Goal: Information Seeking & Learning: Learn about a topic

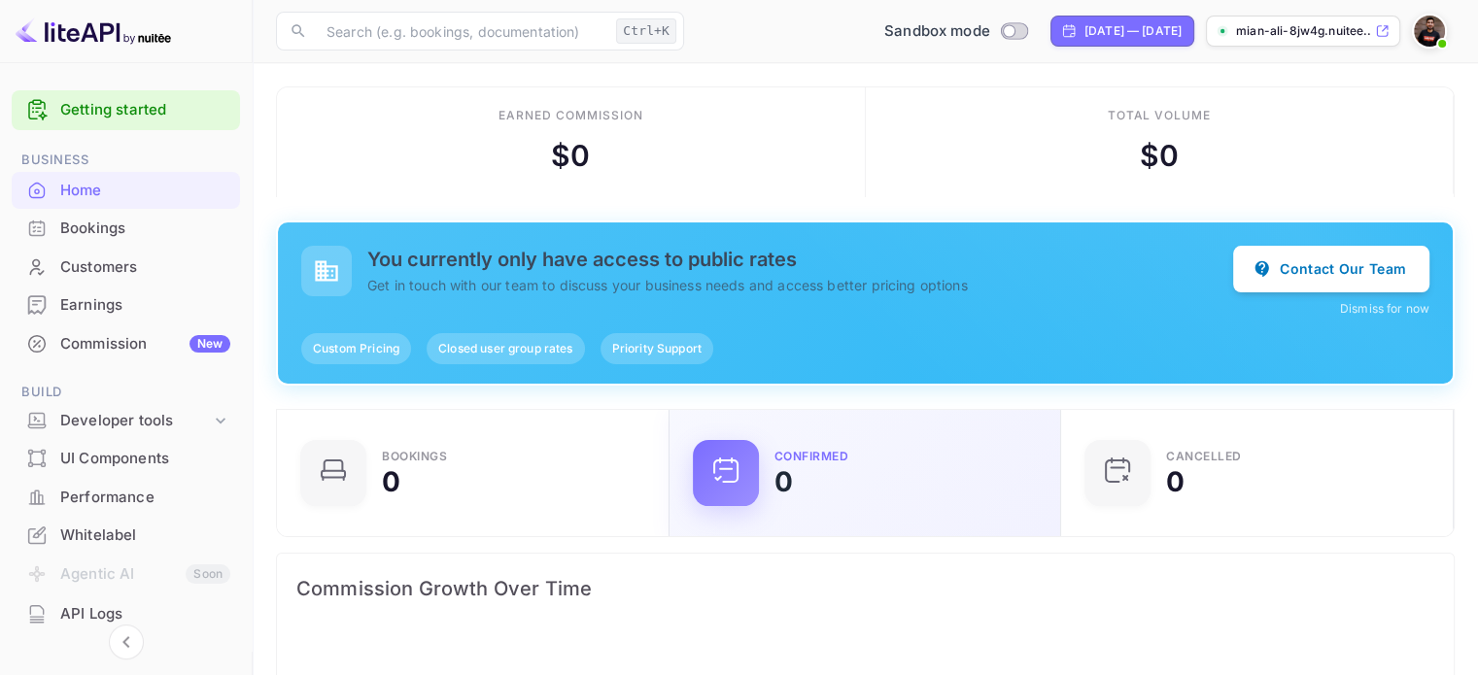
scroll to position [301, 365]
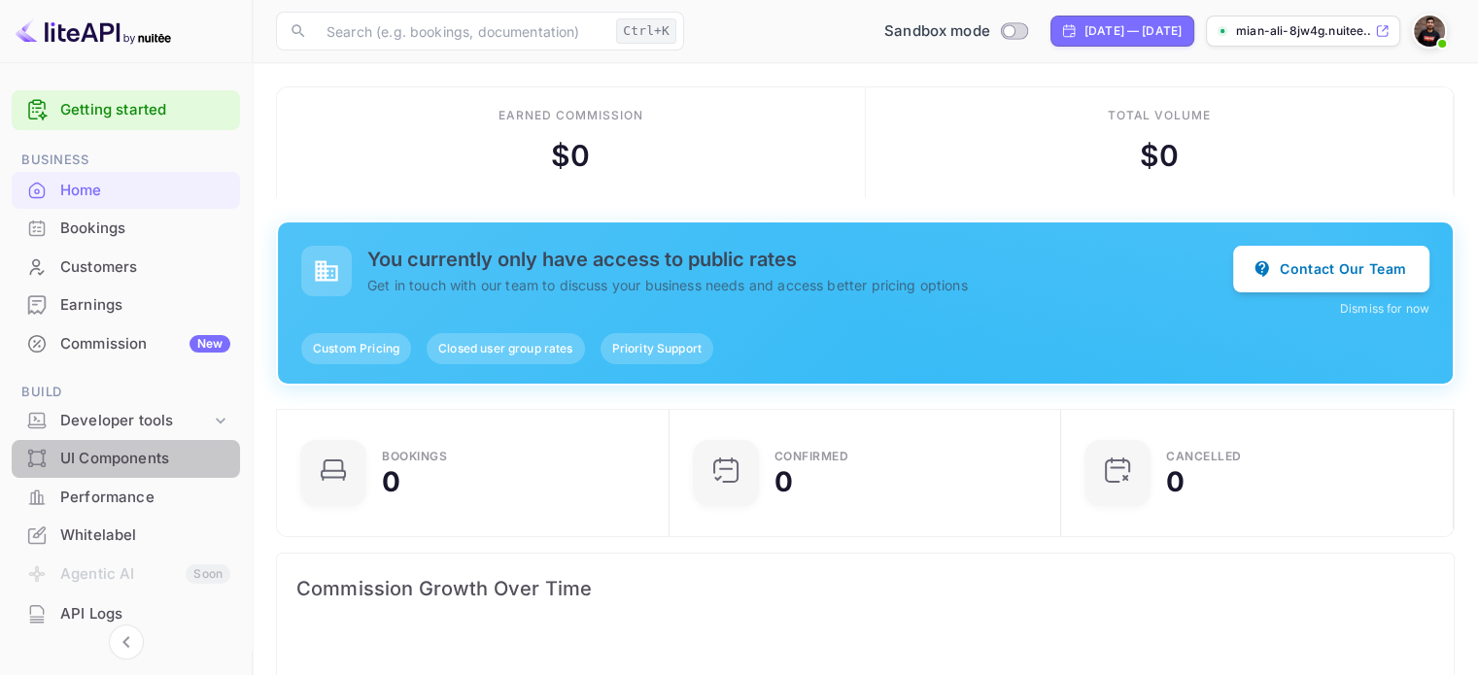
click at [160, 461] on div "UI Components" at bounding box center [145, 459] width 170 height 22
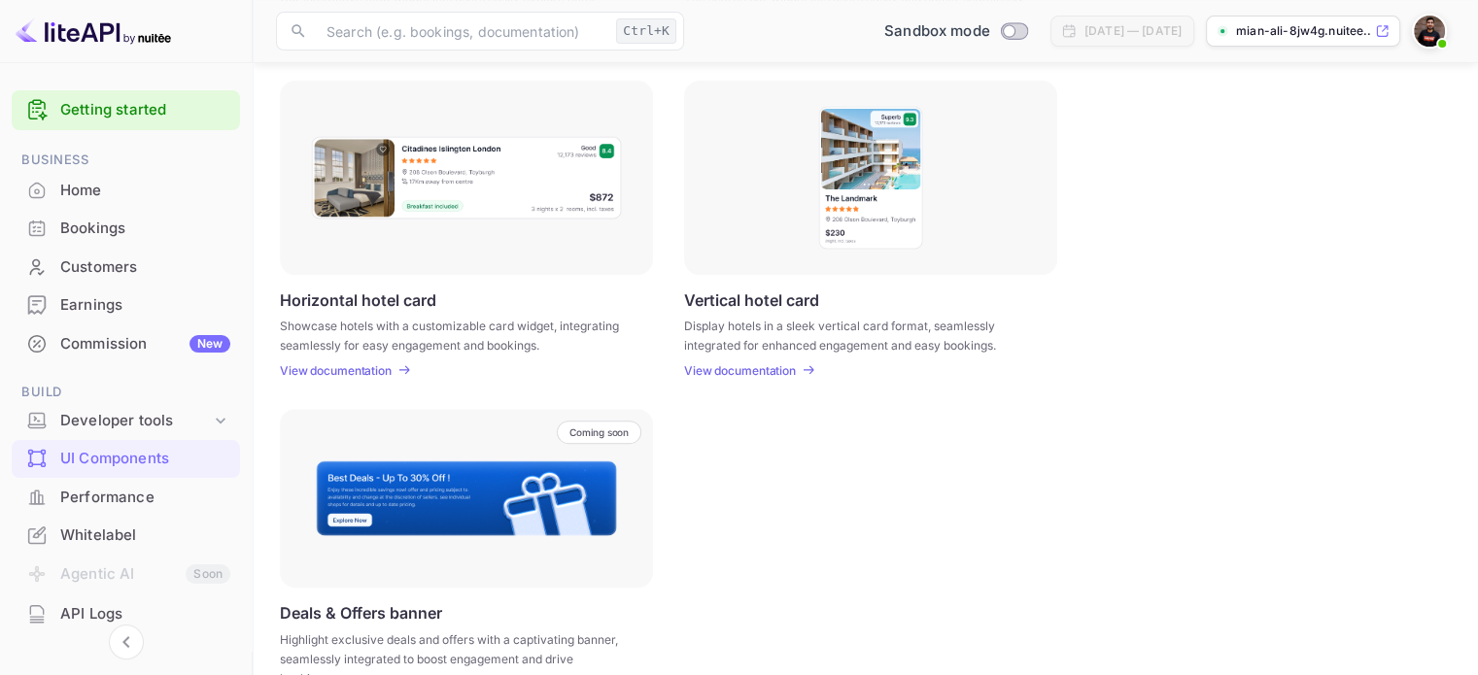
scroll to position [634, 0]
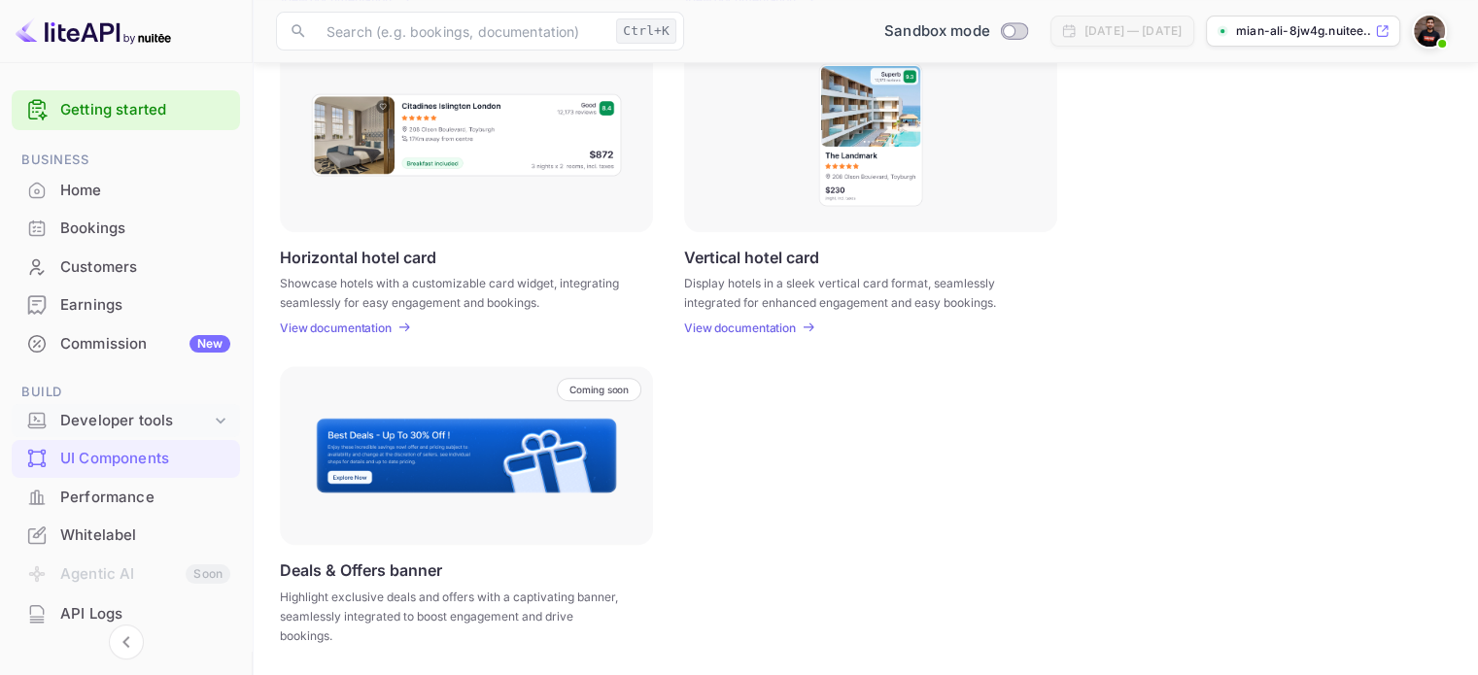
click at [179, 407] on div "Developer tools" at bounding box center [126, 421] width 228 height 34
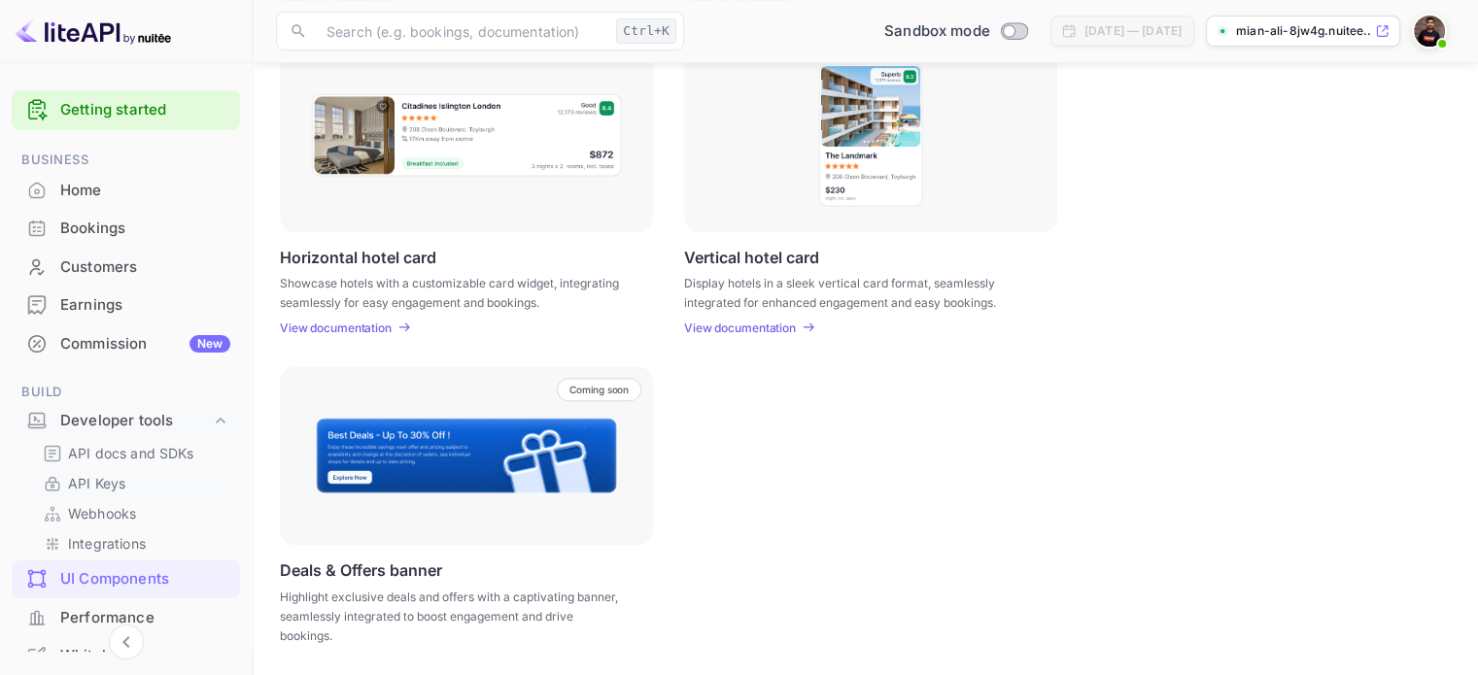
click at [135, 474] on link "API Keys" at bounding box center [134, 483] width 182 height 20
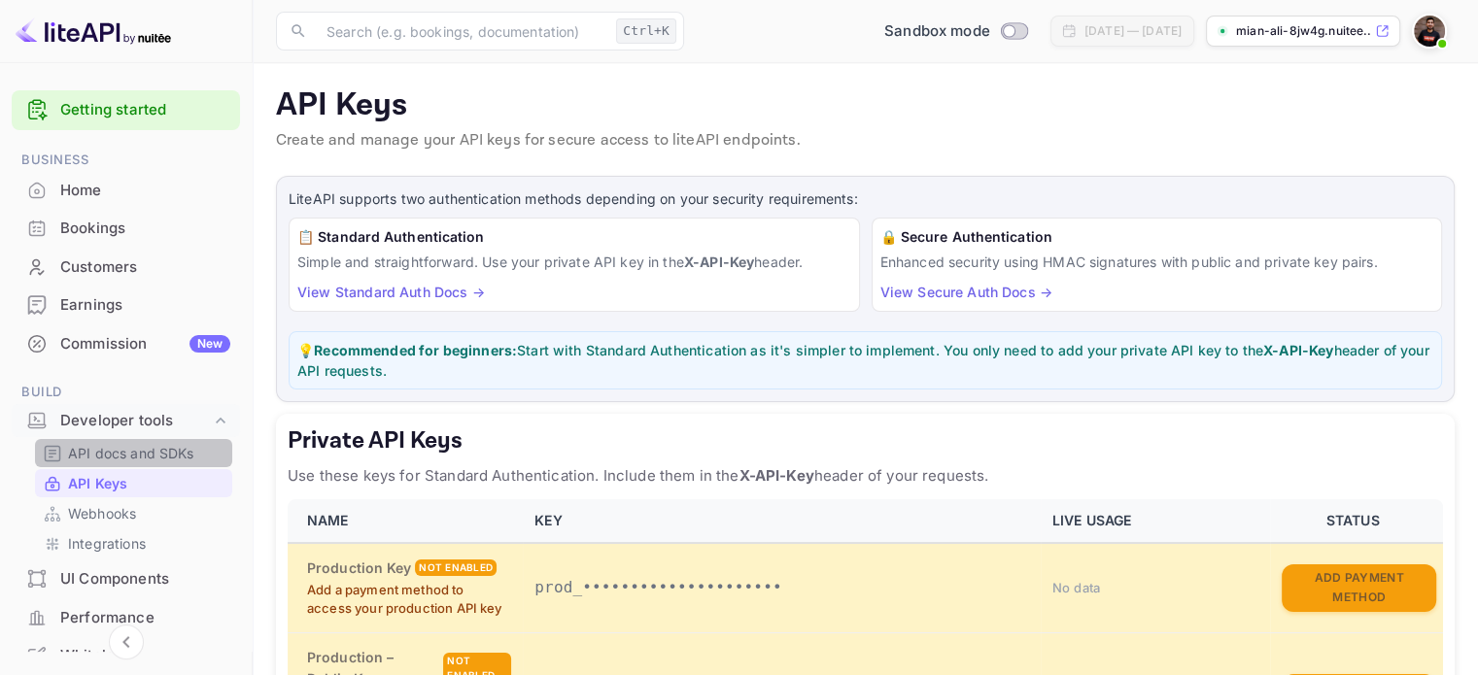
click at [148, 448] on p "API docs and SDKs" at bounding box center [131, 453] width 126 height 20
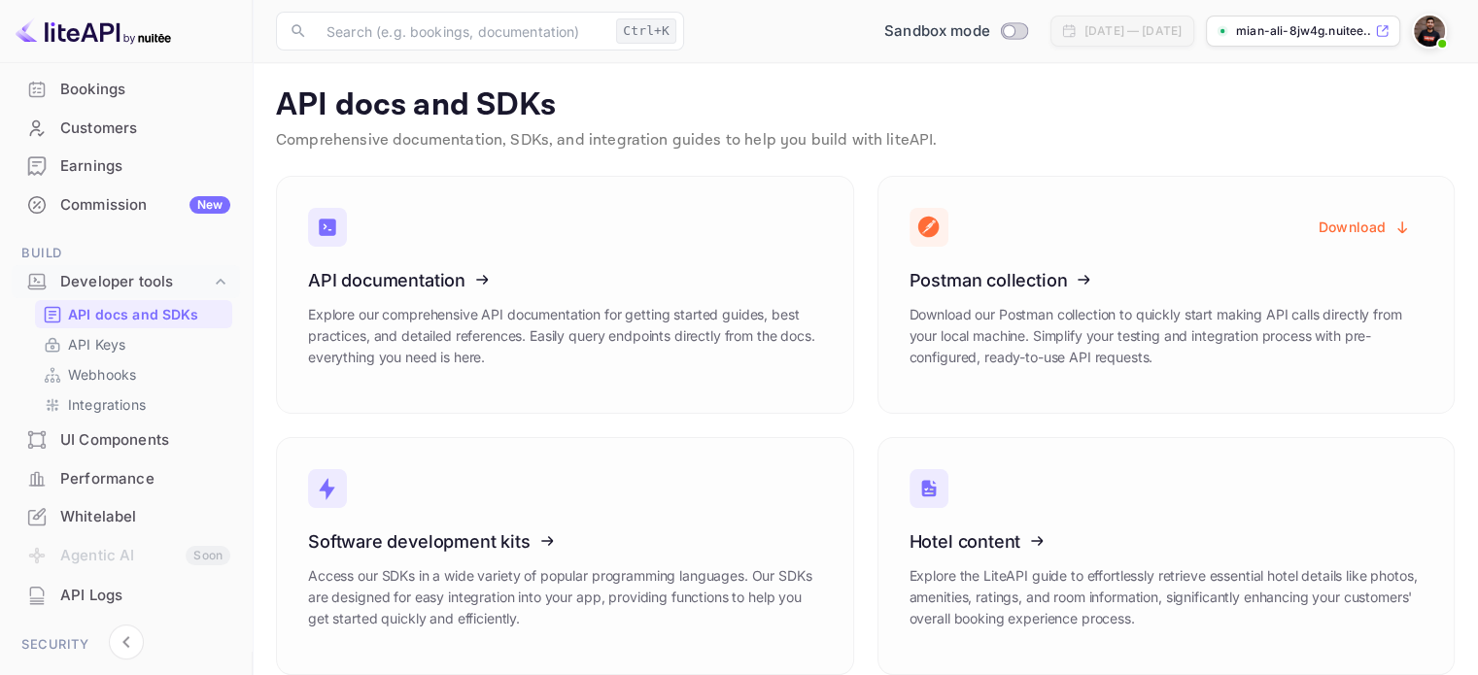
scroll to position [292, 0]
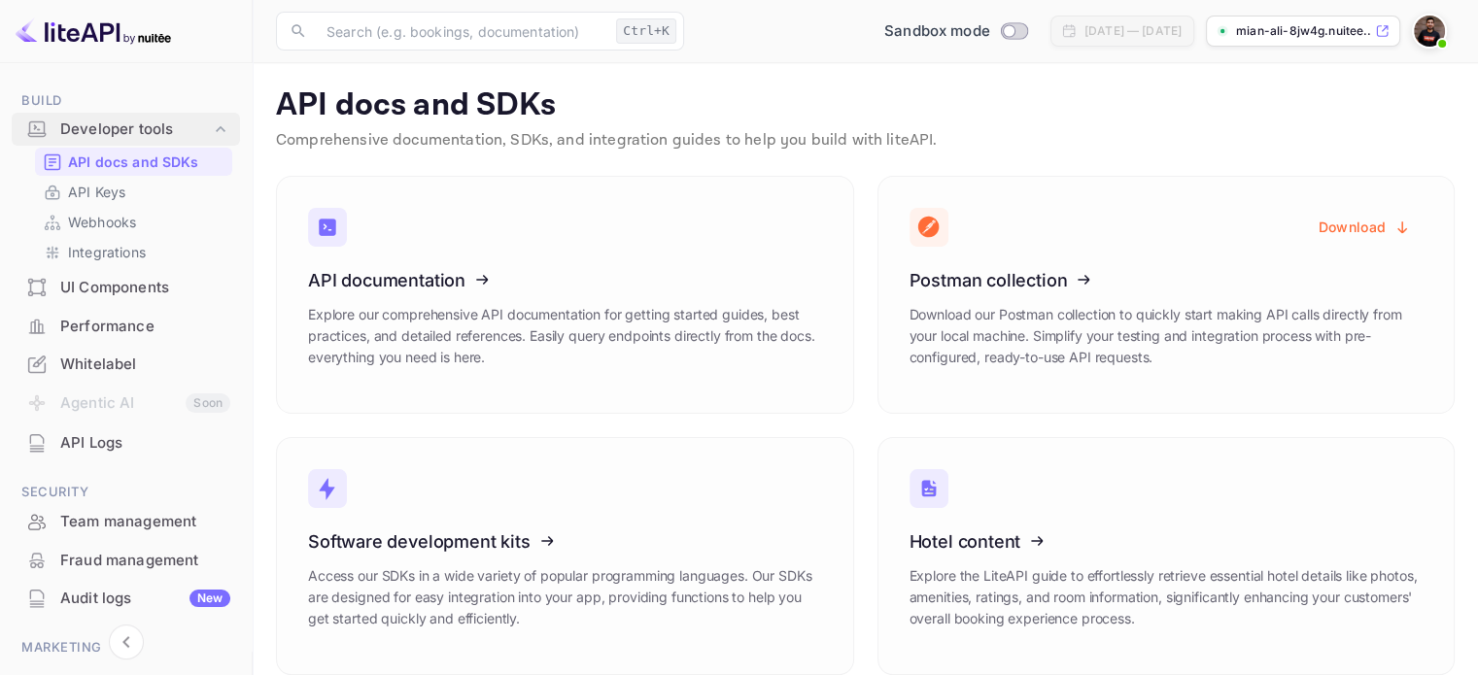
click at [214, 120] on icon at bounding box center [220, 129] width 19 height 19
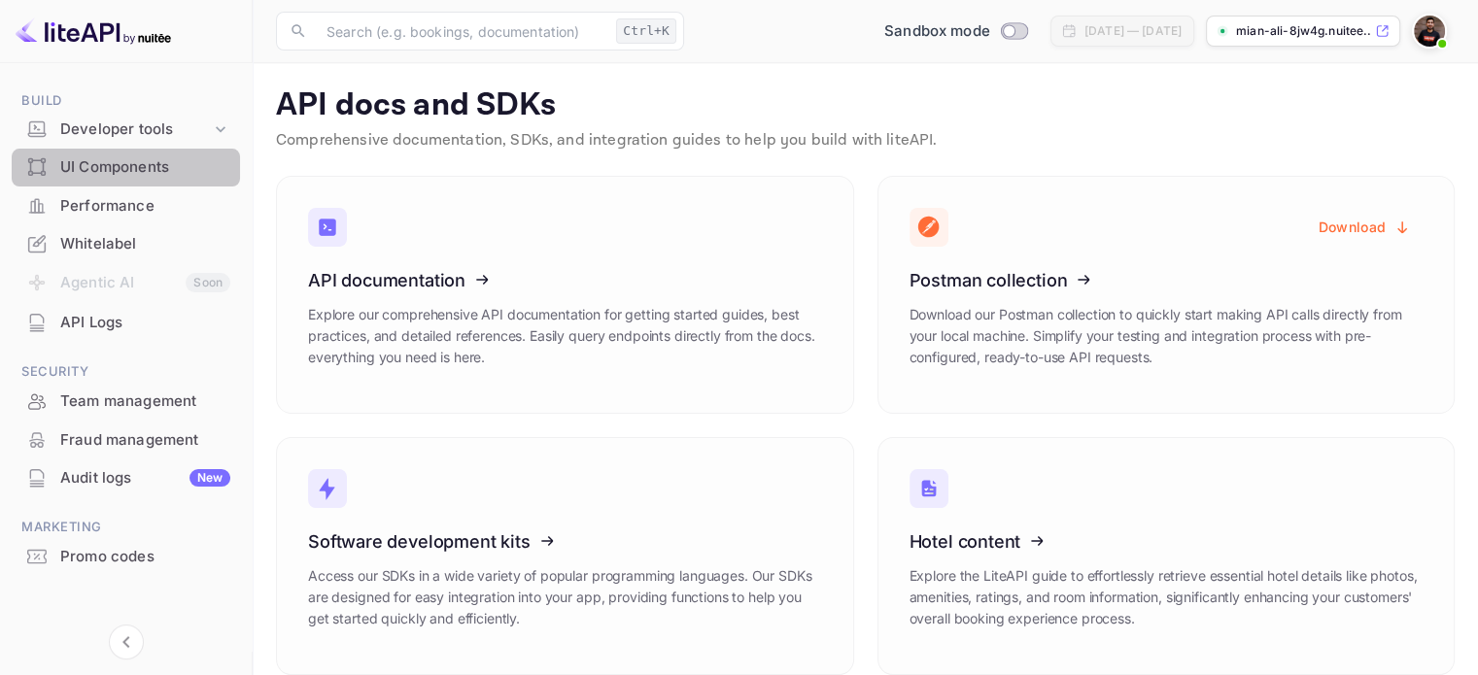
click at [181, 167] on div "UI Components" at bounding box center [145, 167] width 170 height 22
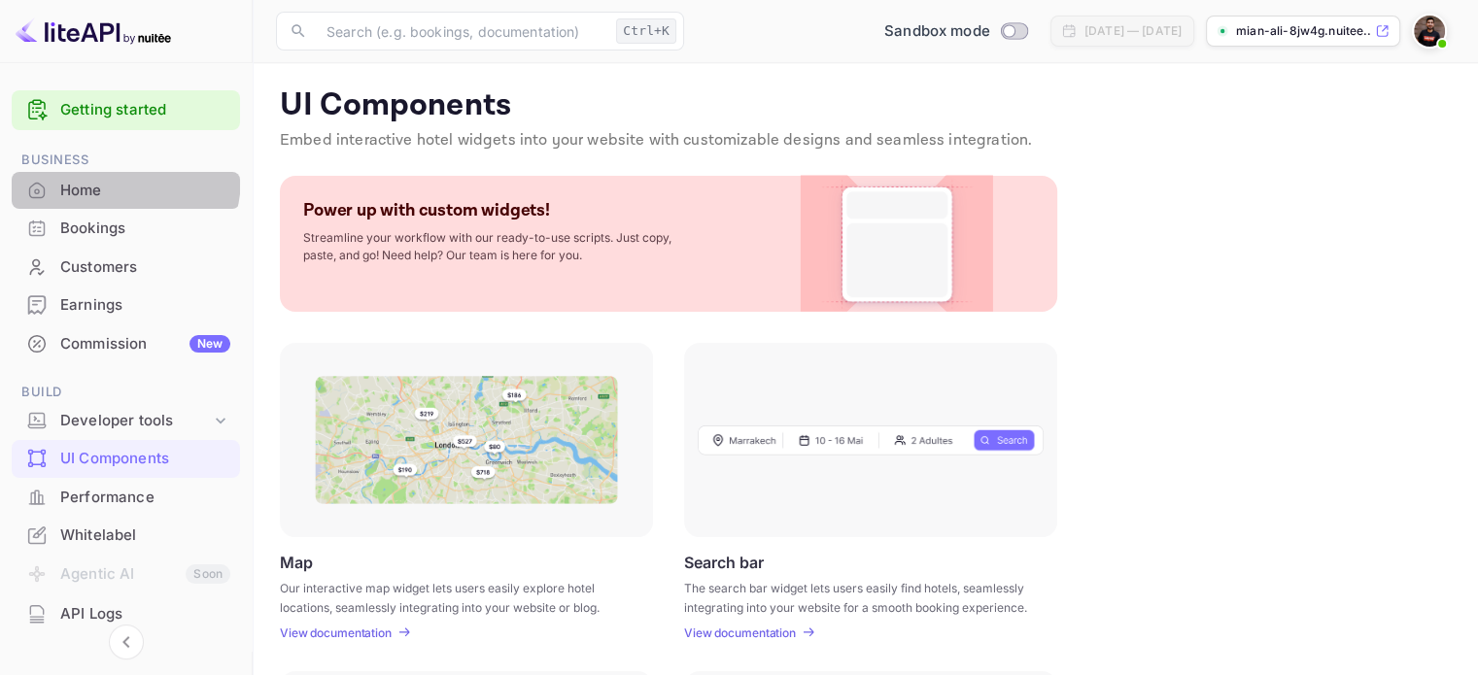
click at [117, 178] on div "Home" at bounding box center [126, 191] width 228 height 38
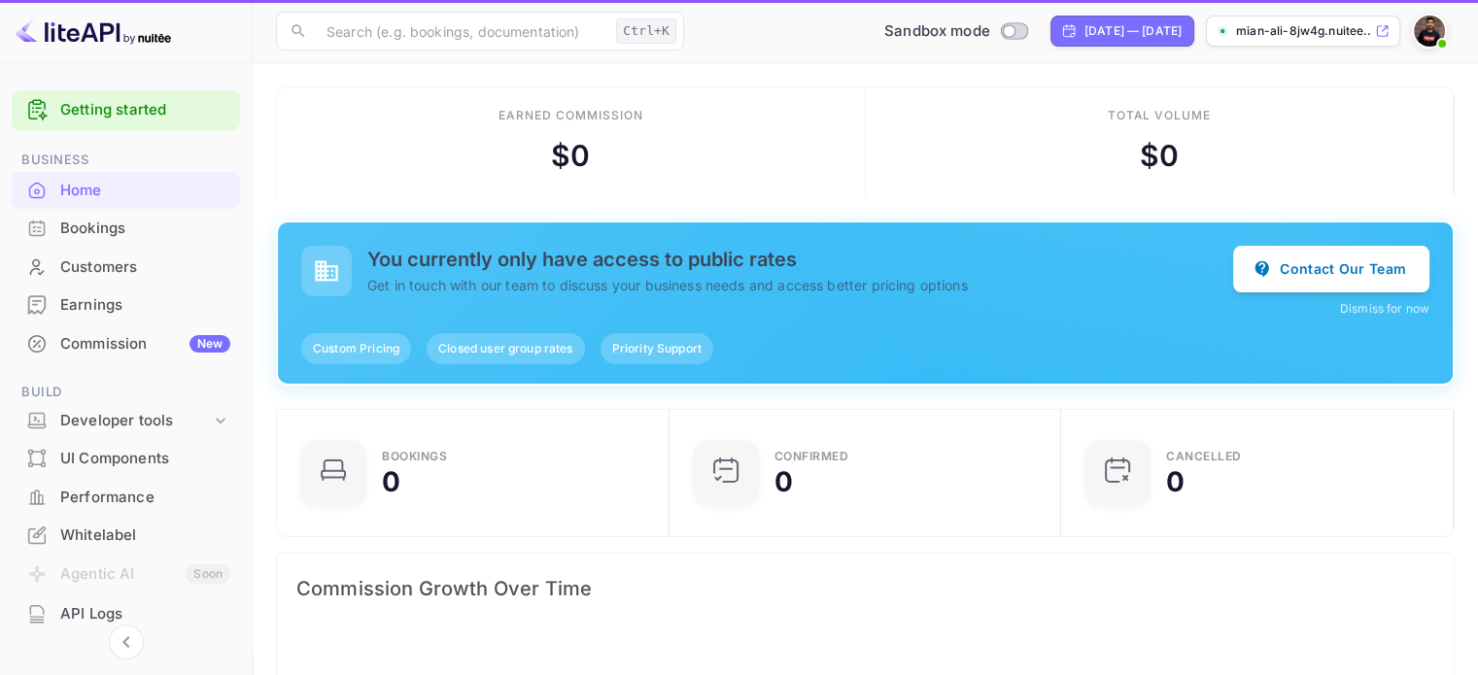
scroll to position [301, 365]
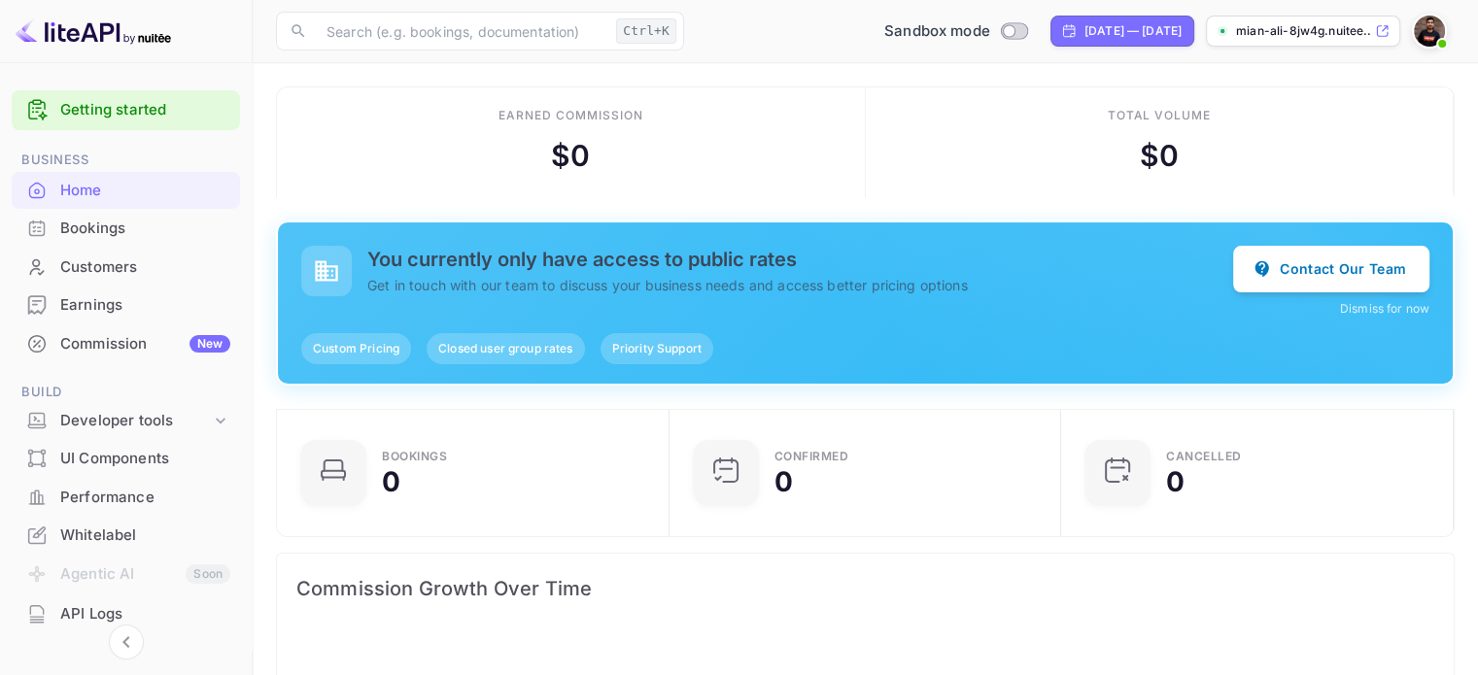
click at [342, 345] on span "Custom Pricing" at bounding box center [356, 348] width 110 height 17
click at [484, 349] on span "Closed user group rates" at bounding box center [505, 348] width 157 height 17
click at [650, 349] on span "Priority Support" at bounding box center [657, 348] width 113 height 17
click at [145, 221] on div "Bookings" at bounding box center [145, 229] width 170 height 22
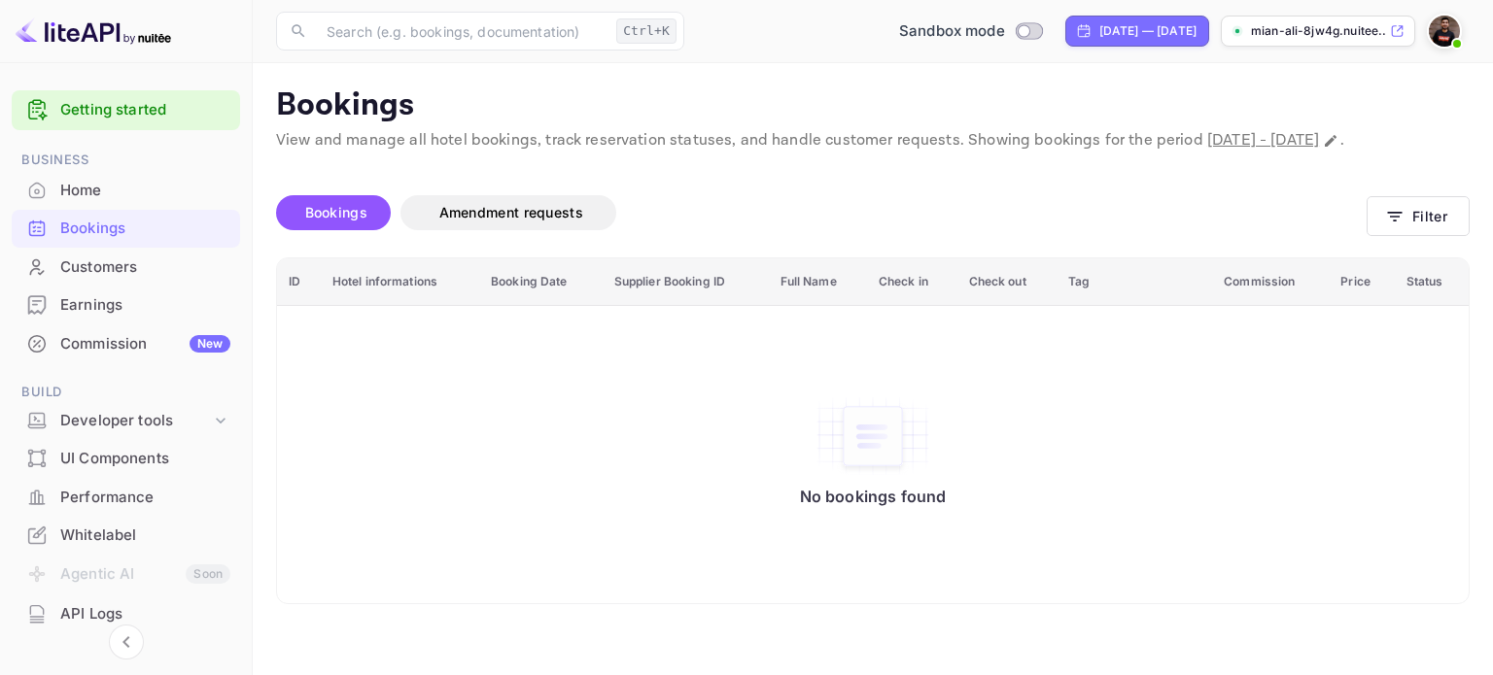
click at [128, 341] on div "Commission New" at bounding box center [145, 344] width 170 height 22
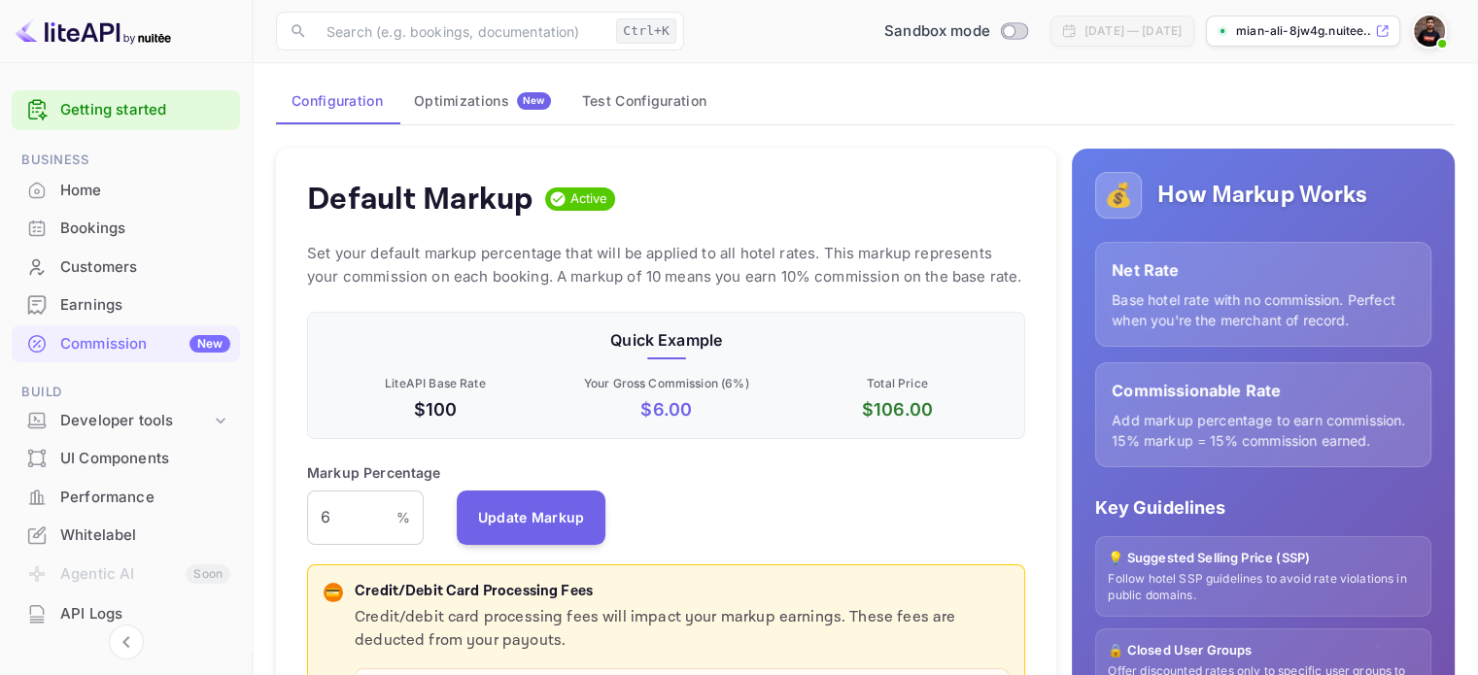
scroll to position [194, 0]
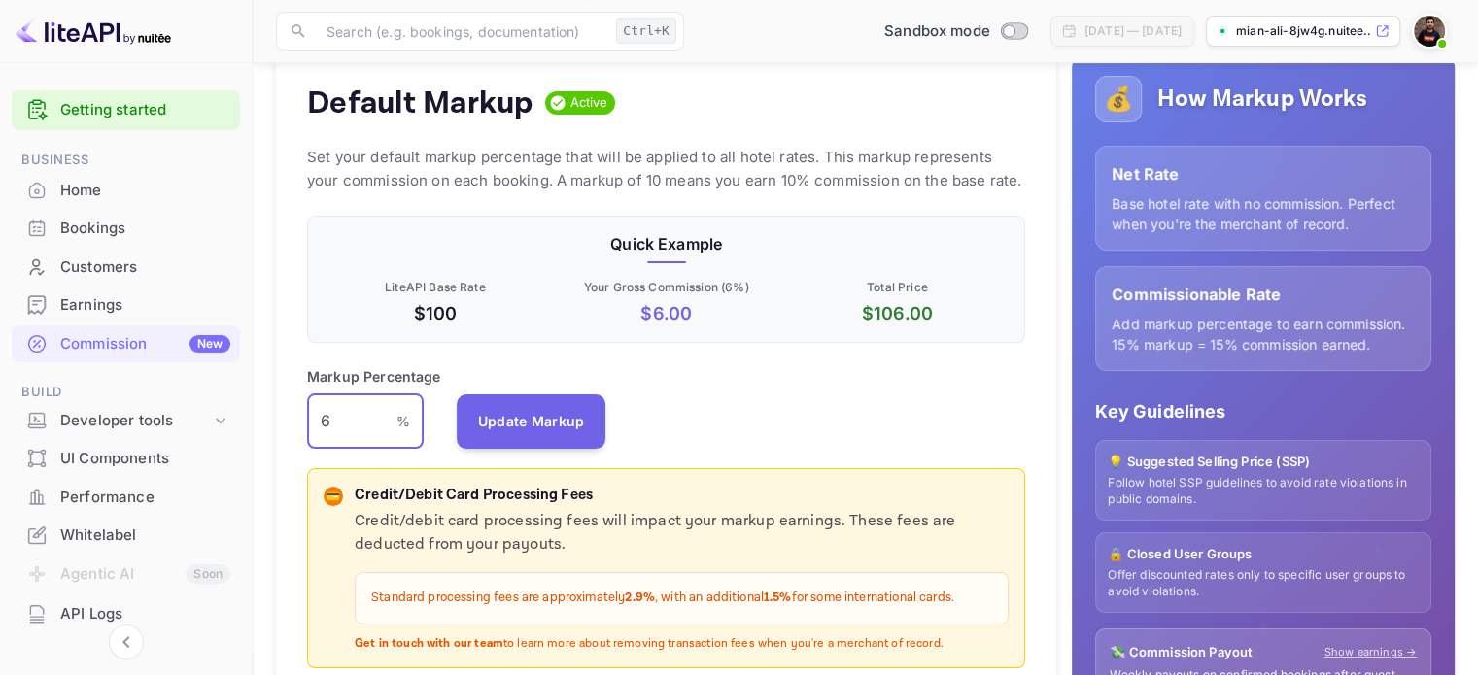
drag, startPoint x: 359, startPoint y: 405, endPoint x: 245, endPoint y: 401, distance: 113.8
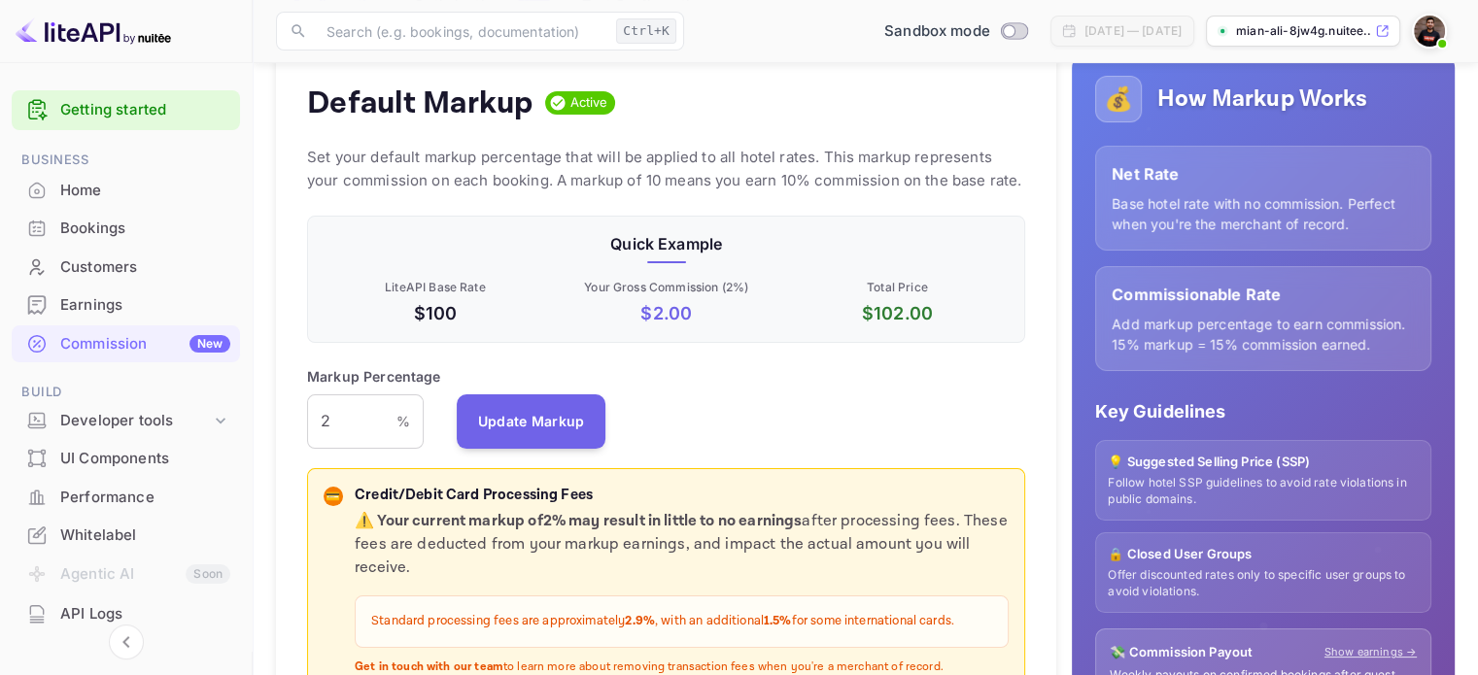
click at [941, 407] on div "Markup Percentage 2 % ​ Update Markup" at bounding box center [666, 407] width 718 height 83
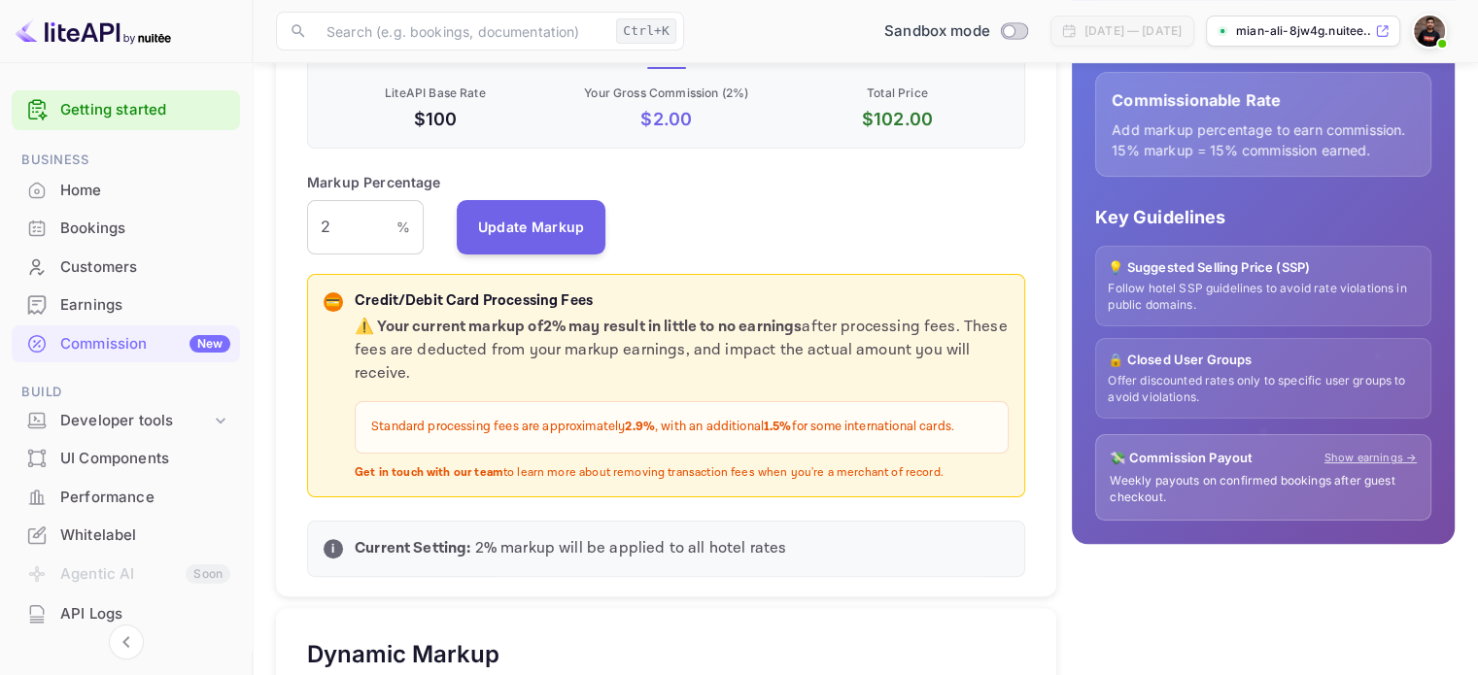
scroll to position [292, 0]
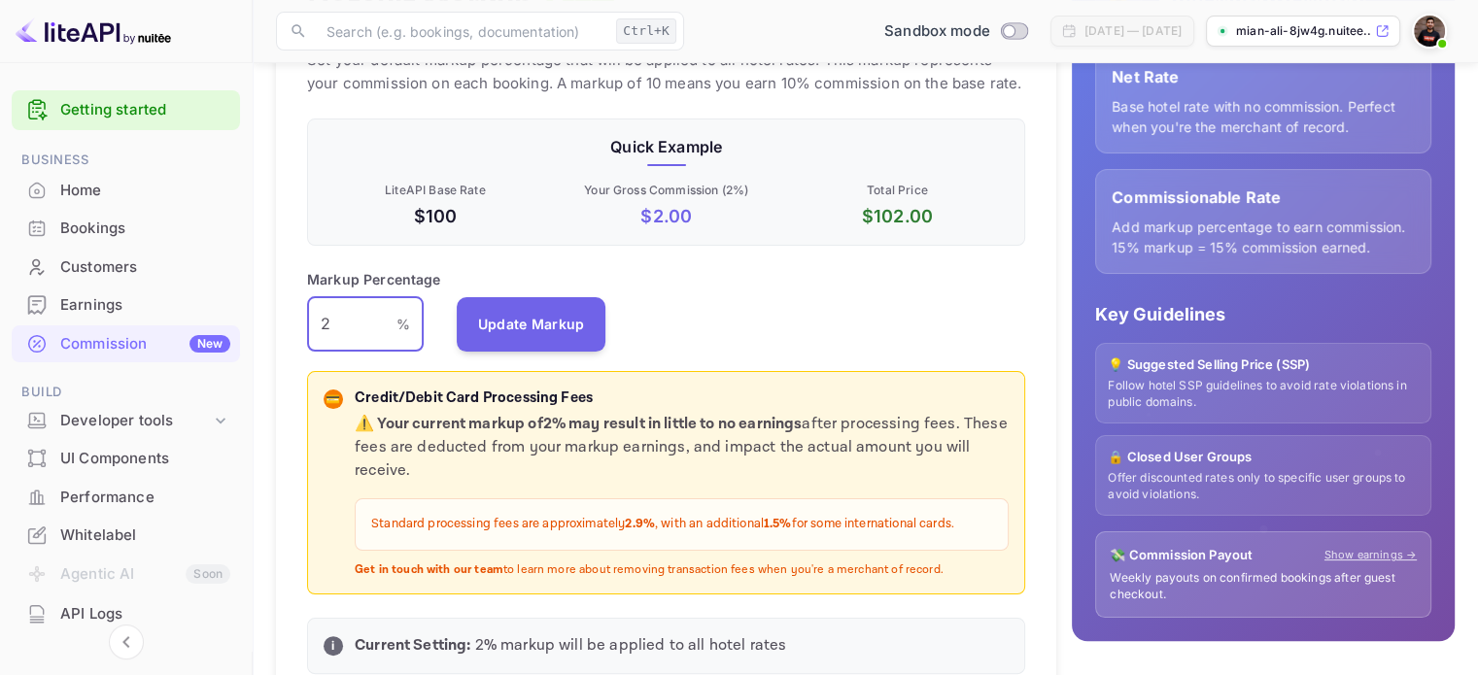
drag, startPoint x: 347, startPoint y: 339, endPoint x: 295, endPoint y: 335, distance: 51.7
click at [295, 335] on div "Default Markup Active Set your default markup percentage that will be applied t…" at bounding box center [666, 325] width 780 height 740
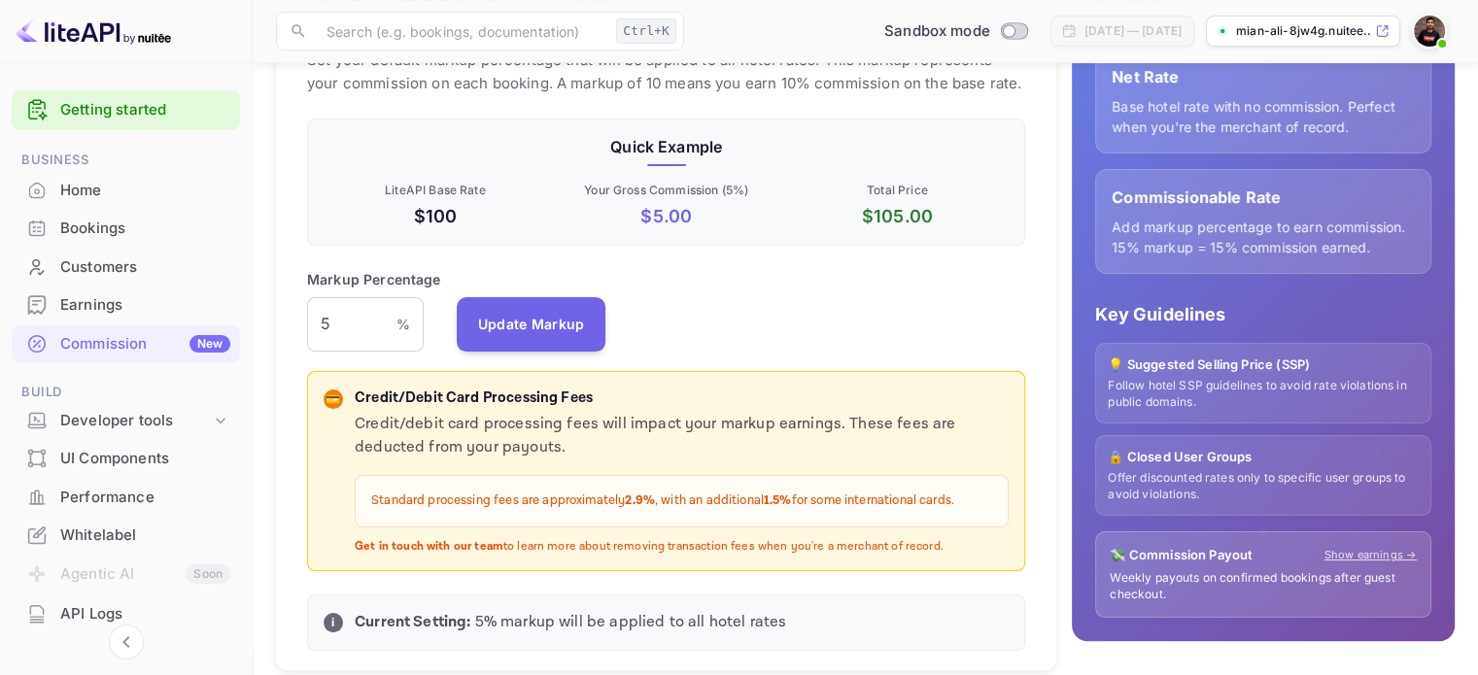
click at [708, 284] on div "Markup Percentage 5 % ​ Update Markup" at bounding box center [666, 310] width 718 height 83
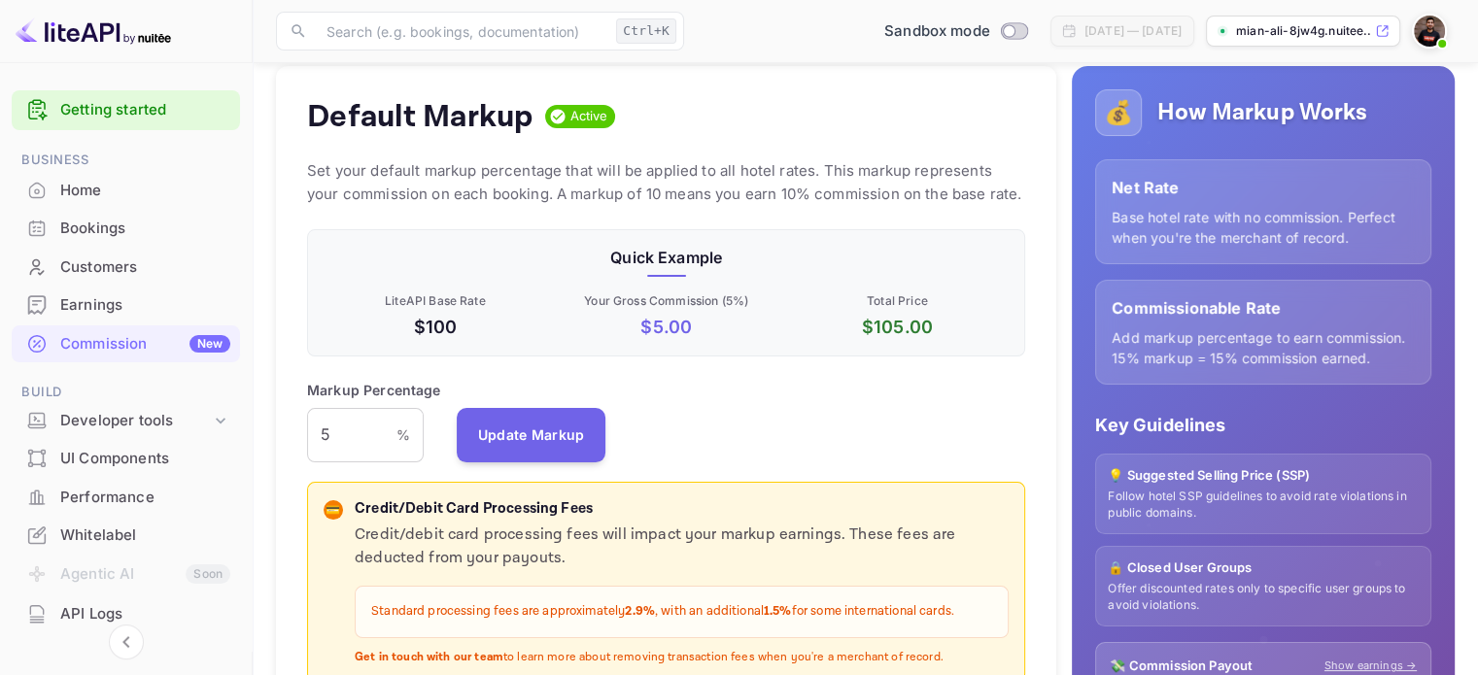
scroll to position [97, 0]
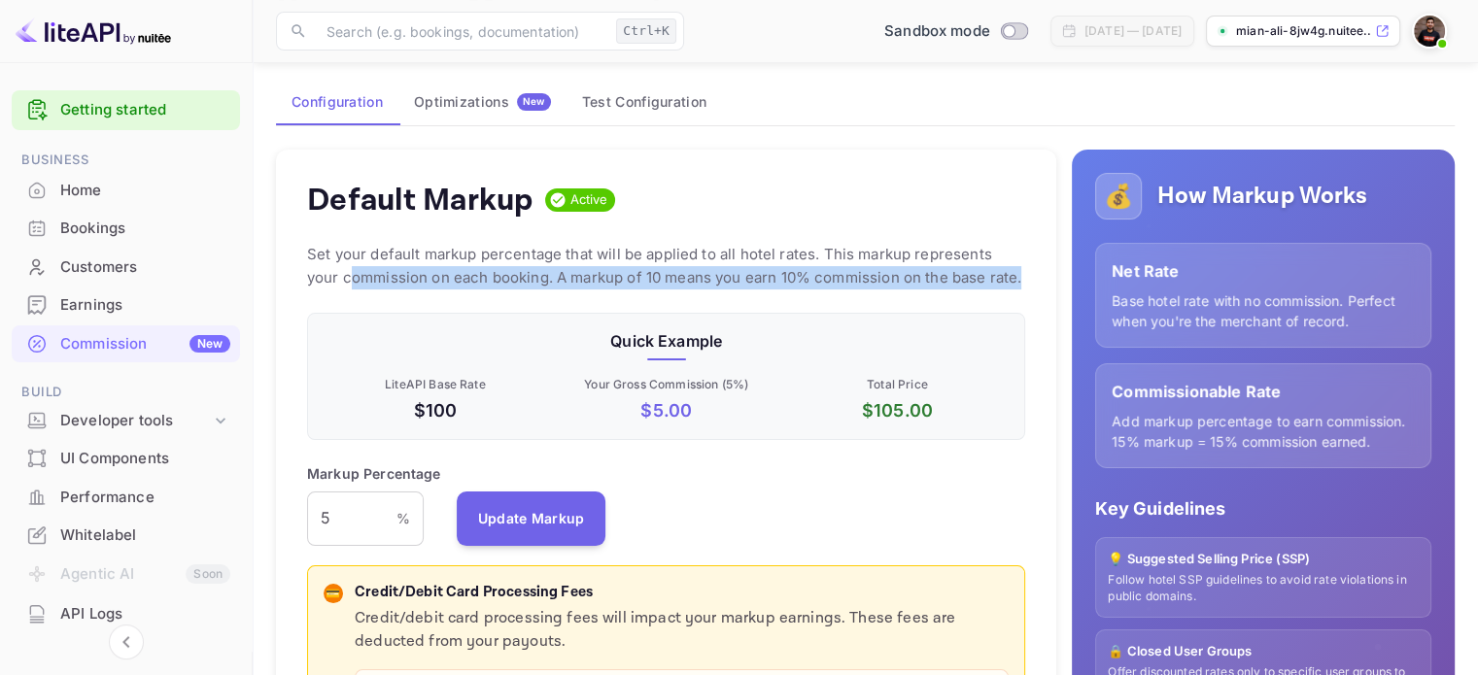
drag, startPoint x: 323, startPoint y: 269, endPoint x: 988, endPoint y: 282, distance: 665.9
click at [988, 282] on p "Set your default markup percentage that will be applied to all hotel rates. Thi…" at bounding box center [666, 266] width 718 height 47
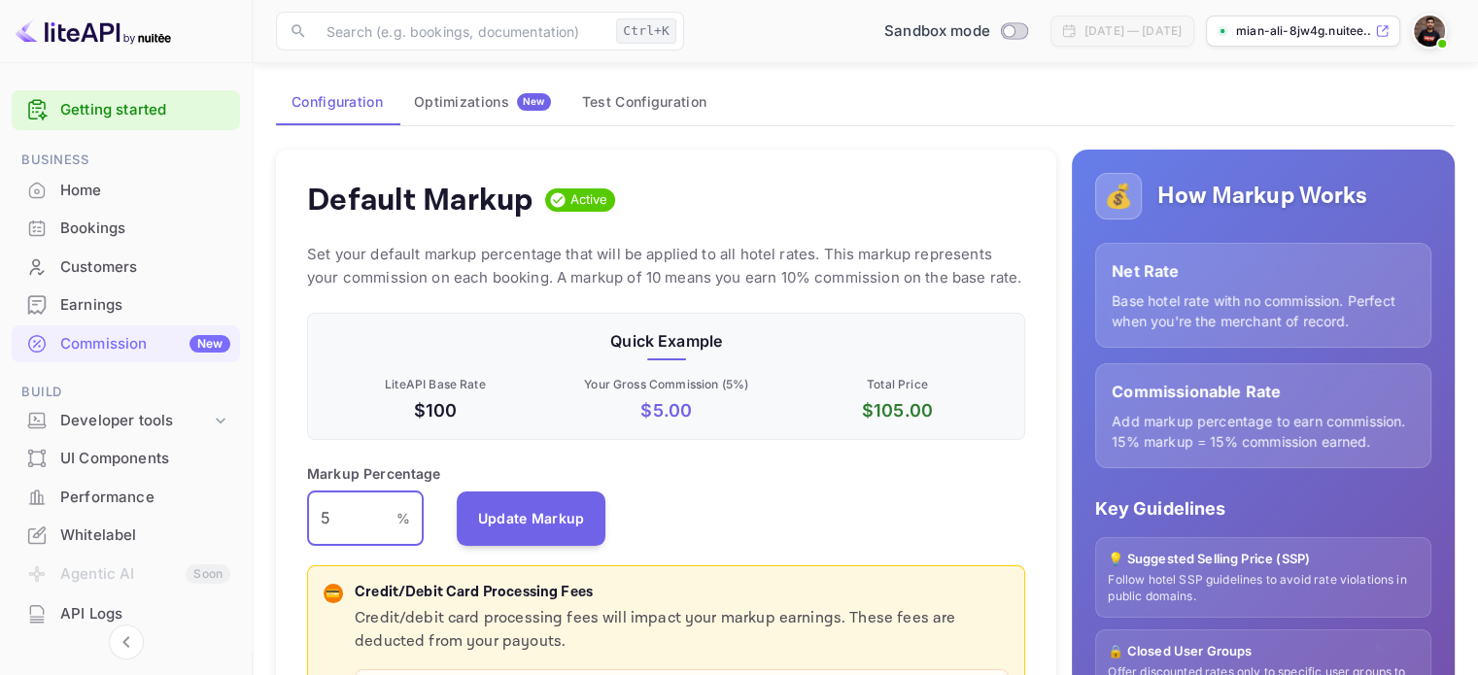
drag, startPoint x: 357, startPoint y: 515, endPoint x: 217, endPoint y: 485, distance: 143.2
type input "10"
click at [803, 458] on div "Default Markup Active Set your default markup percentage that will be applied t…" at bounding box center [666, 508] width 780 height 716
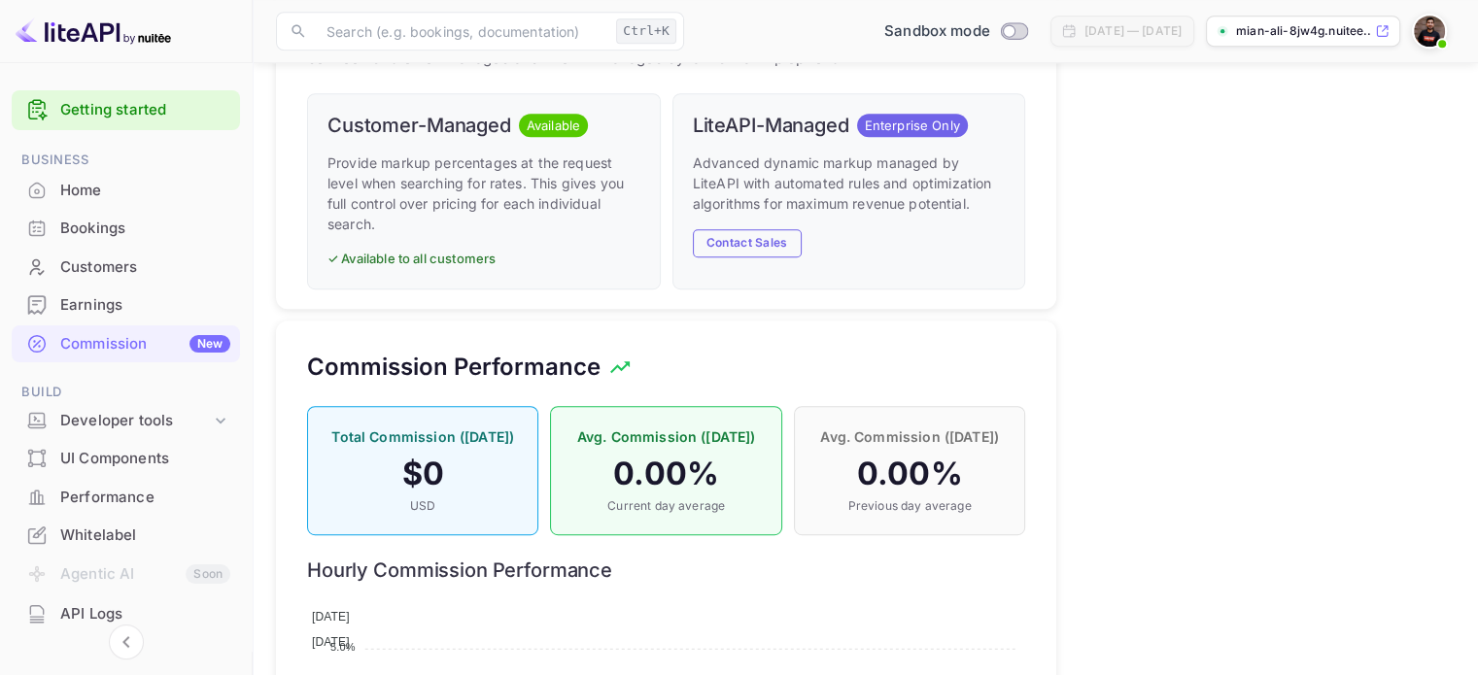
scroll to position [1069, 0]
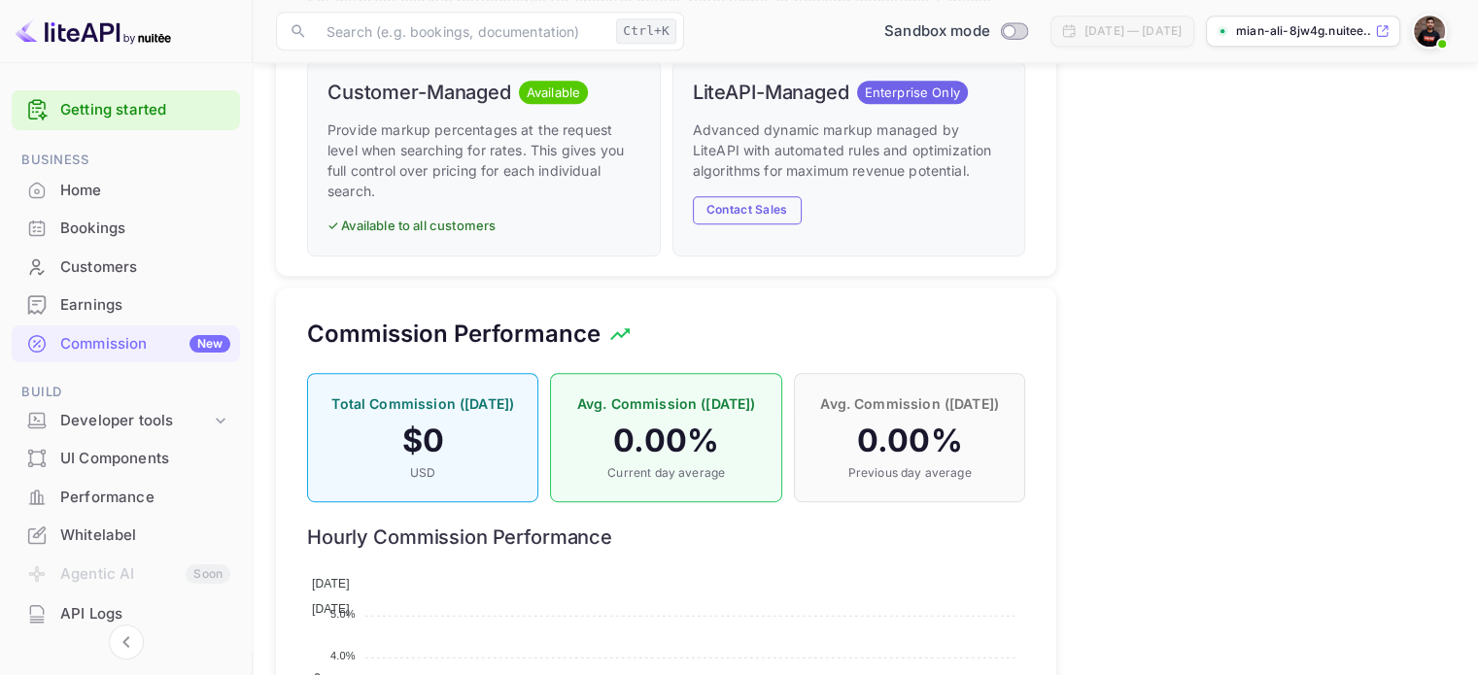
click at [875, 452] on h4 "0.00 %" at bounding box center [909, 441] width 190 height 39
click at [479, 473] on p "USD" at bounding box center [423, 473] width 190 height 17
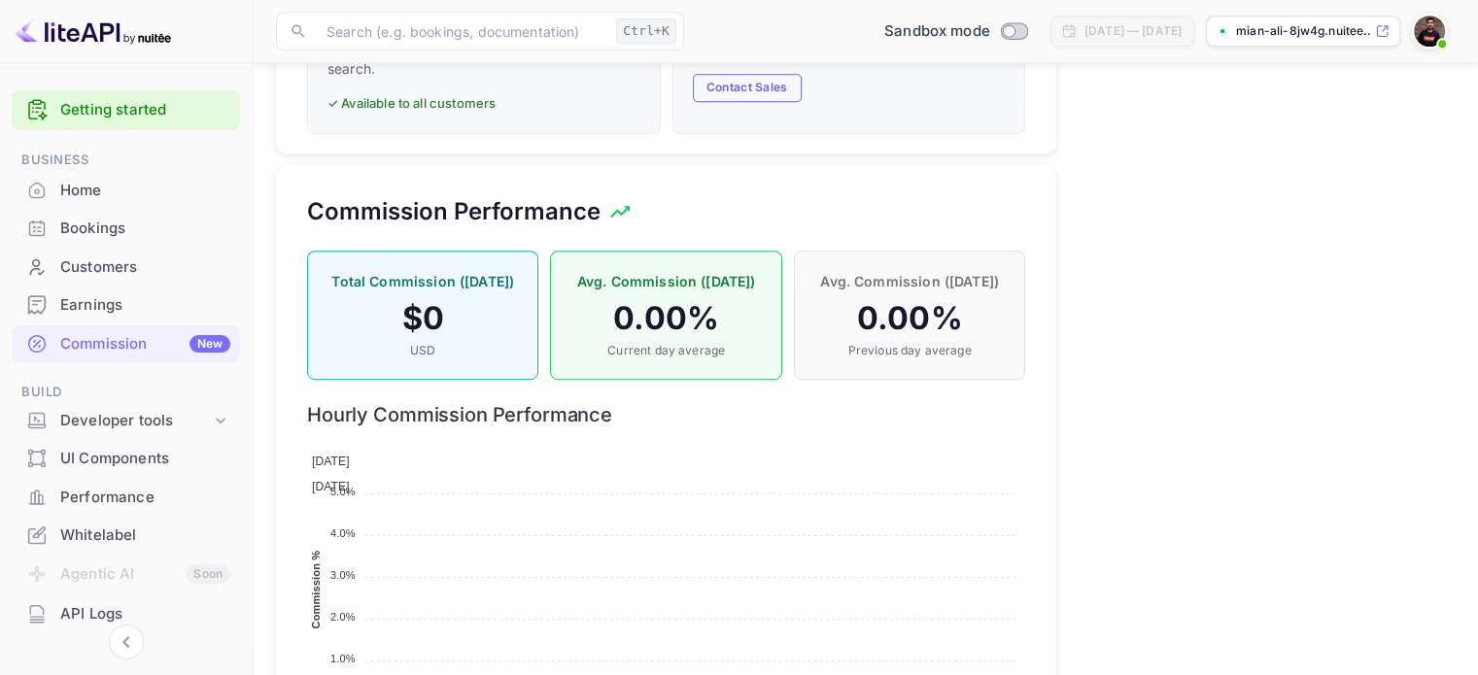
scroll to position [1336, 0]
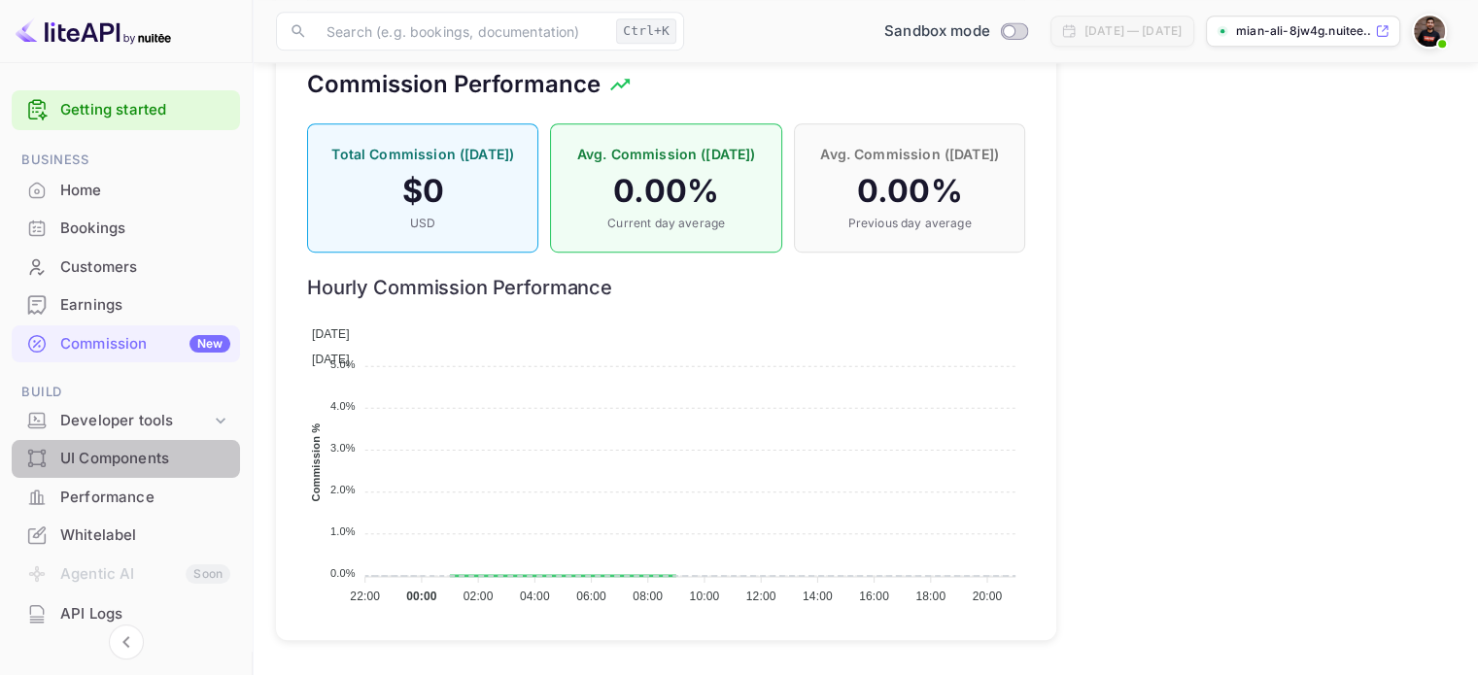
click at [154, 449] on div "UI Components" at bounding box center [145, 459] width 170 height 22
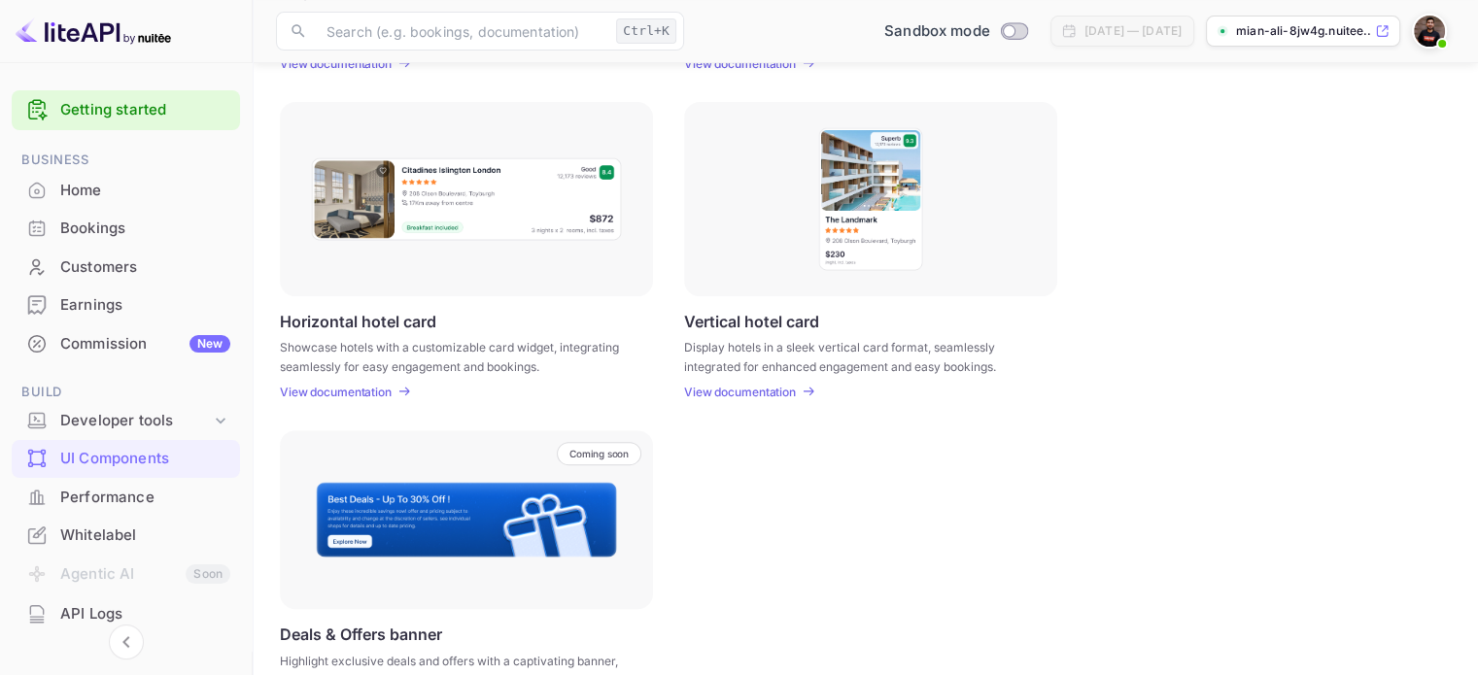
scroll to position [583, 0]
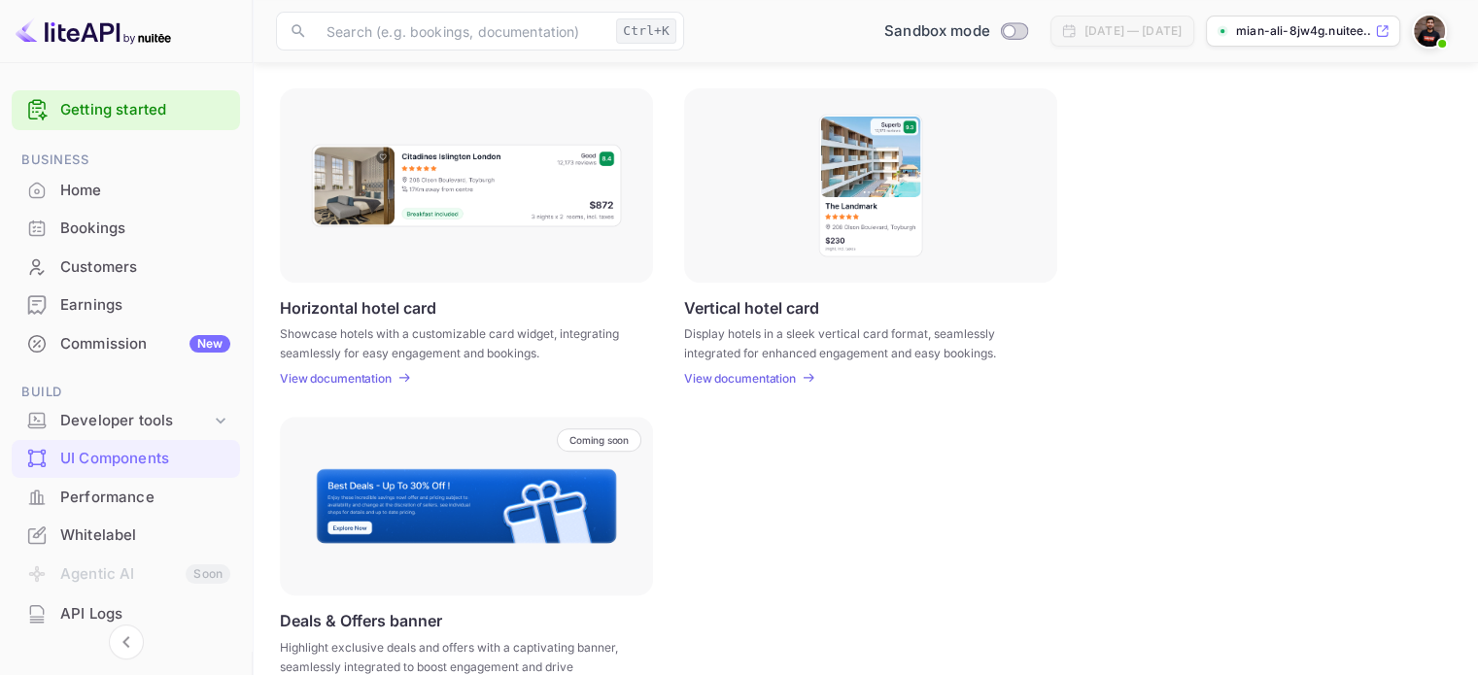
click at [525, 190] on img at bounding box center [466, 186] width 313 height 86
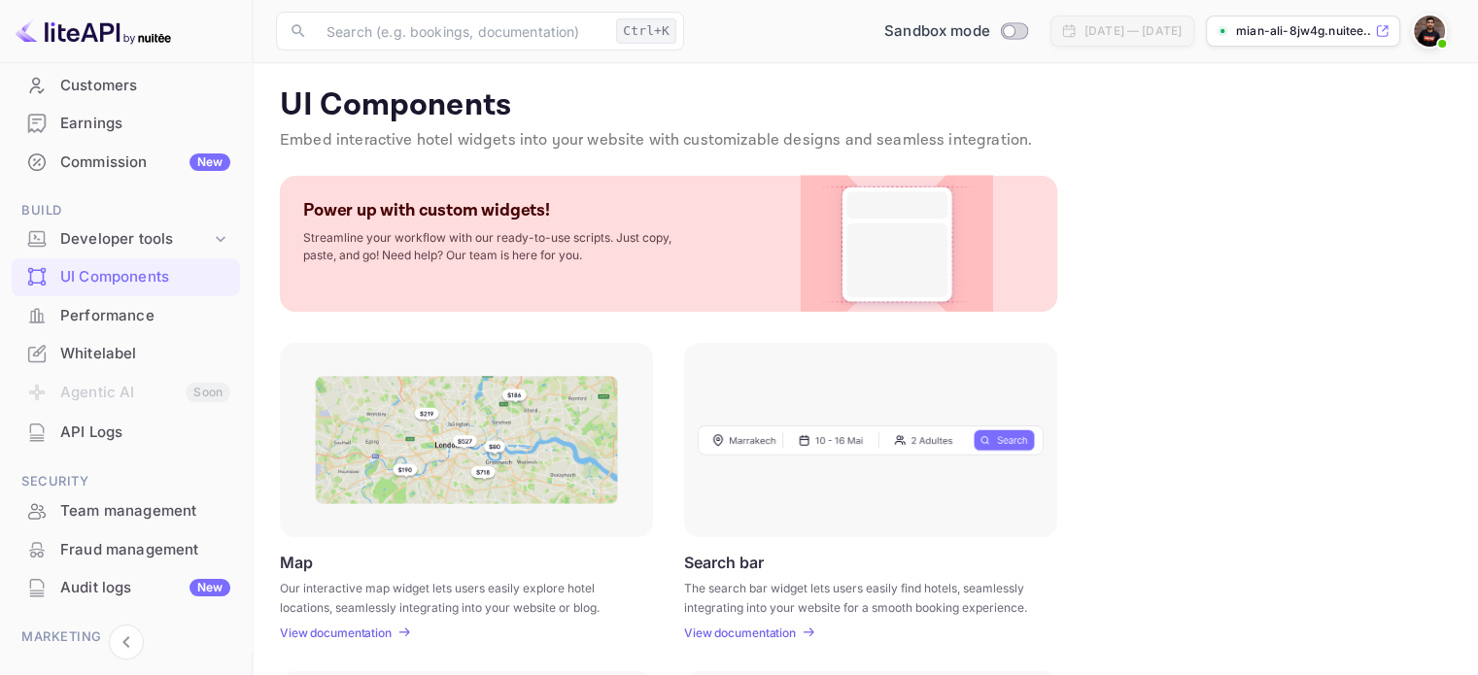
scroll to position [194, 0]
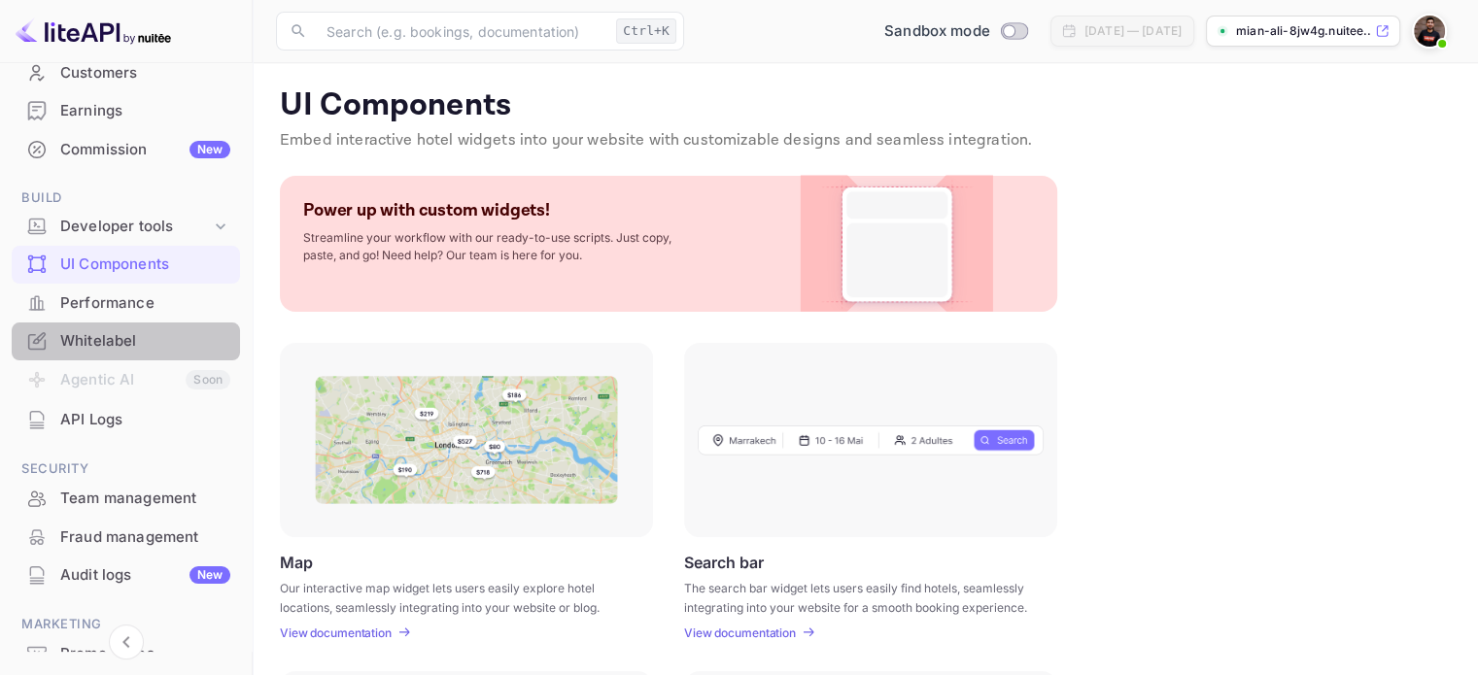
click at [130, 355] on div "Whitelabel" at bounding box center [126, 342] width 228 height 38
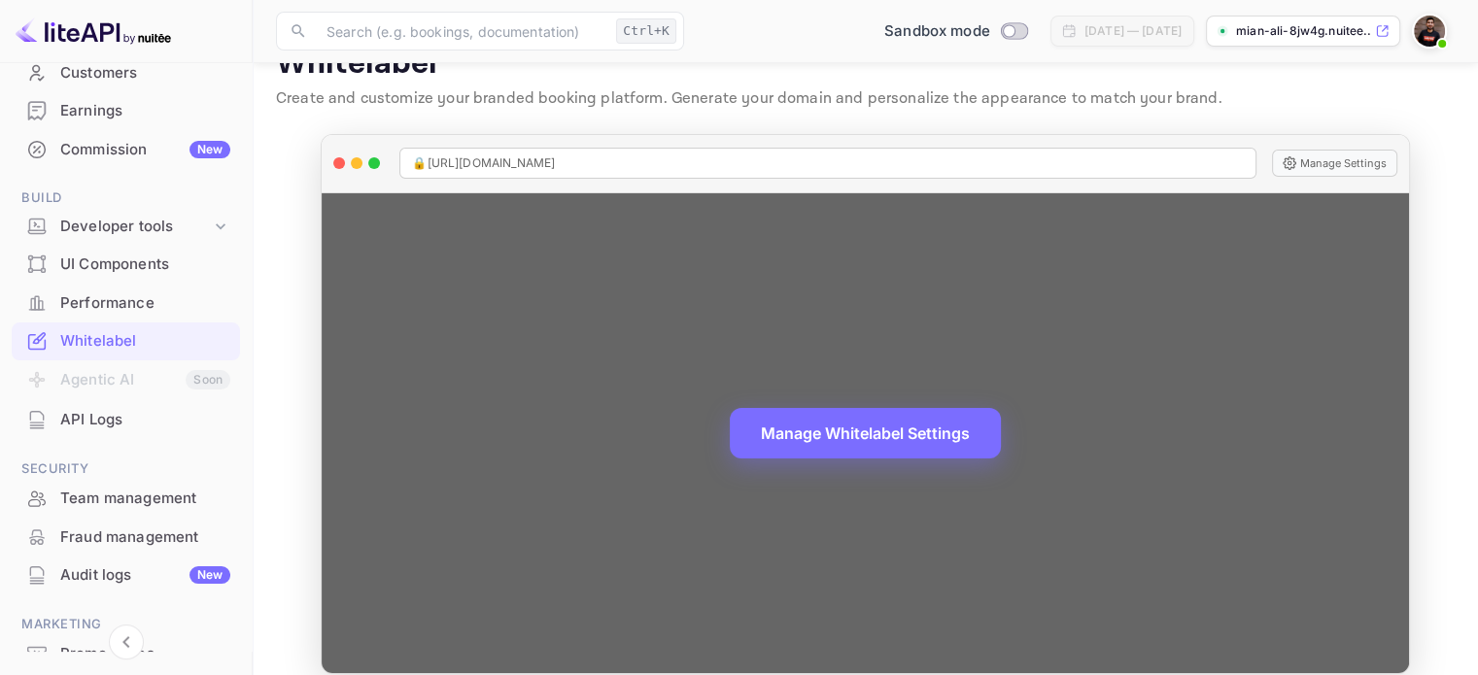
scroll to position [63, 0]
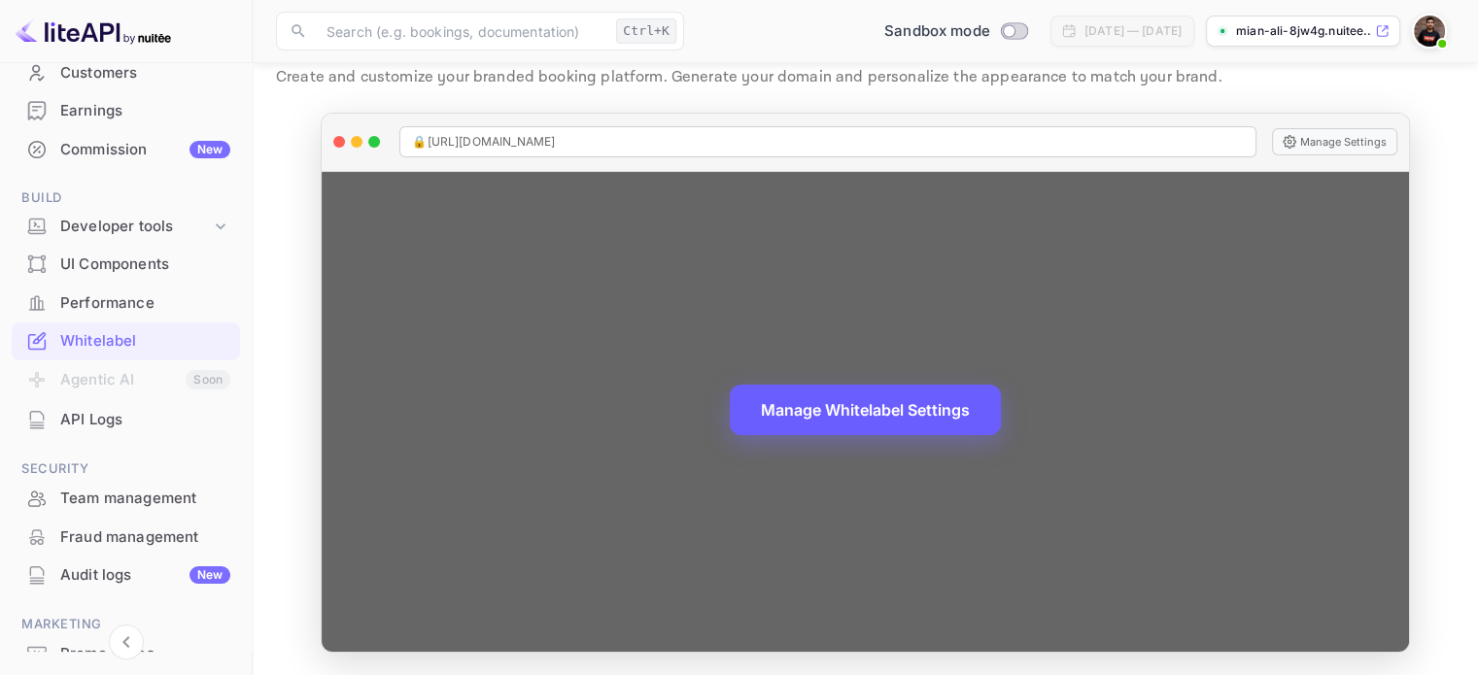
click at [895, 412] on button "Manage Whitelabel Settings" at bounding box center [865, 410] width 271 height 51
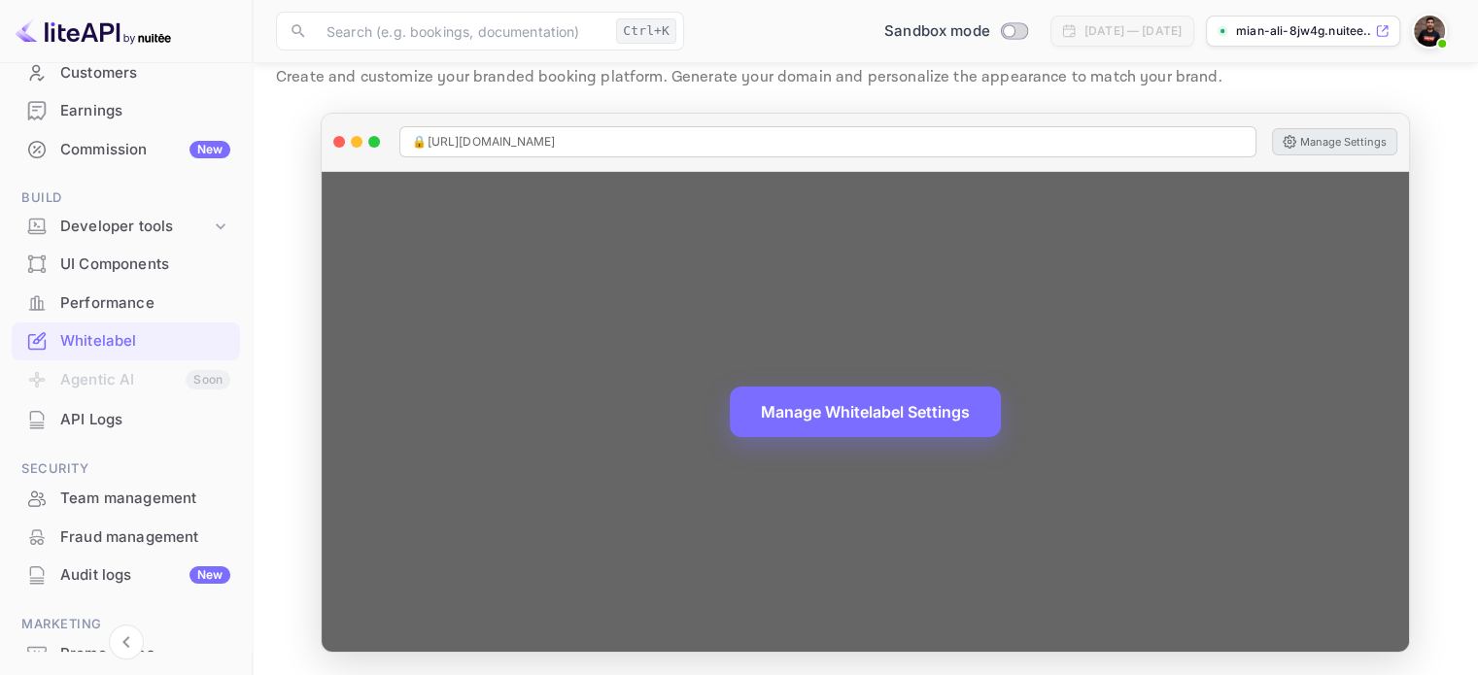
click at [1345, 143] on button "Manage Settings" at bounding box center [1334, 141] width 125 height 27
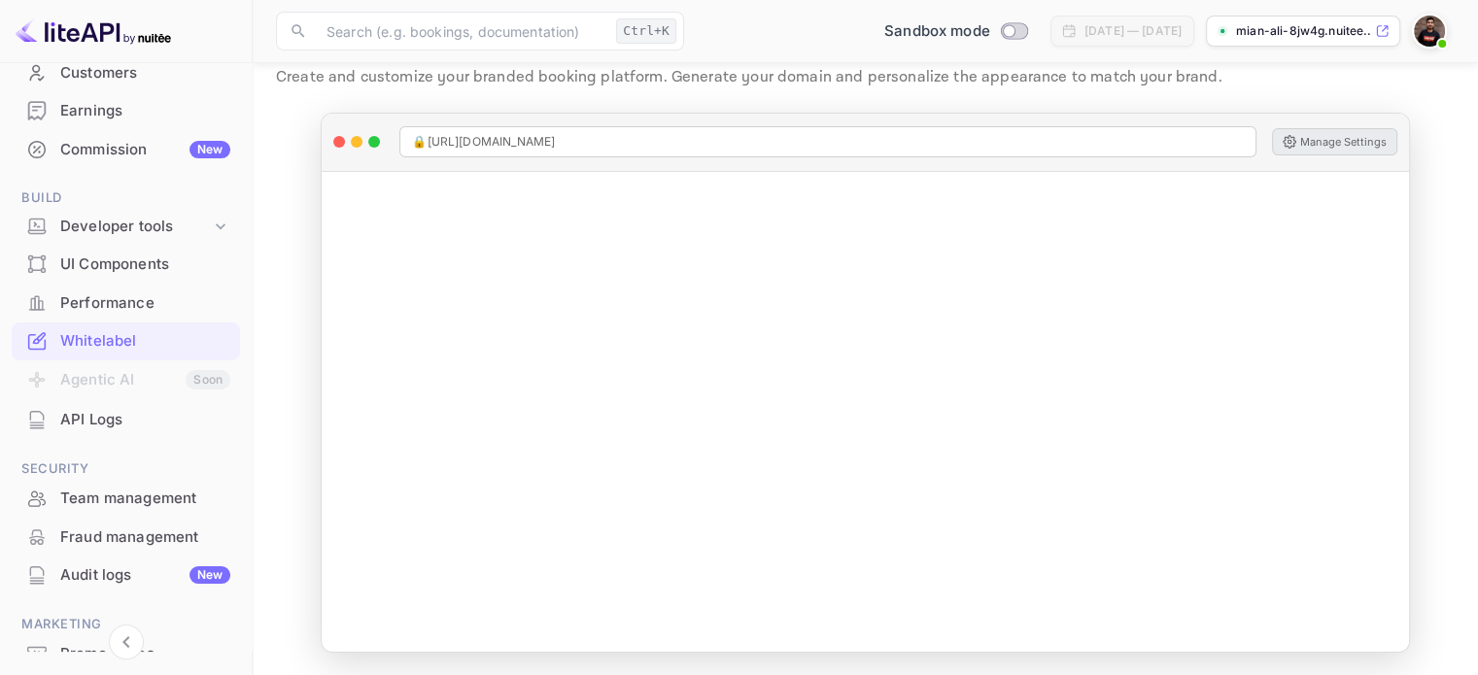
click at [119, 379] on li "Agentic AI Soon" at bounding box center [126, 381] width 228 height 41
click at [114, 423] on div "API Logs" at bounding box center [145, 420] width 170 height 22
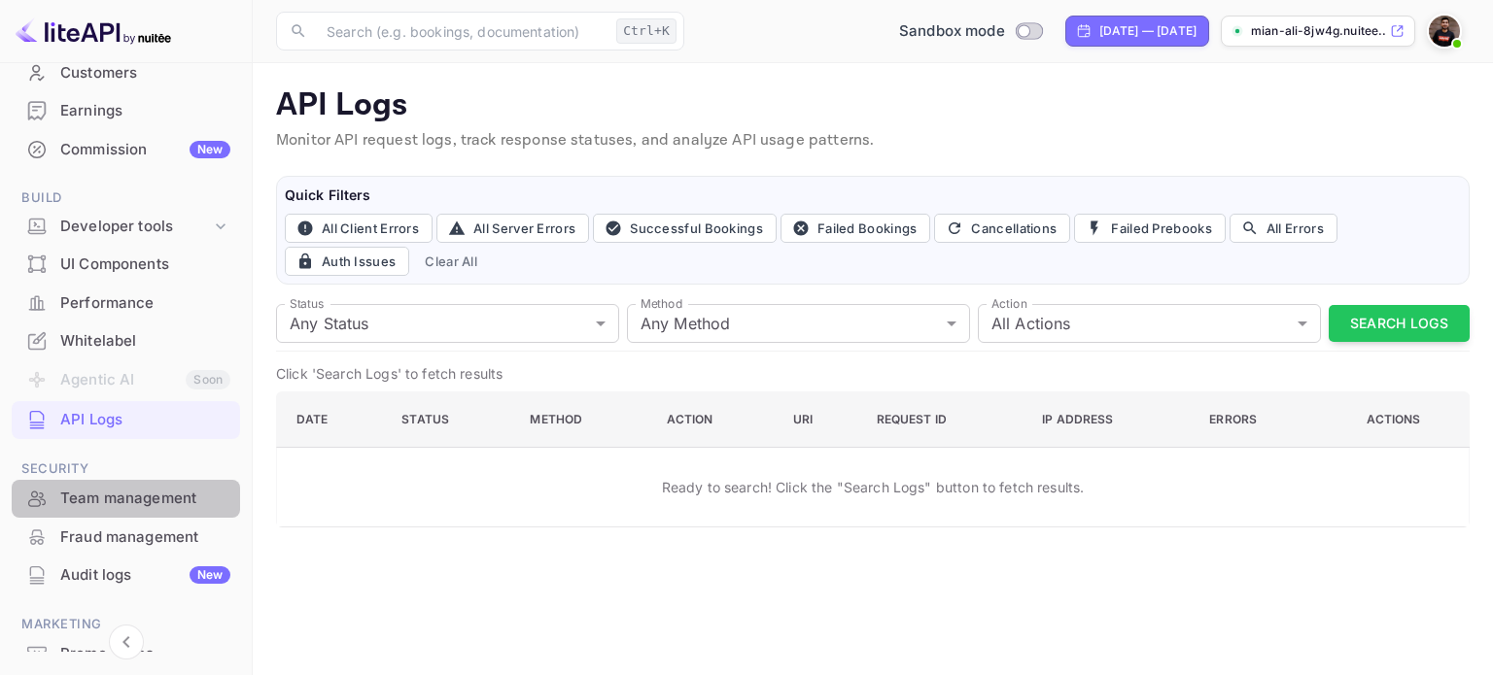
click at [130, 488] on div "Team management" at bounding box center [145, 499] width 170 height 22
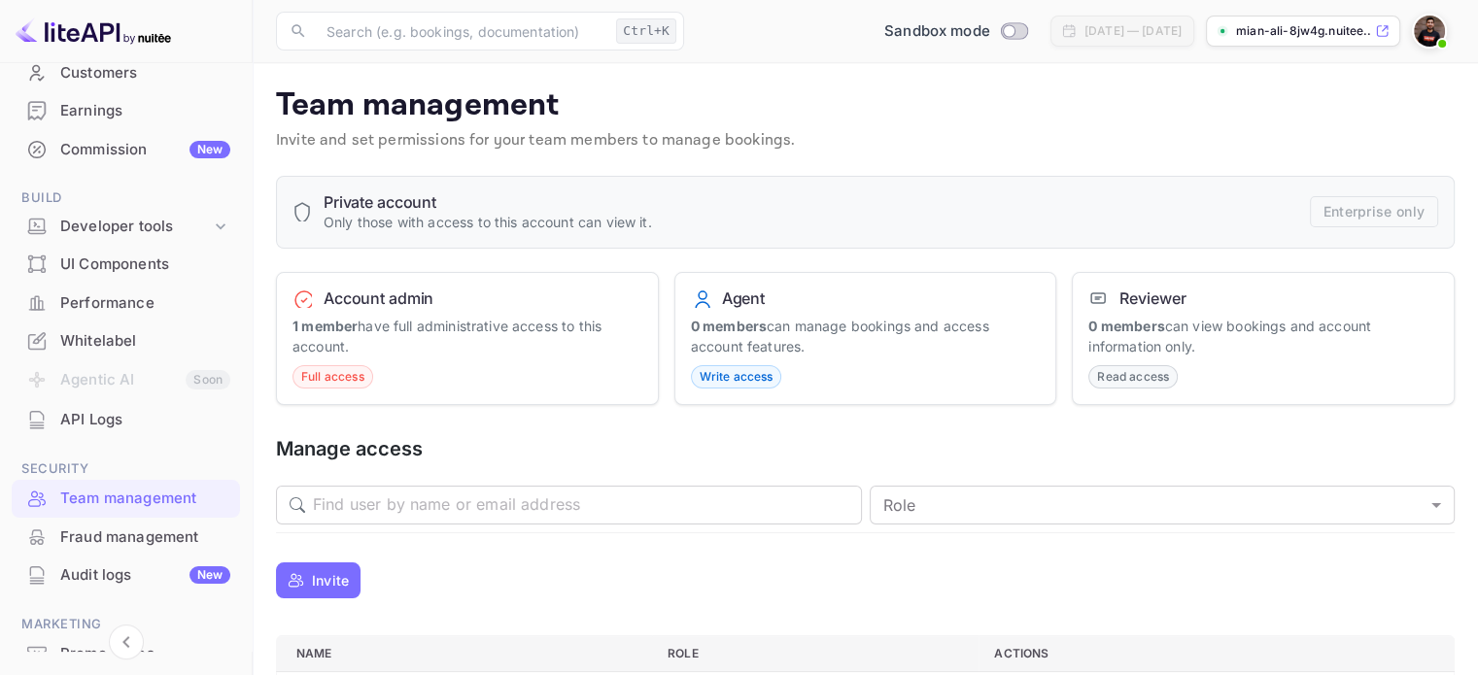
click at [118, 544] on div "Fraud management" at bounding box center [145, 538] width 170 height 22
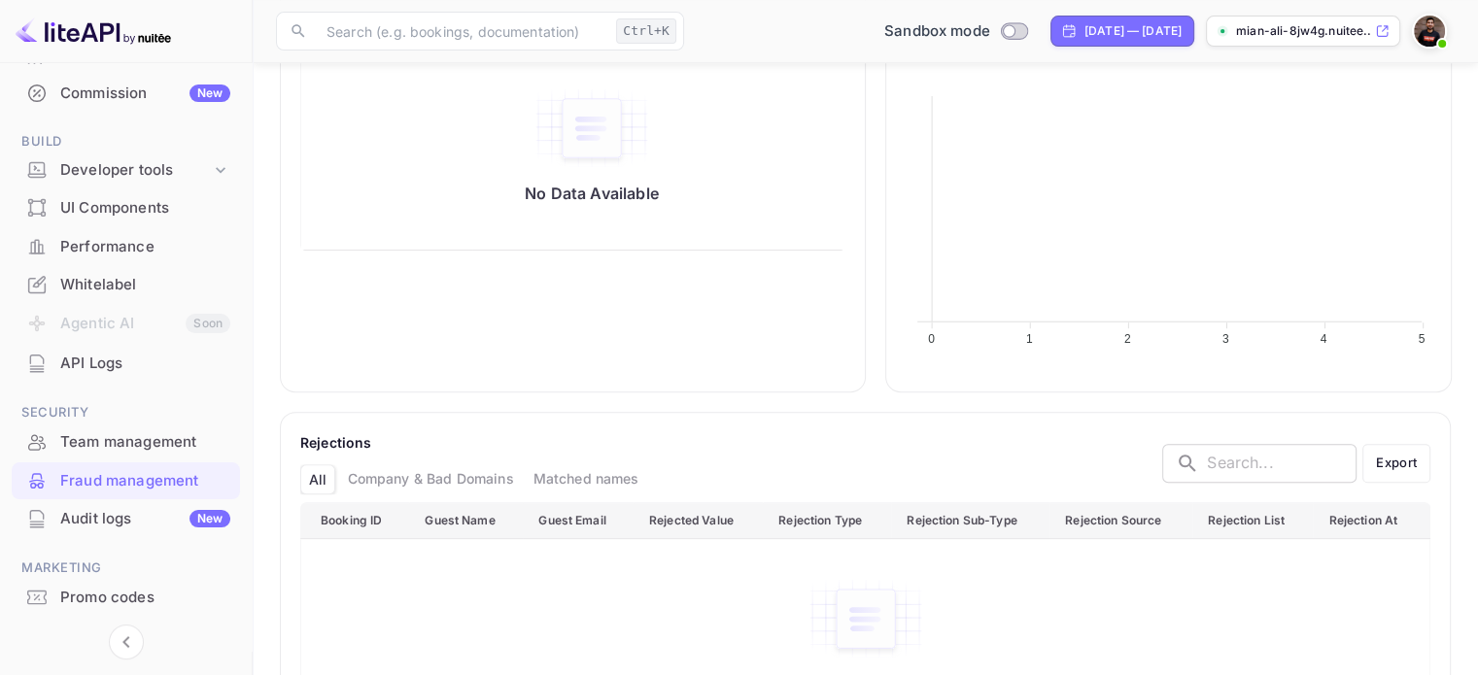
scroll to position [299, 0]
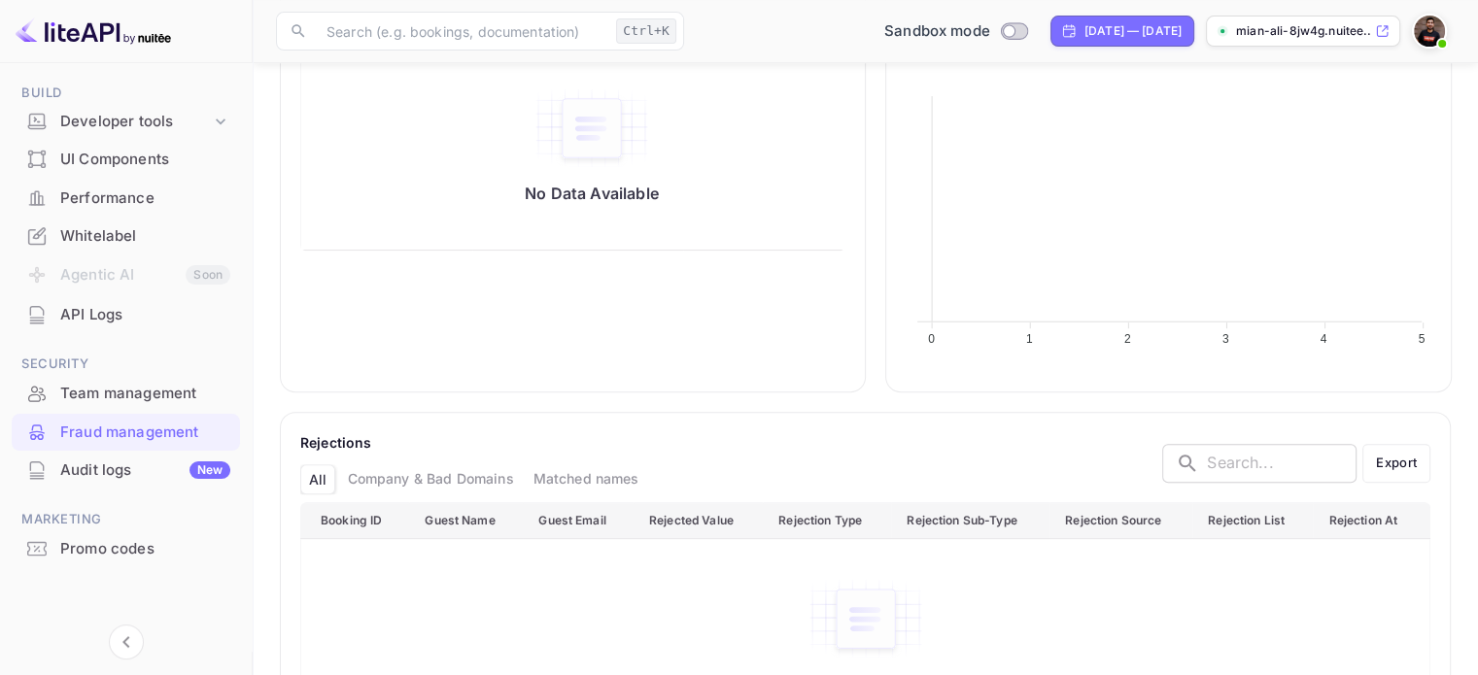
click at [135, 554] on div "Promo codes" at bounding box center [145, 549] width 170 height 22
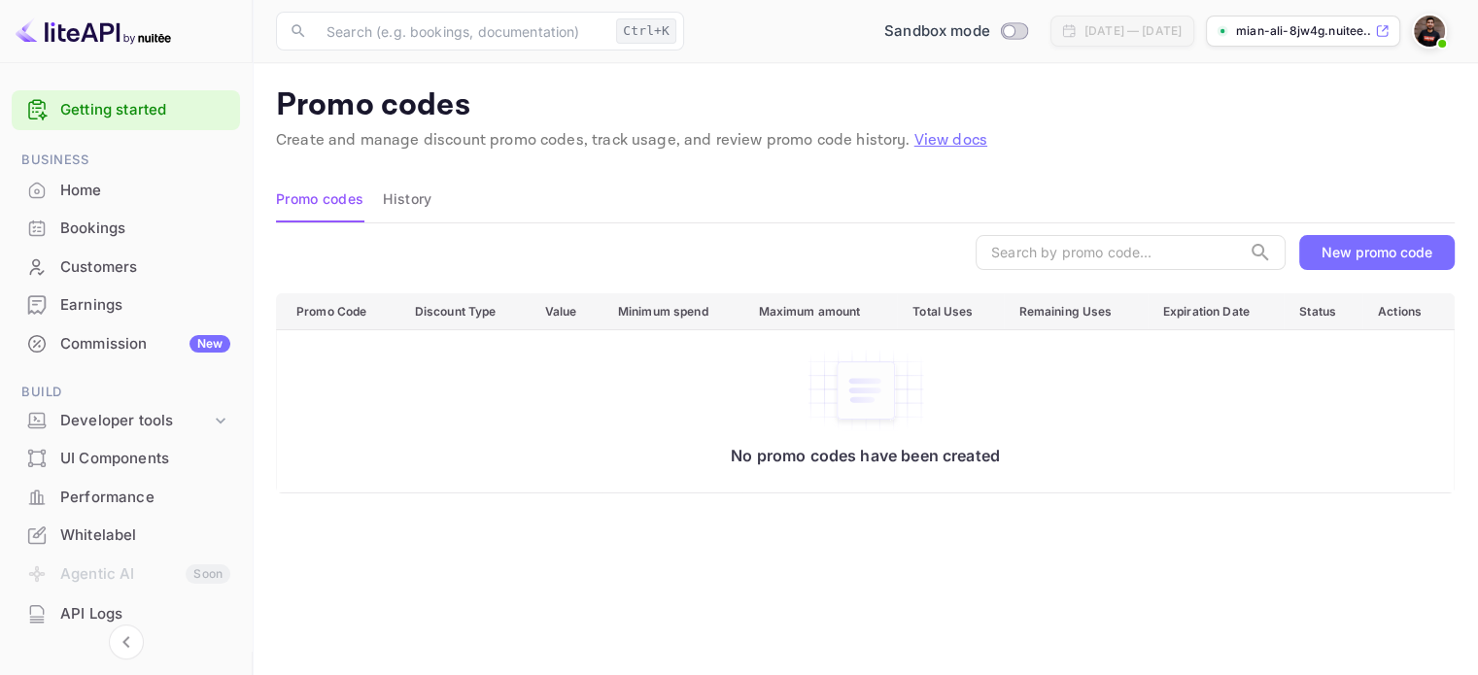
click at [136, 192] on div "Home" at bounding box center [145, 191] width 170 height 22
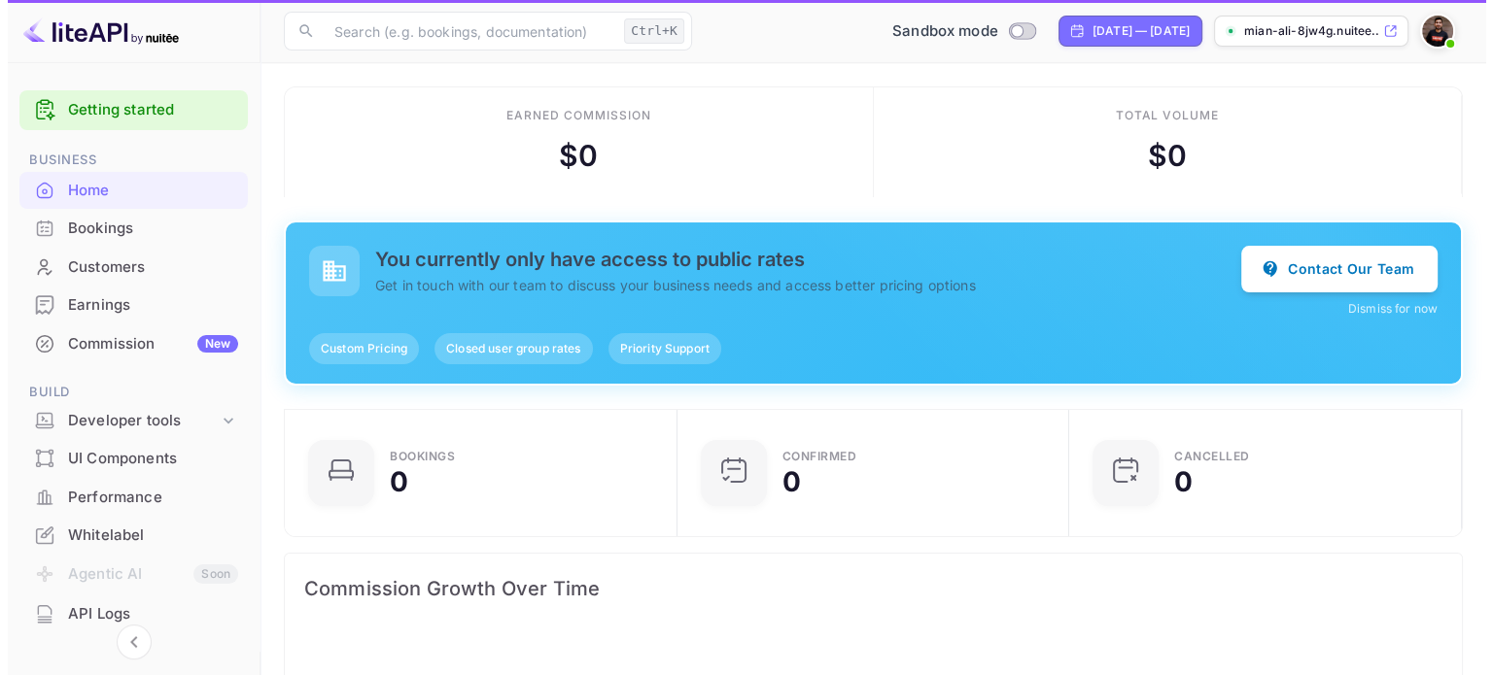
scroll to position [301, 365]
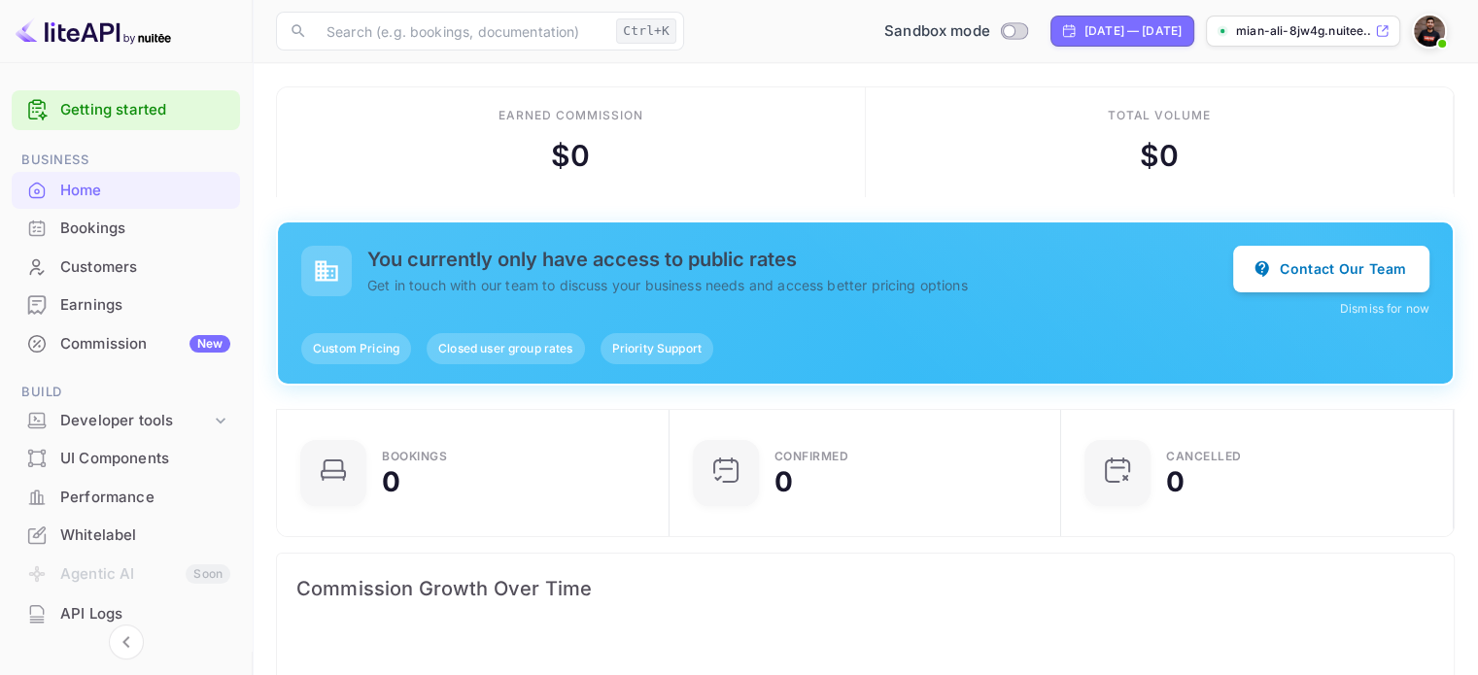
click at [132, 107] on link "Getting started" at bounding box center [145, 110] width 170 height 22
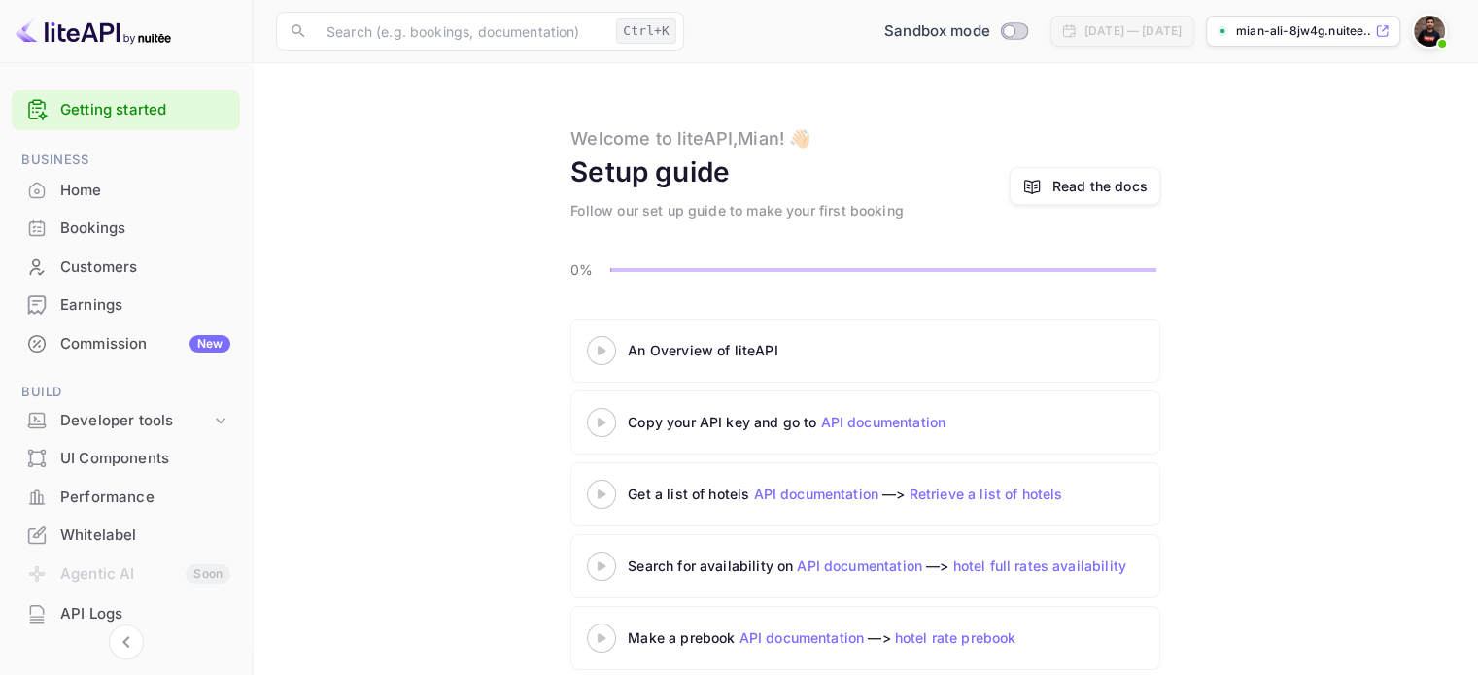
click at [598, 346] on 3 at bounding box center [602, 350] width 8 height 9
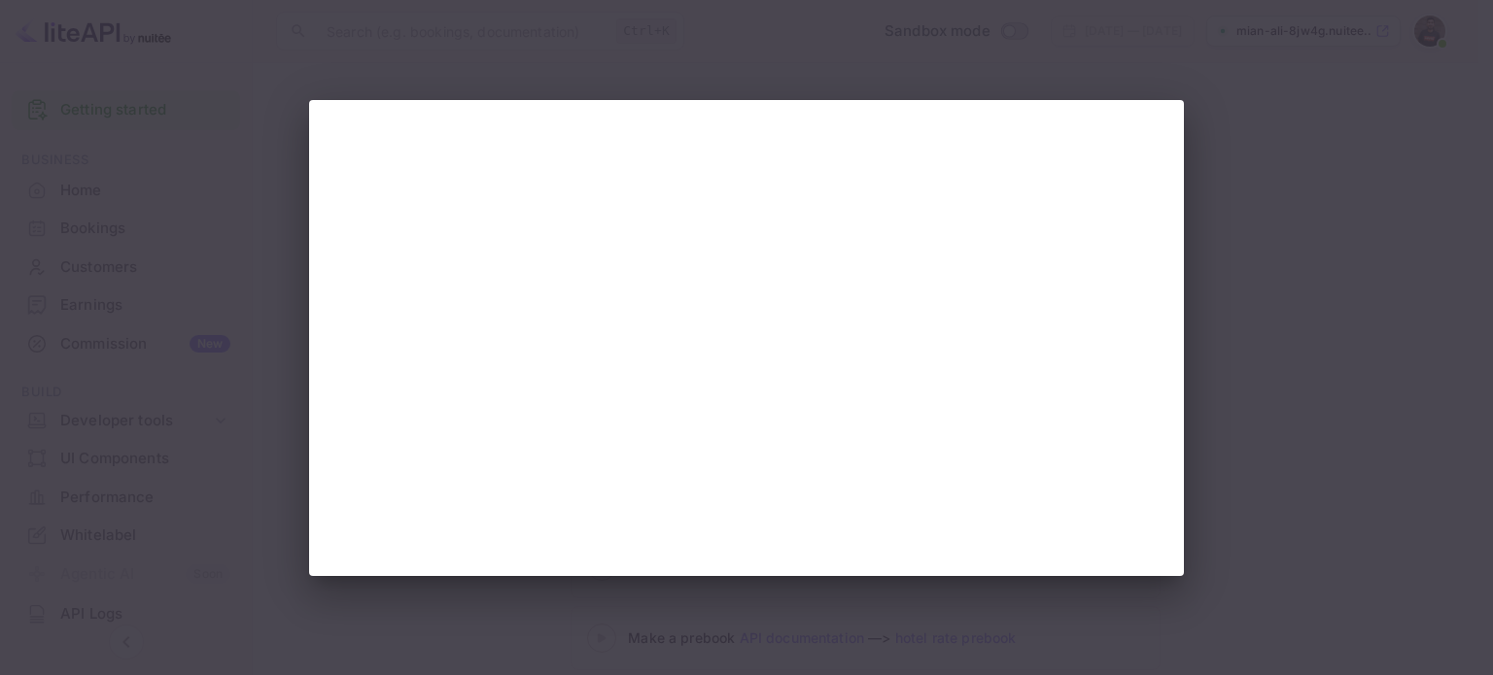
click at [1263, 179] on div at bounding box center [746, 337] width 1493 height 675
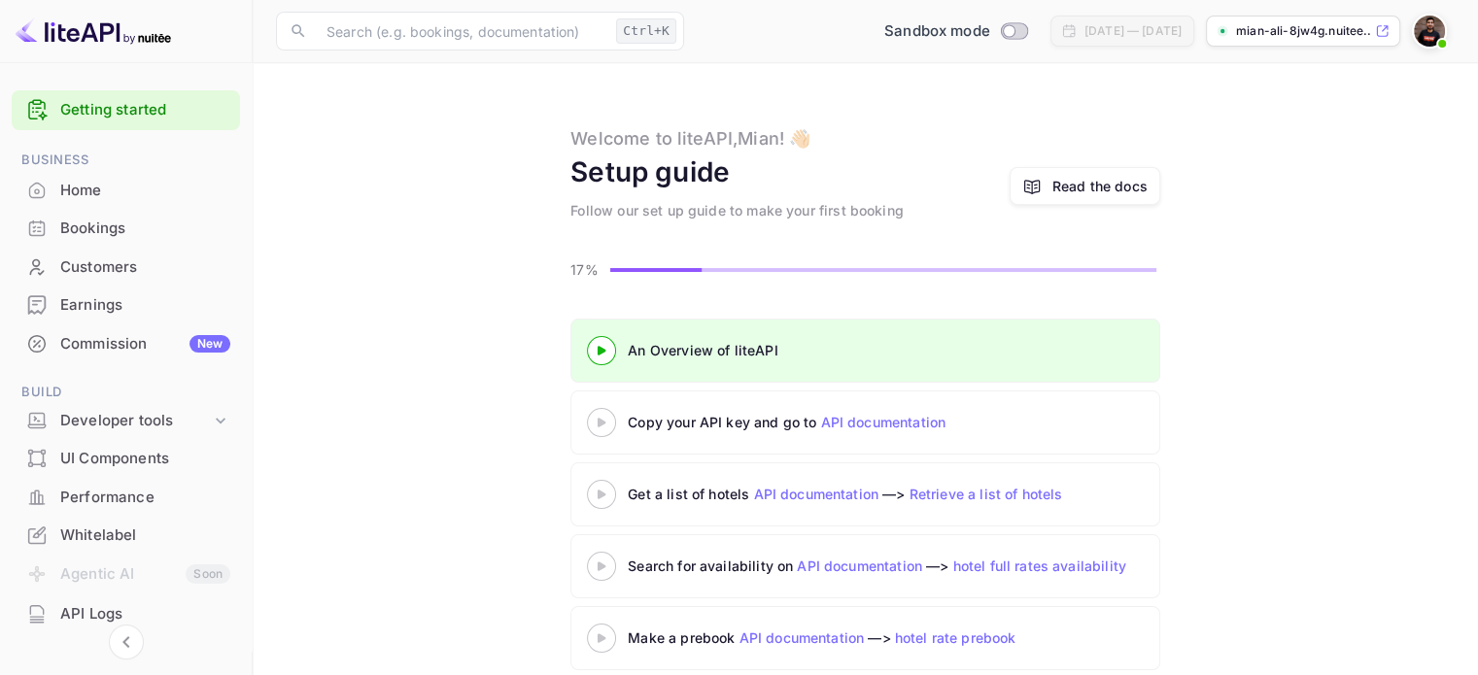
click at [1436, 31] on img at bounding box center [1429, 31] width 31 height 31
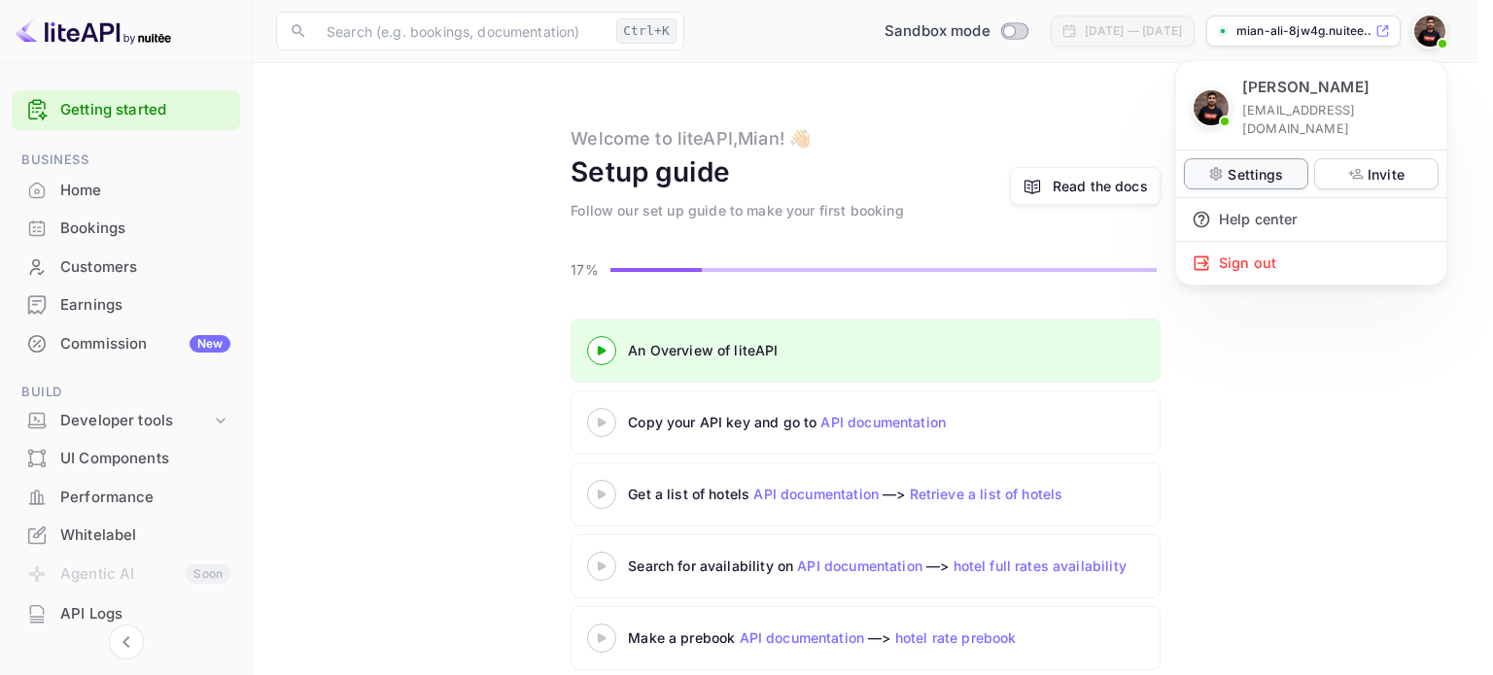
click at [1241, 164] on p "Settings" at bounding box center [1254, 174] width 55 height 20
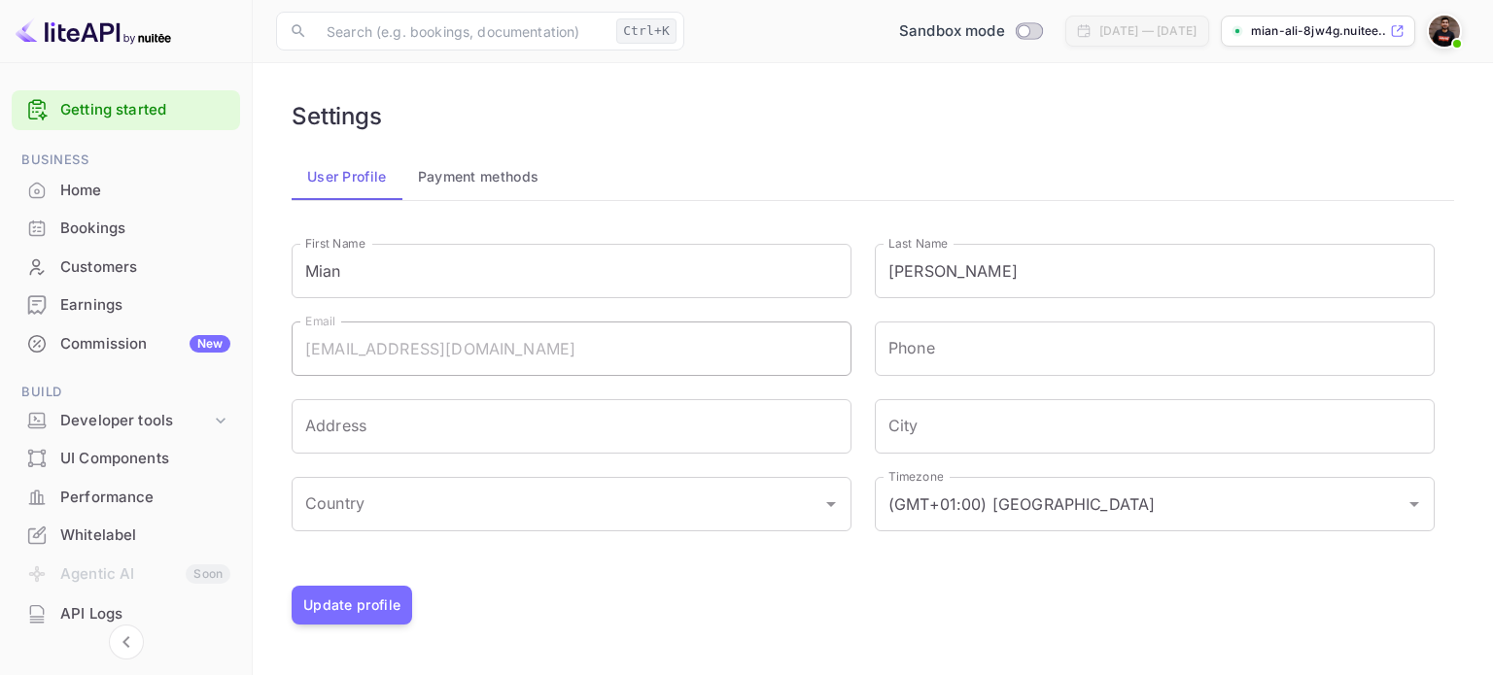
click at [125, 238] on div "Bookings" at bounding box center [145, 229] width 170 height 22
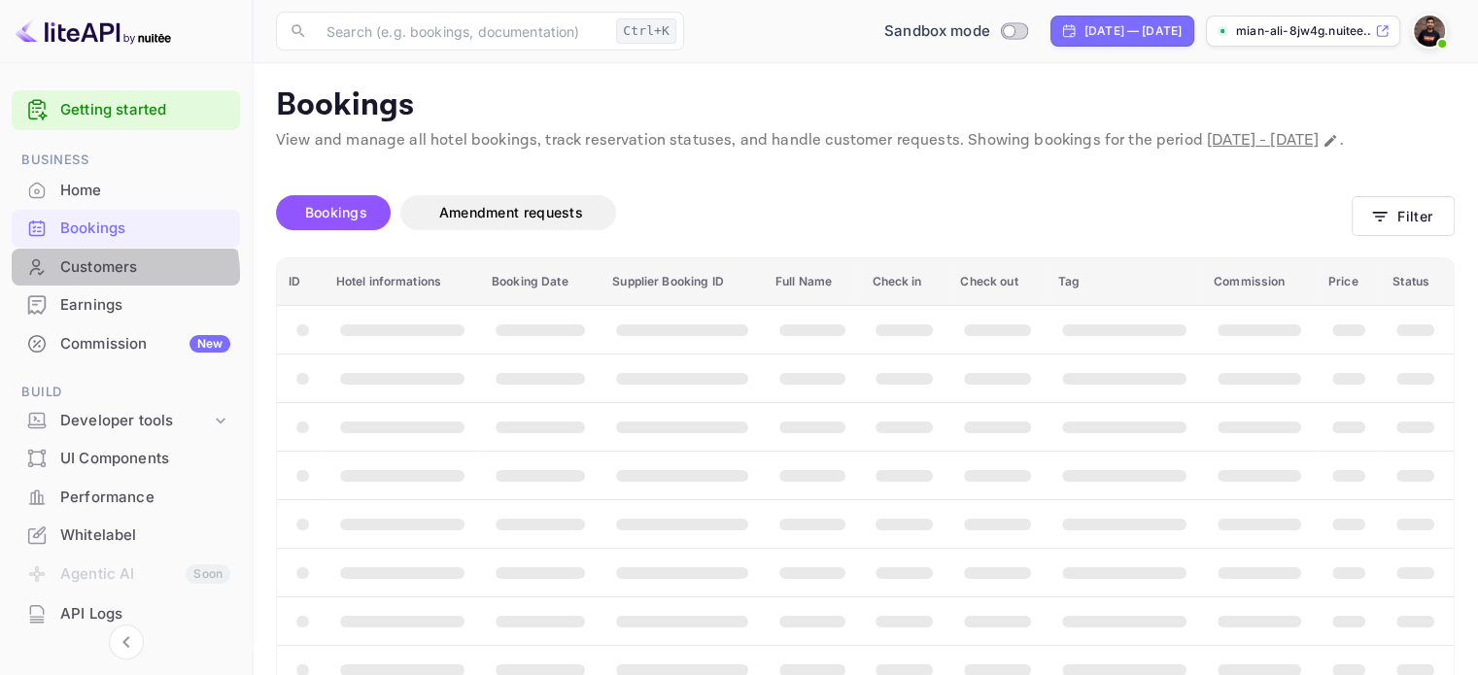
click at [121, 274] on div "Customers" at bounding box center [145, 268] width 170 height 22
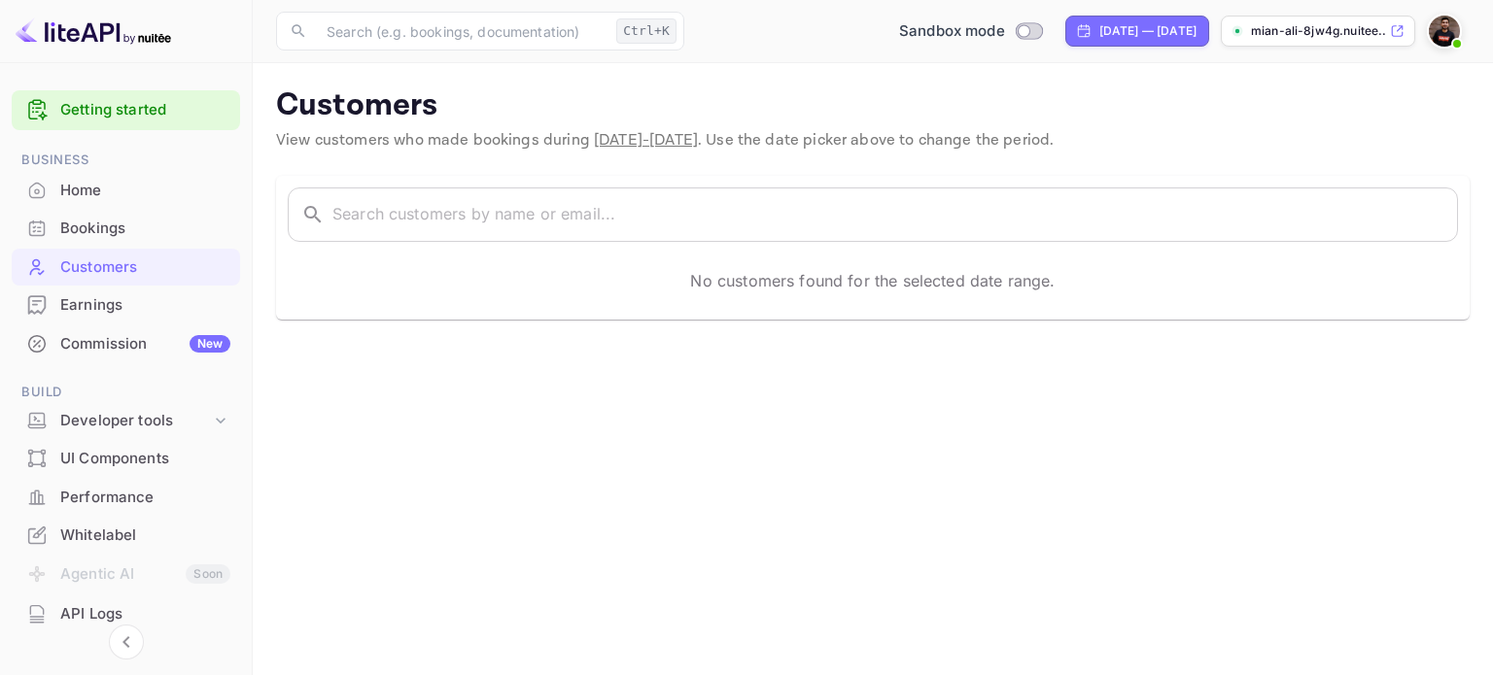
click at [120, 201] on div "Home" at bounding box center [126, 191] width 228 height 38
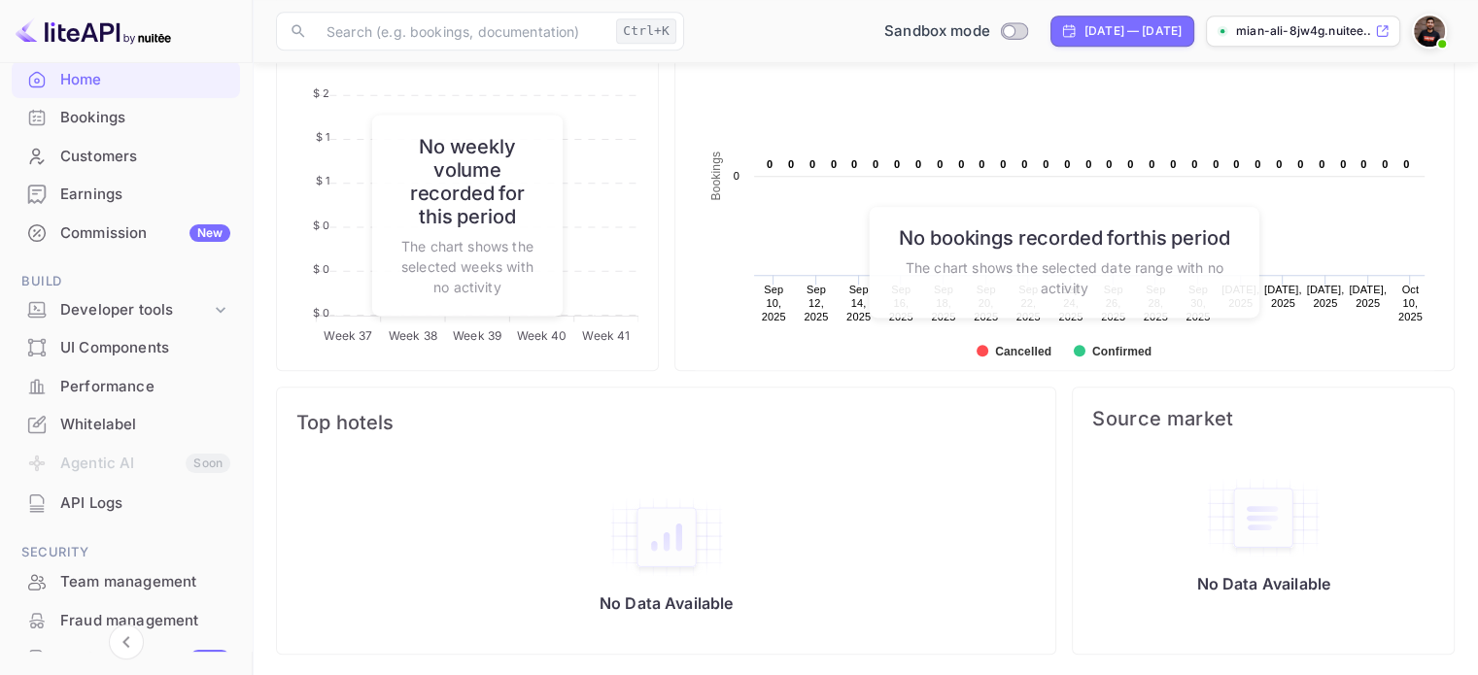
scroll to position [194, 0]
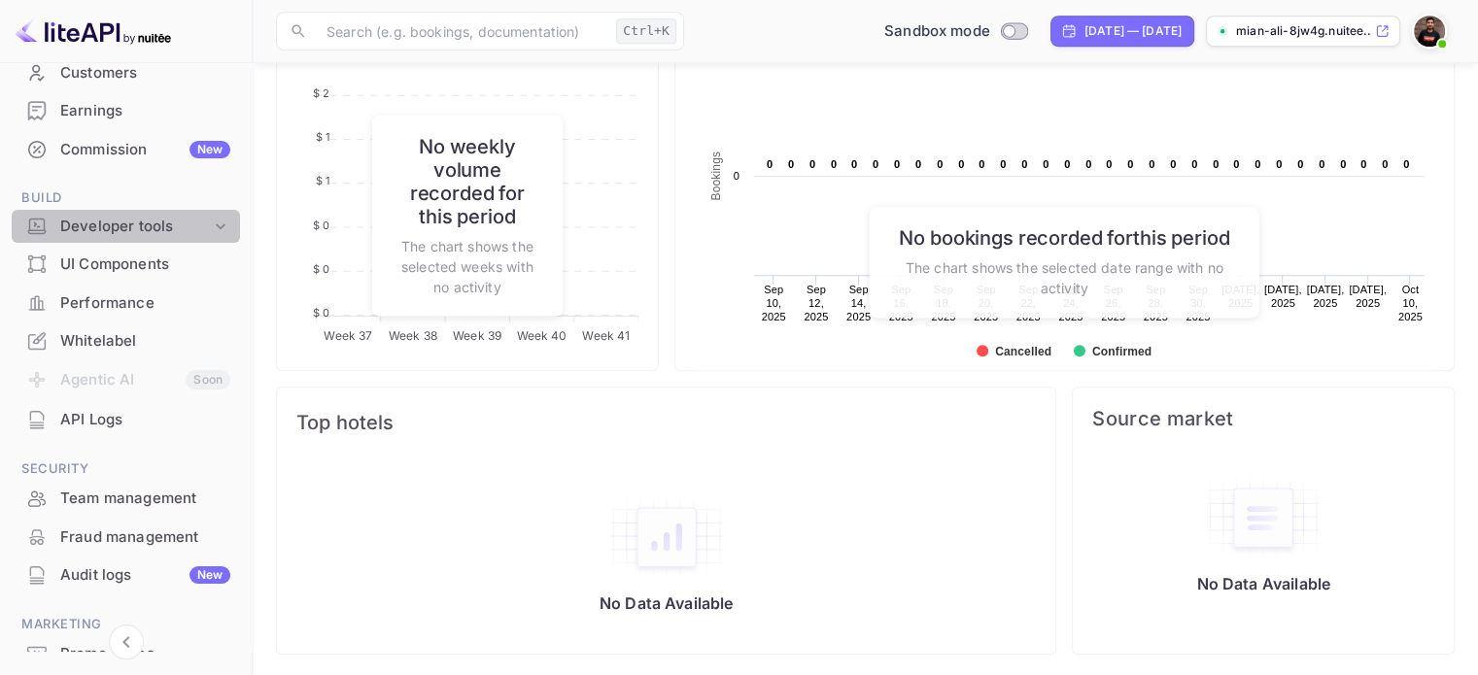
click at [170, 227] on div "Developer tools" at bounding box center [135, 227] width 151 height 22
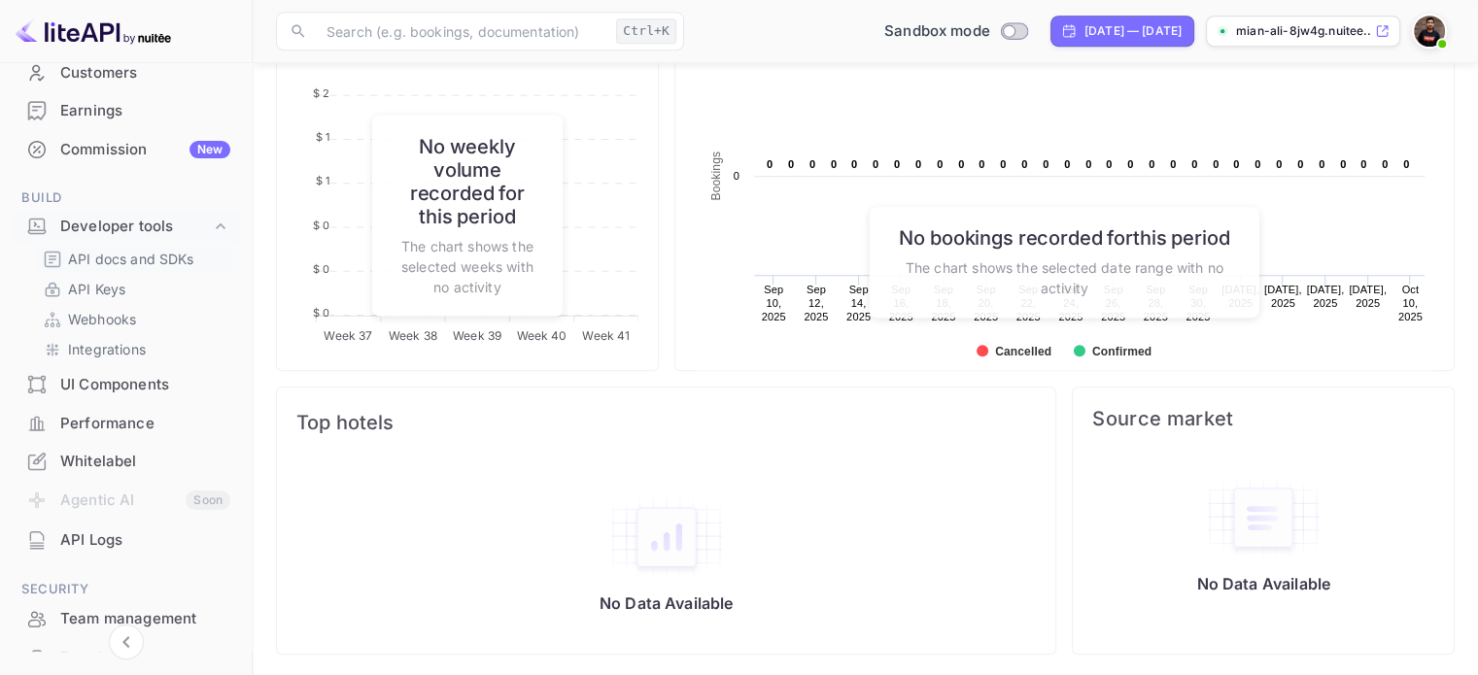
click at [157, 263] on p "API docs and SDKs" at bounding box center [131, 259] width 126 height 20
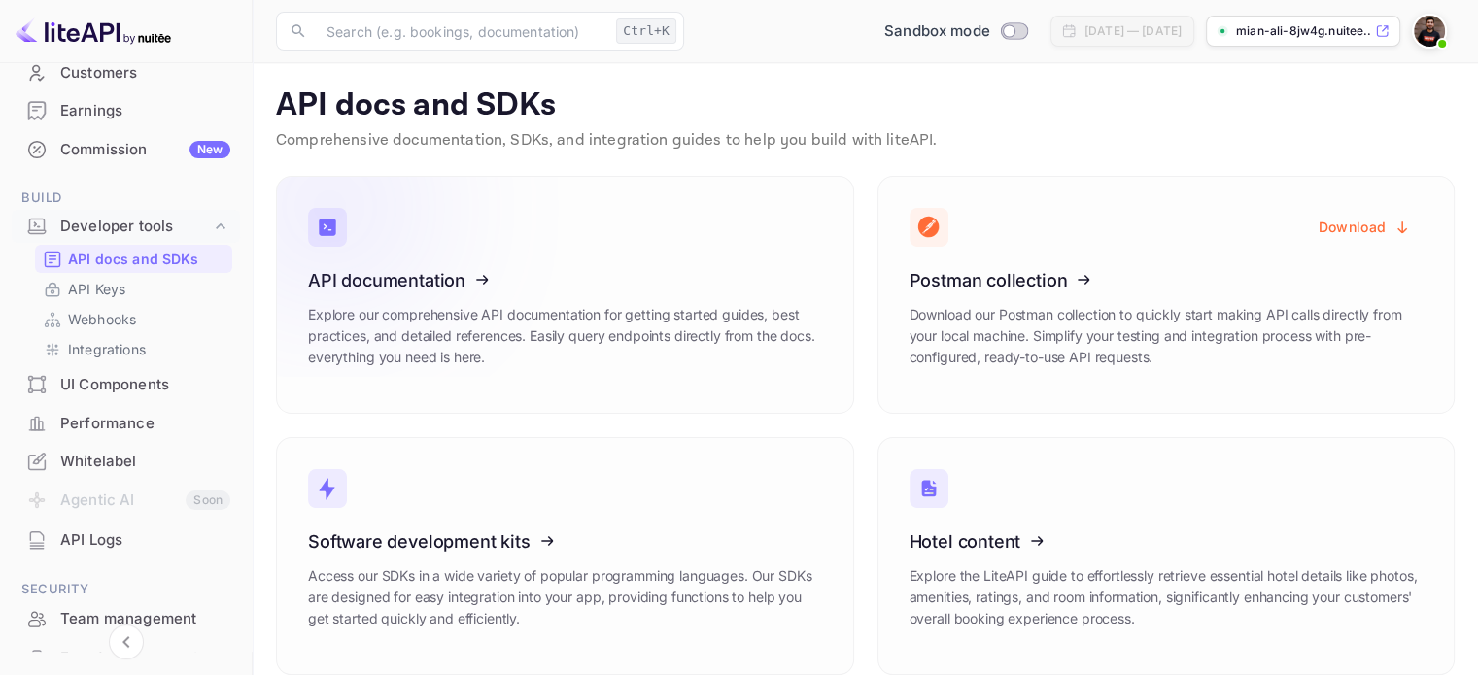
click at [445, 281] on icon at bounding box center [428, 277] width 302 height 200
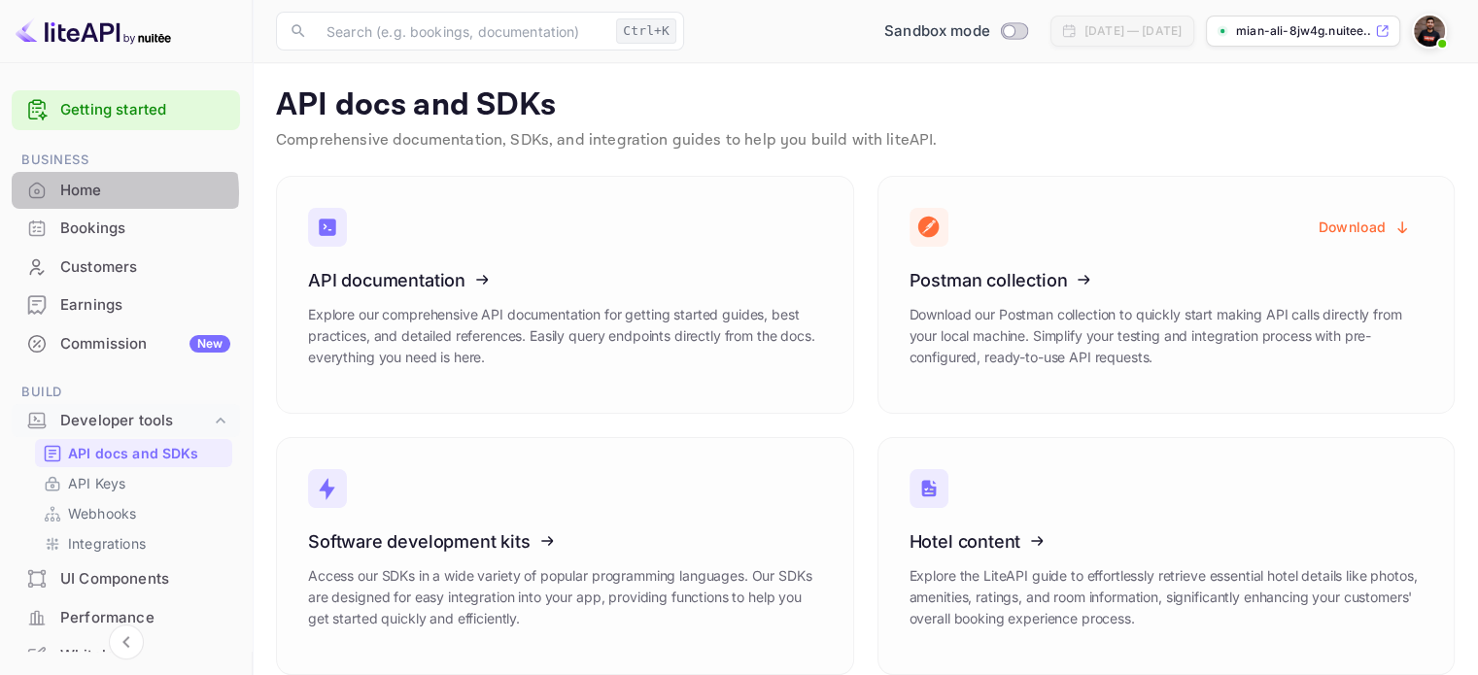
click at [121, 192] on div "Home" at bounding box center [145, 191] width 170 height 22
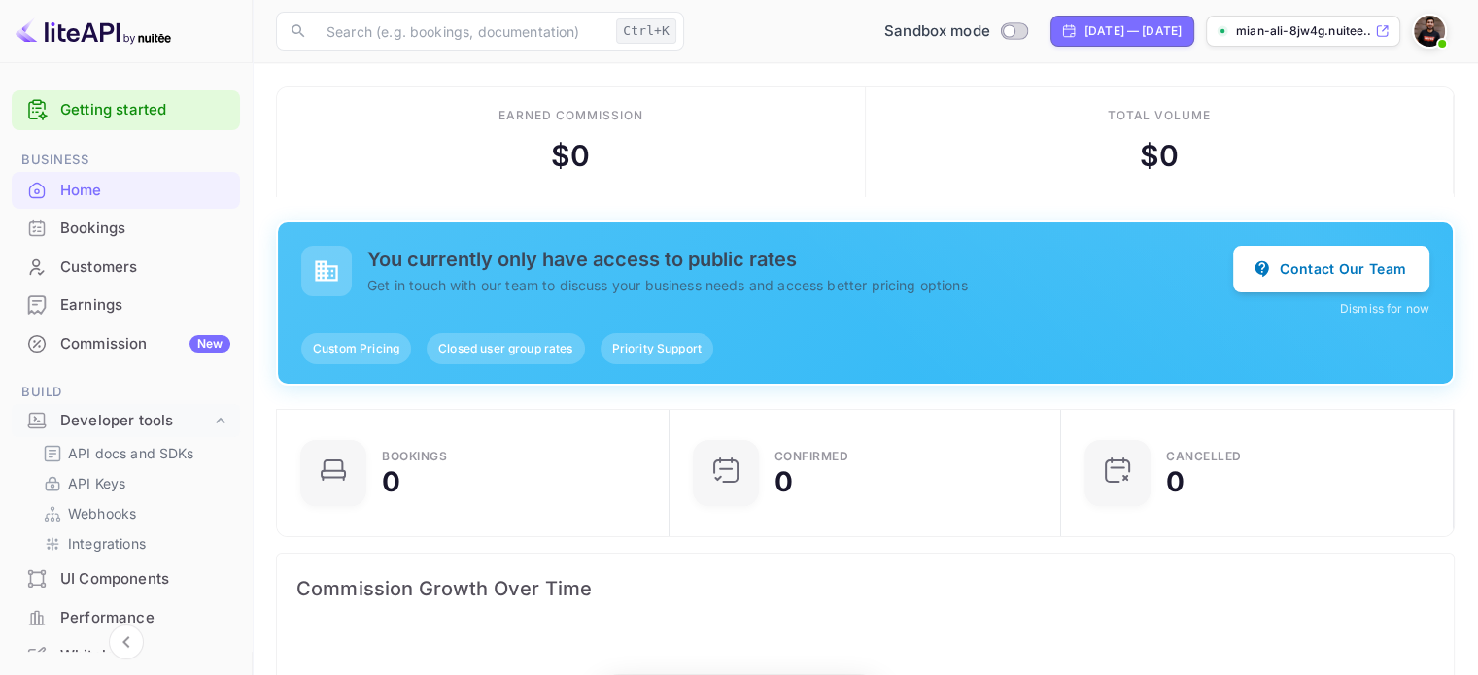
scroll to position [301, 365]
click at [158, 514] on link "Webhooks" at bounding box center [134, 513] width 182 height 20
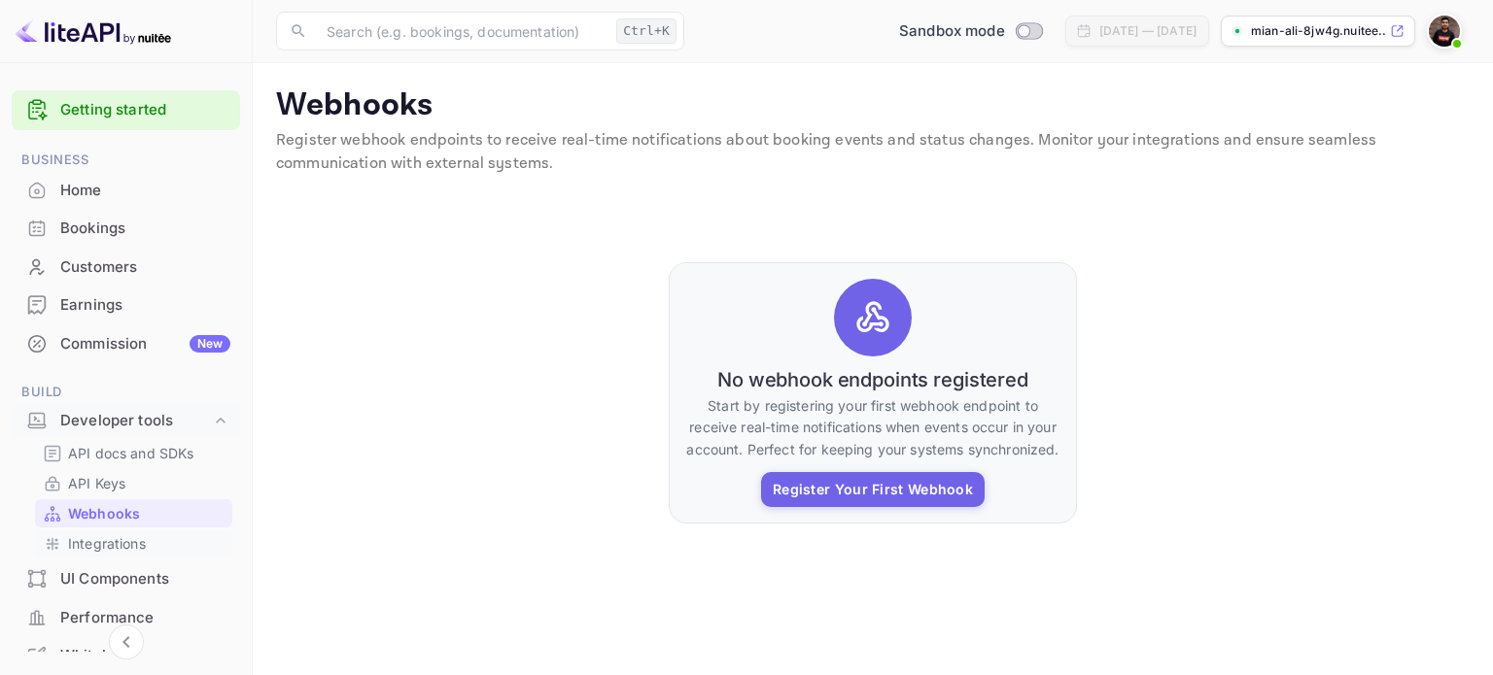
click at [124, 542] on p "Integrations" at bounding box center [107, 544] width 78 height 20
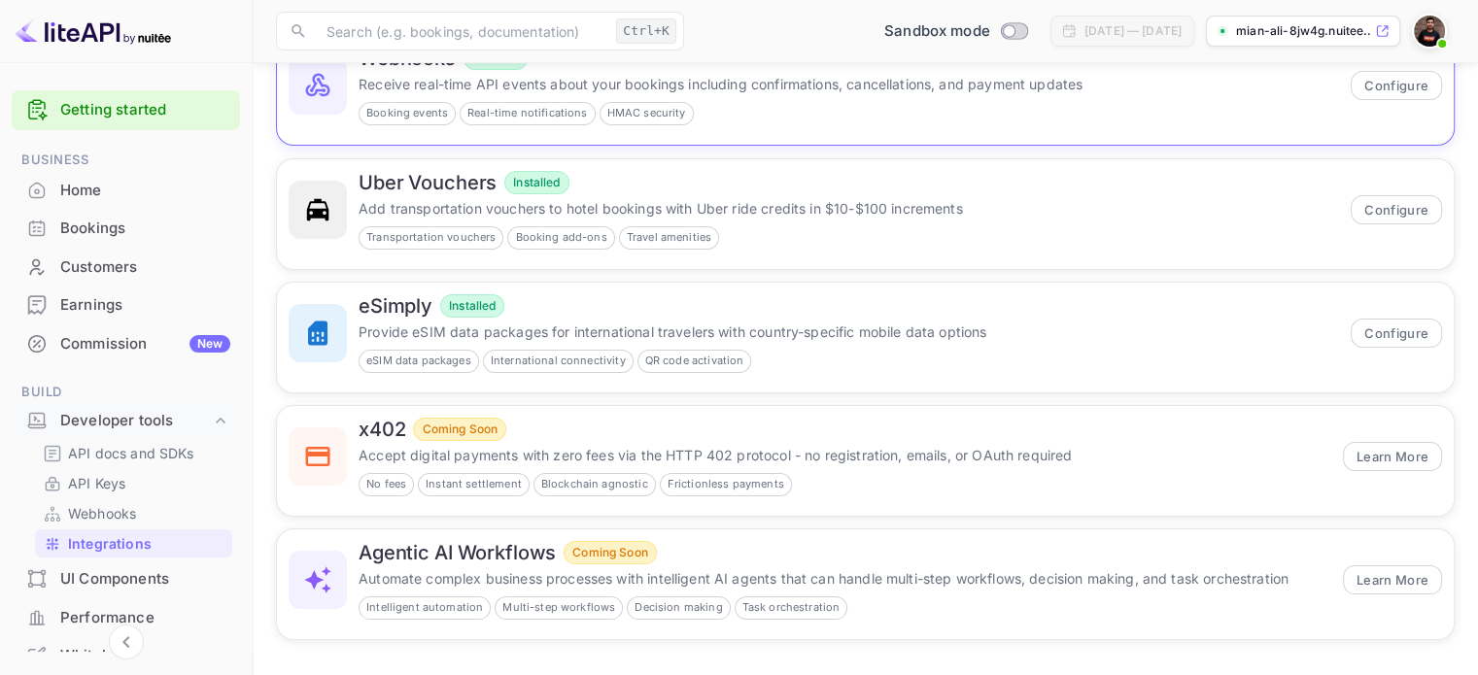
scroll to position [208, 0]
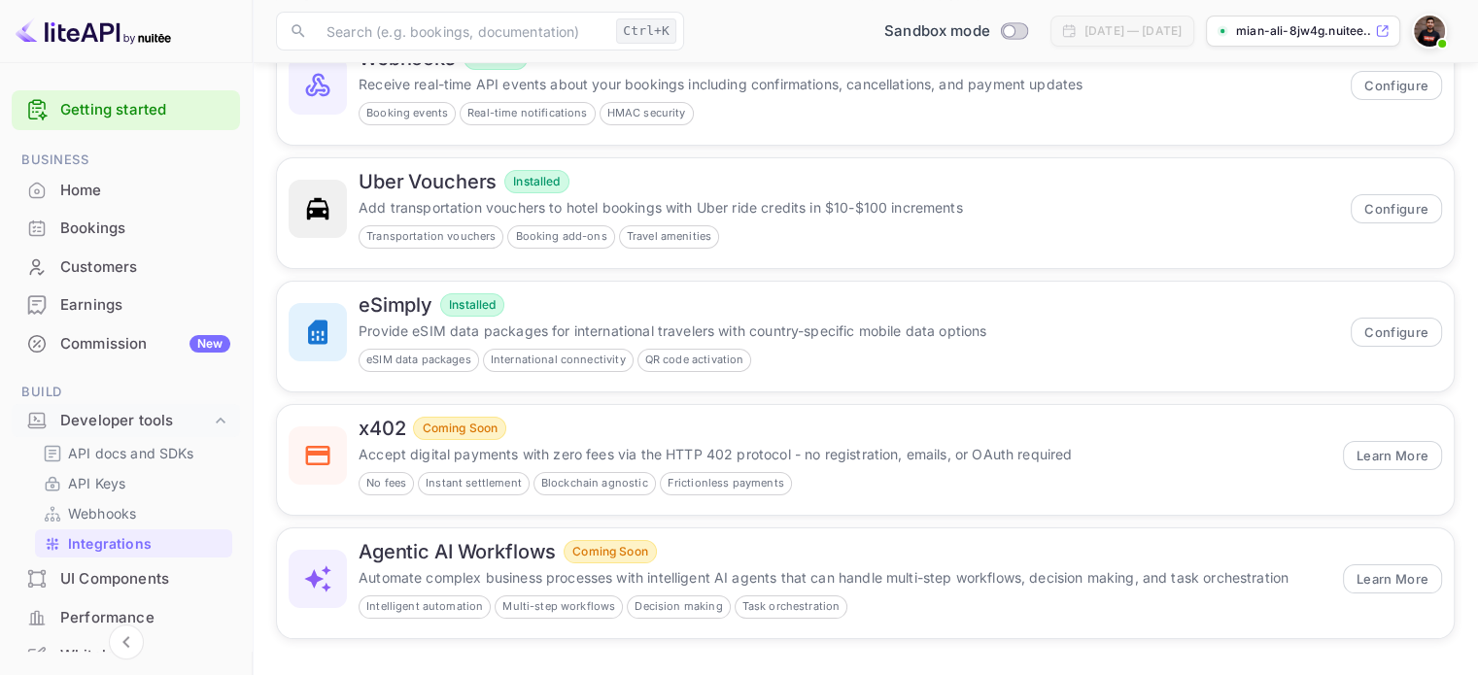
click at [136, 590] on div "UI Components" at bounding box center [126, 580] width 228 height 38
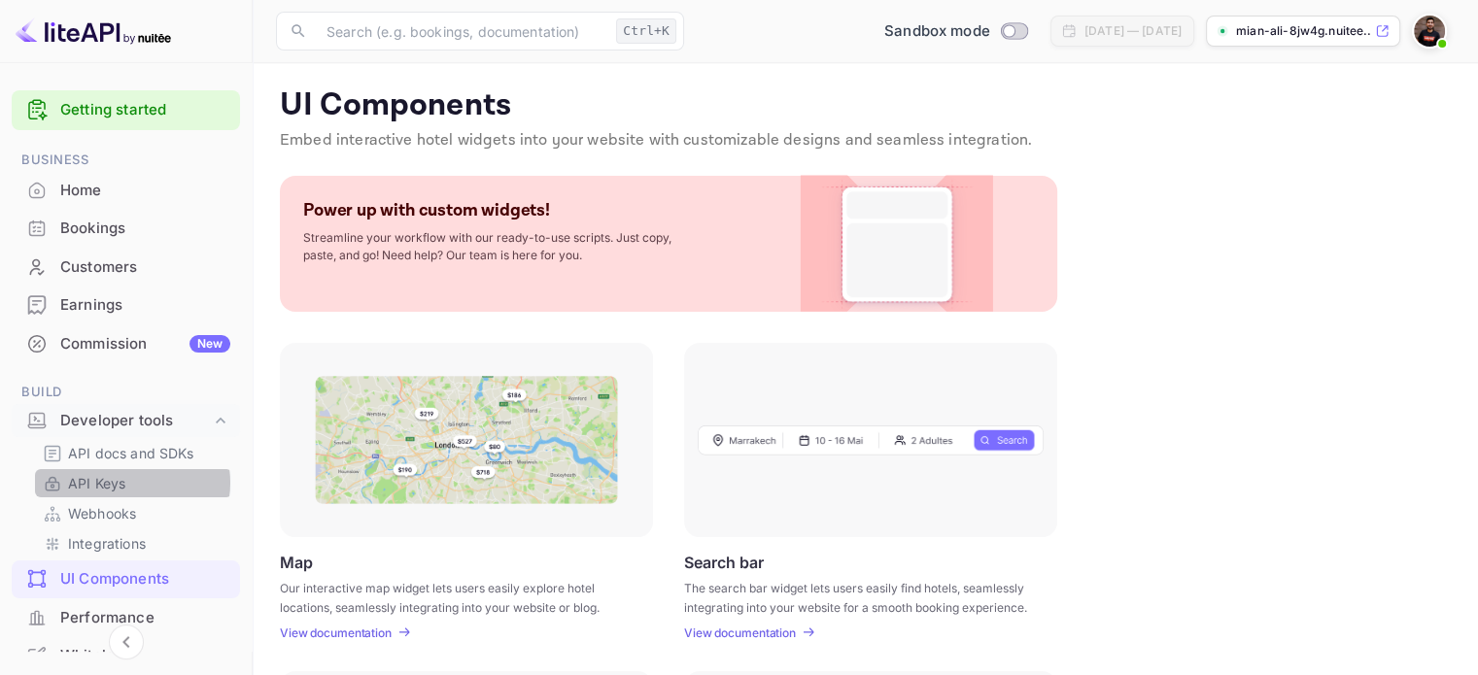
click at [131, 483] on link "API Keys" at bounding box center [134, 483] width 182 height 20
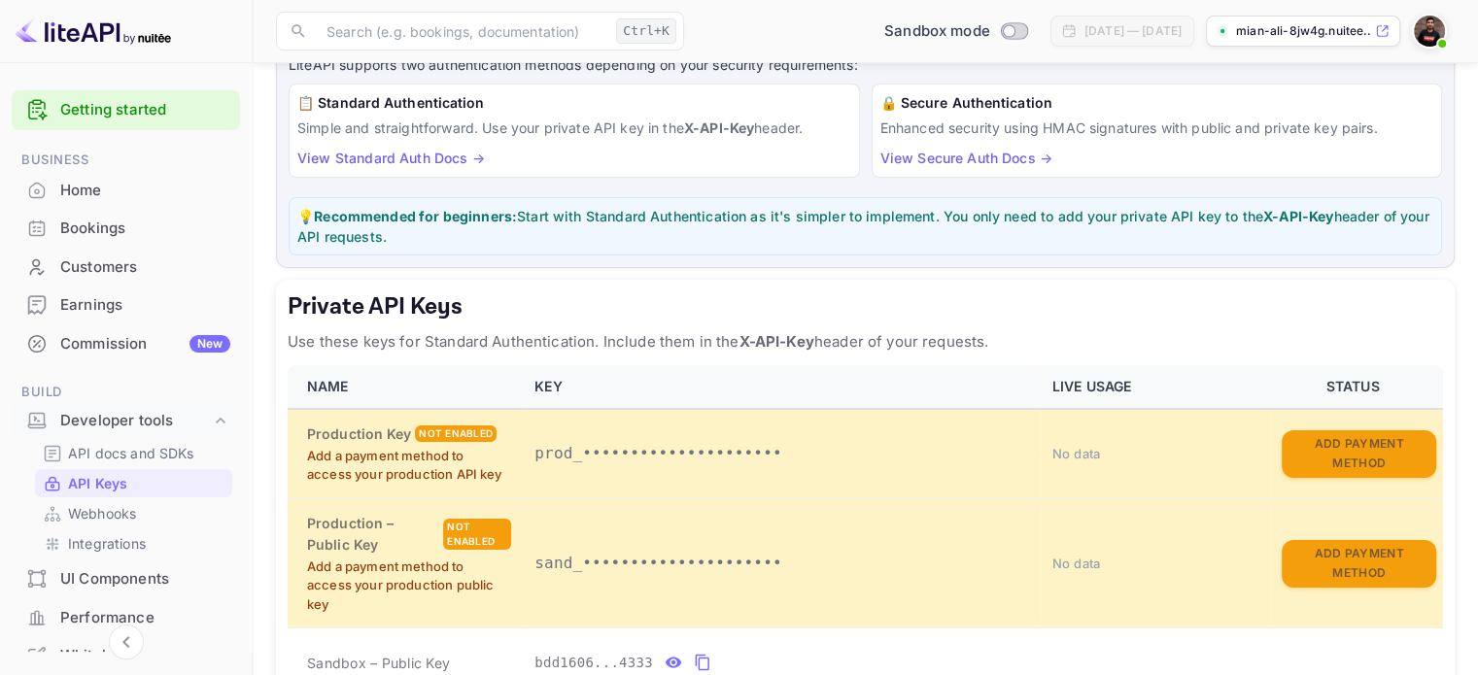
scroll to position [194, 0]
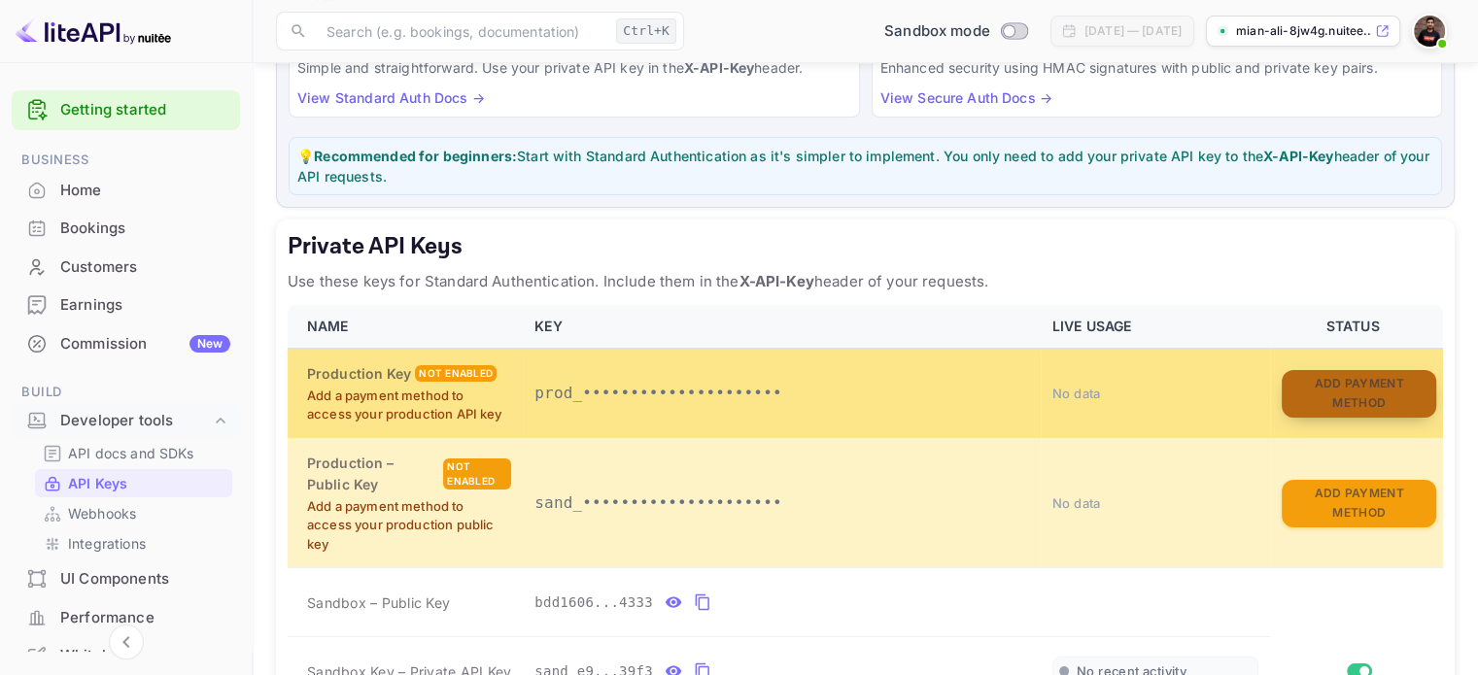
click at [1337, 397] on button "Add Payment Method" at bounding box center [1359, 394] width 155 height 48
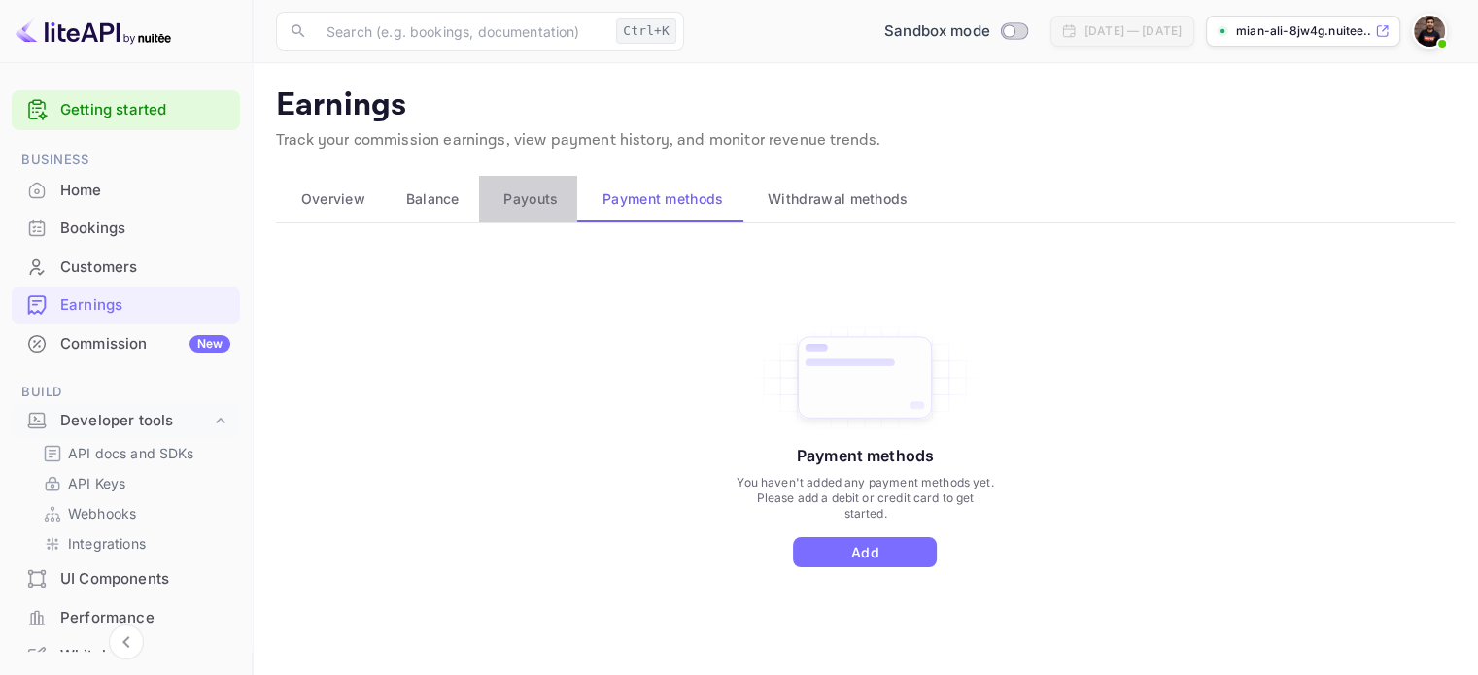
click at [540, 197] on span "Payouts" at bounding box center [530, 199] width 54 height 23
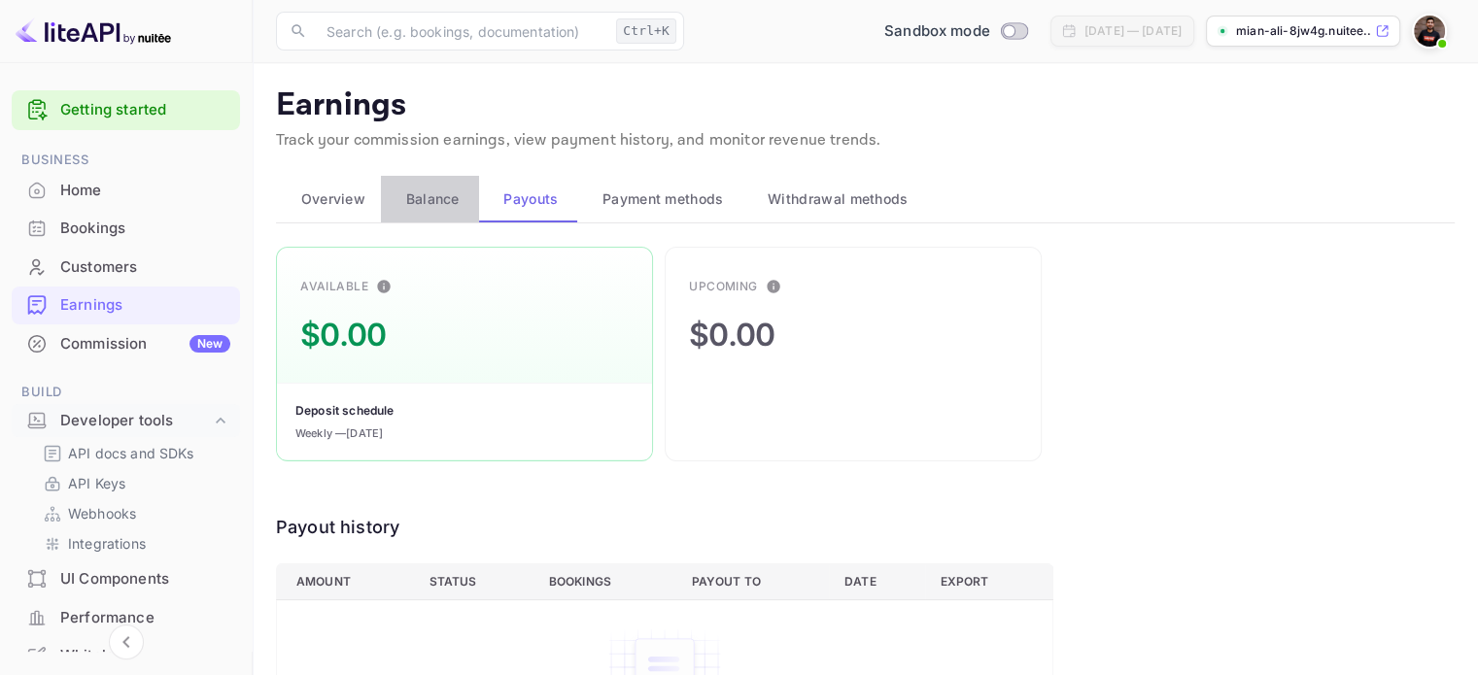
click at [414, 197] on span "Balance" at bounding box center [432, 199] width 53 height 23
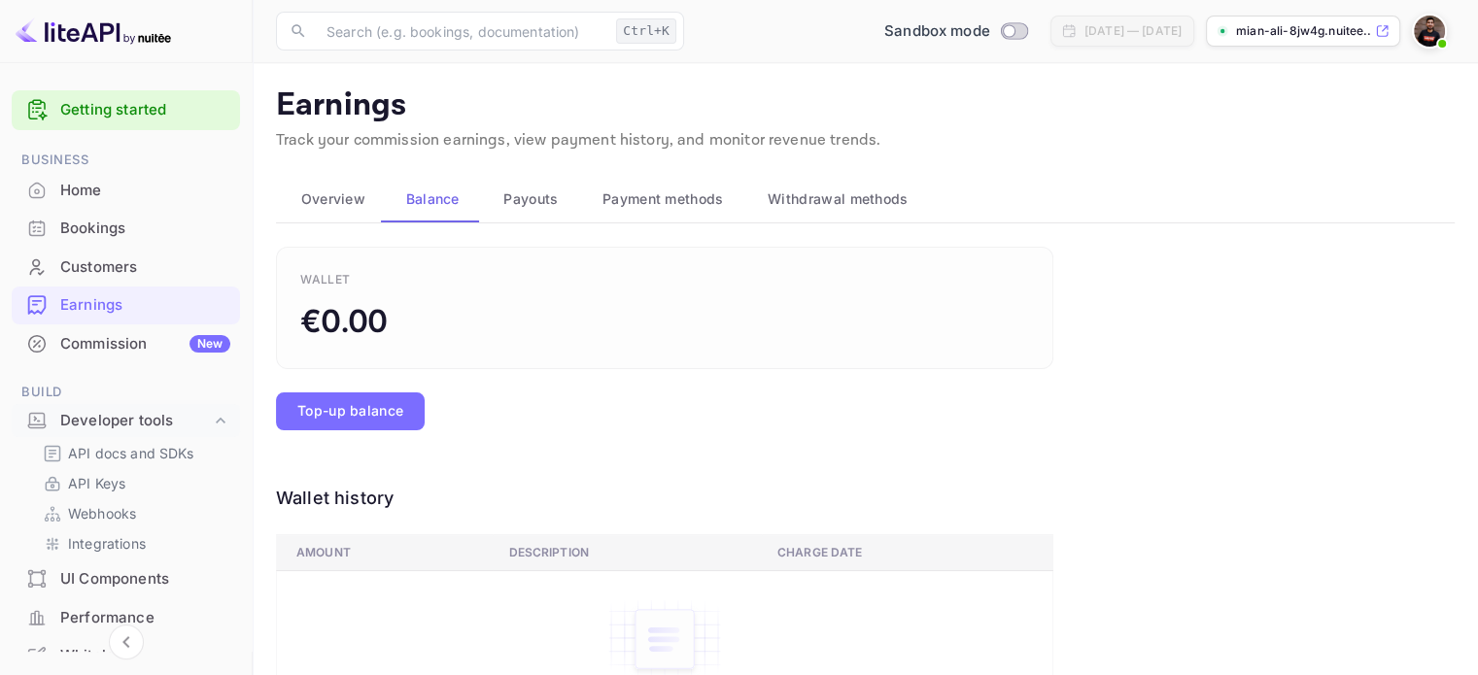
click at [320, 212] on button "Overview" at bounding box center [328, 199] width 105 height 47
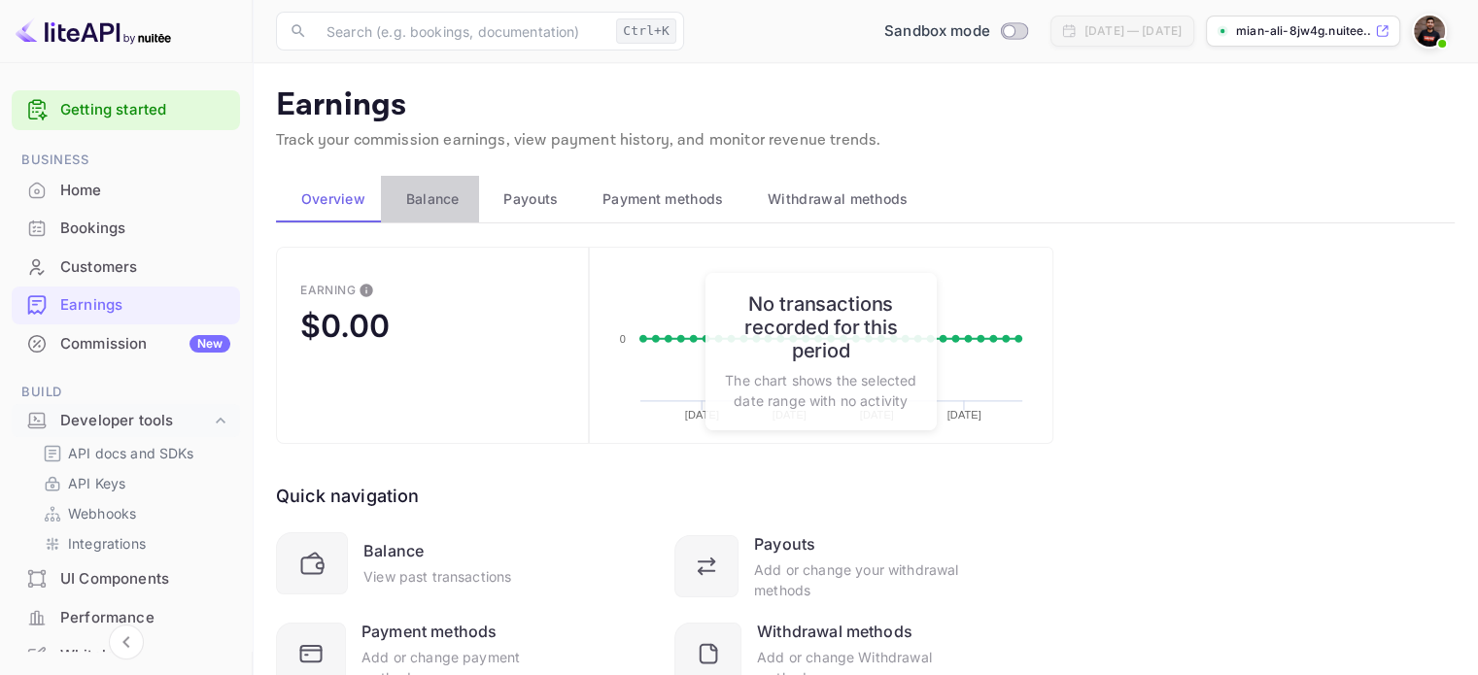
click at [418, 212] on button "Balance" at bounding box center [430, 199] width 98 height 47
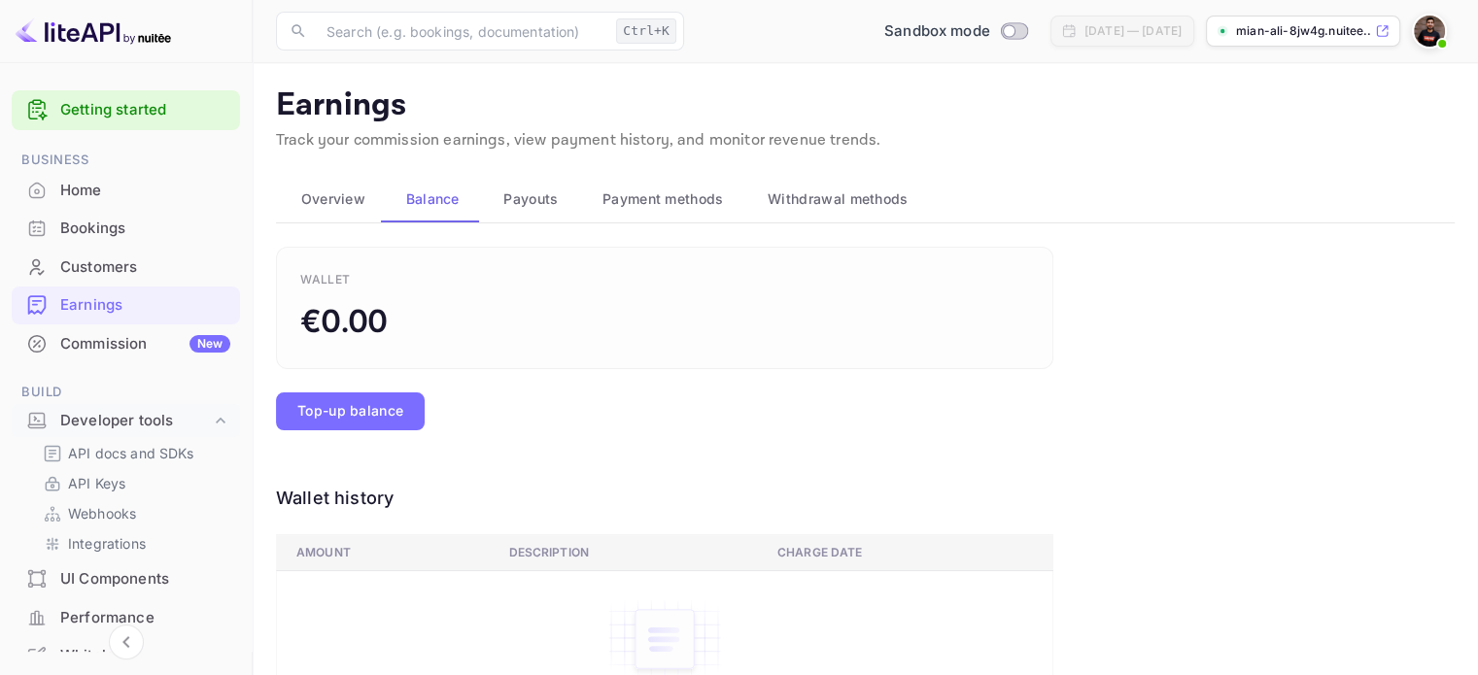
click at [512, 213] on button "Payouts" at bounding box center [528, 199] width 99 height 47
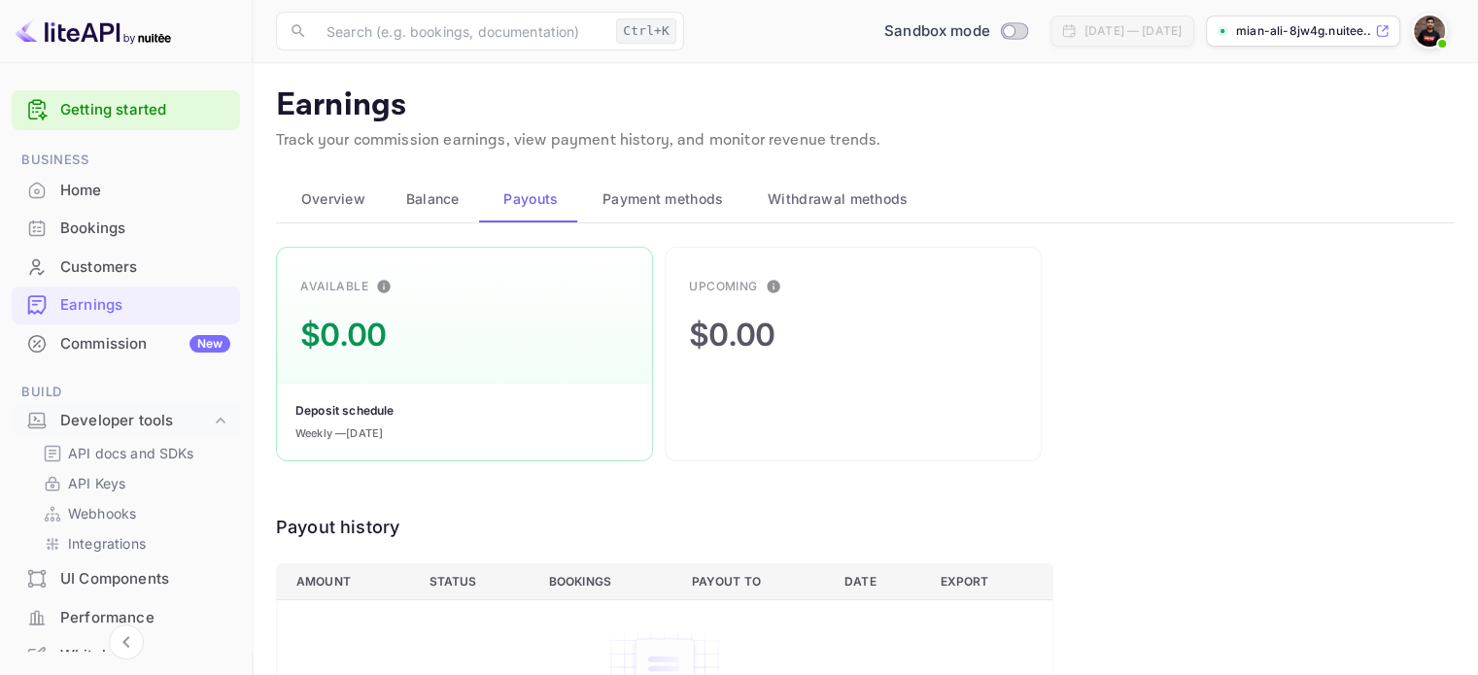
click at [640, 210] on button "Payment methods" at bounding box center [659, 199] width 165 height 47
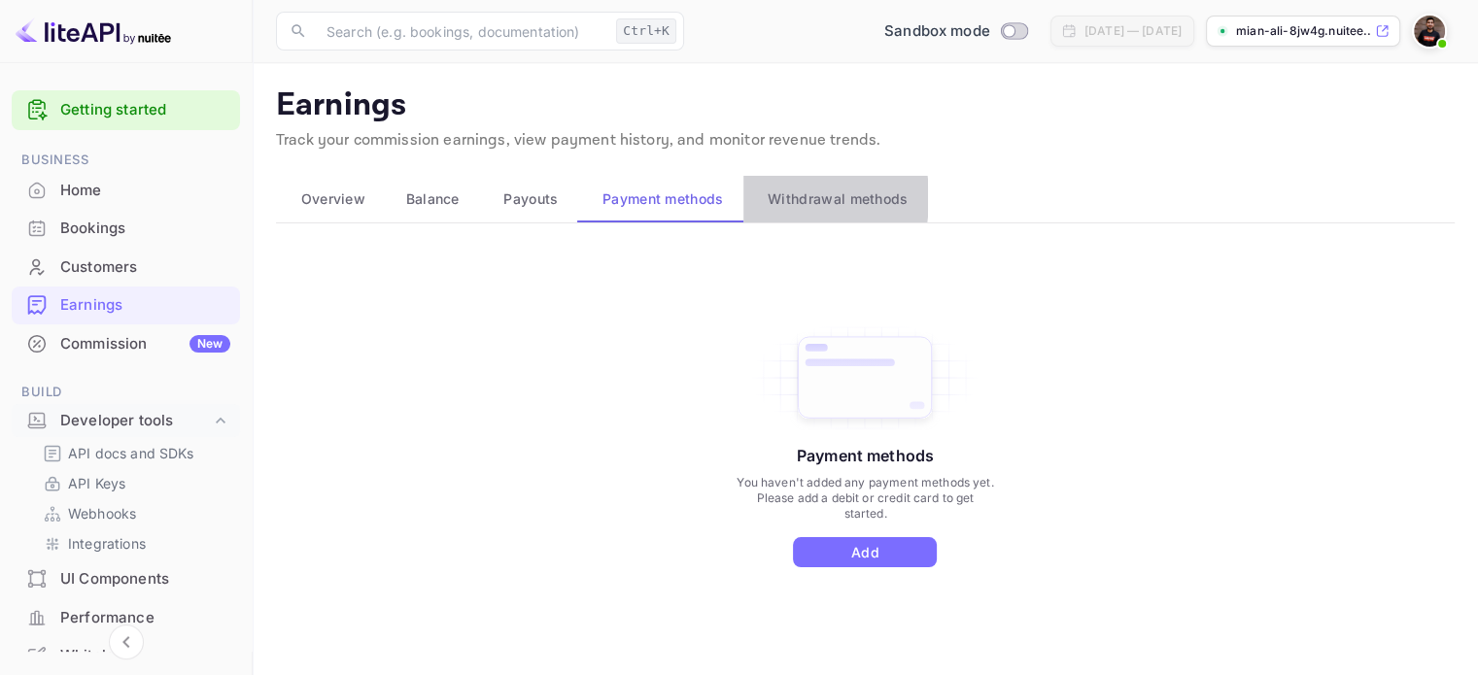
click at [764, 197] on div "Withdrawal methods" at bounding box center [836, 199] width 154 height 23
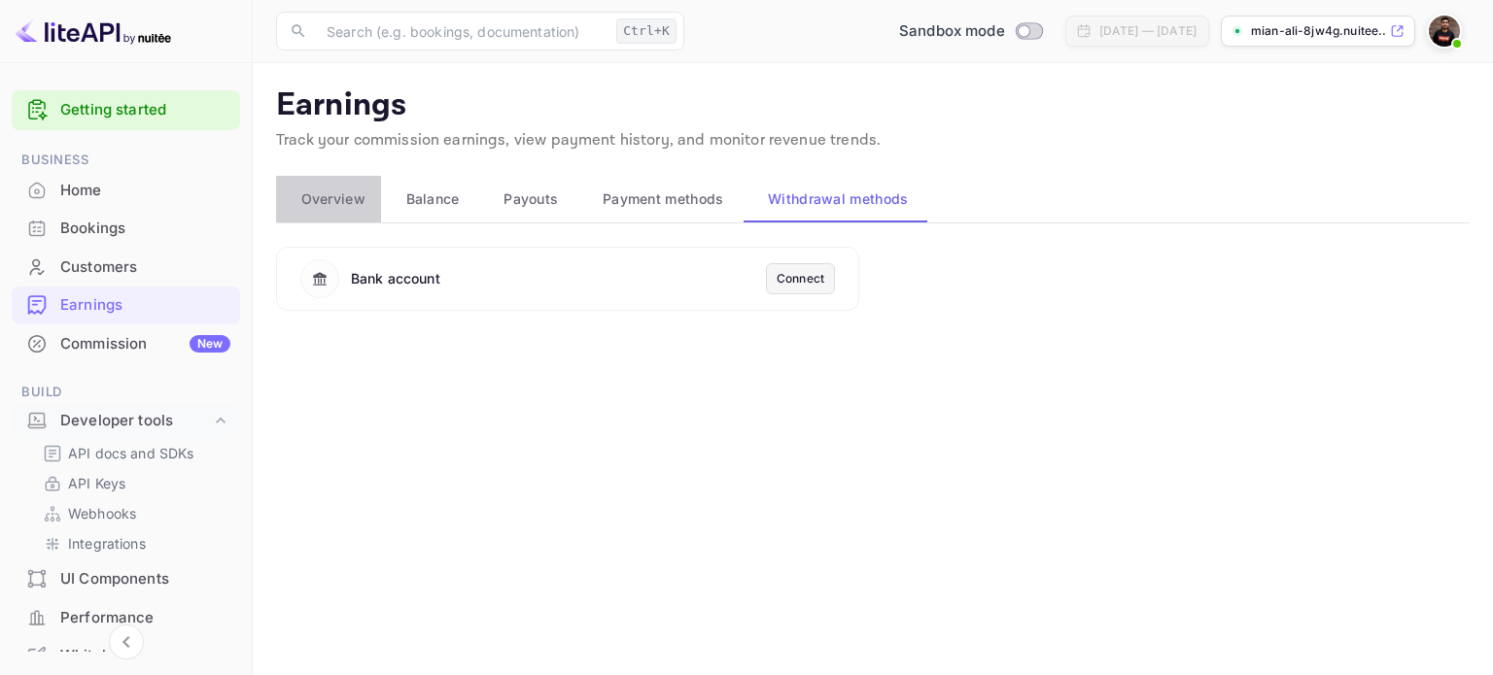
click at [326, 197] on span "Overview" at bounding box center [333, 199] width 64 height 23
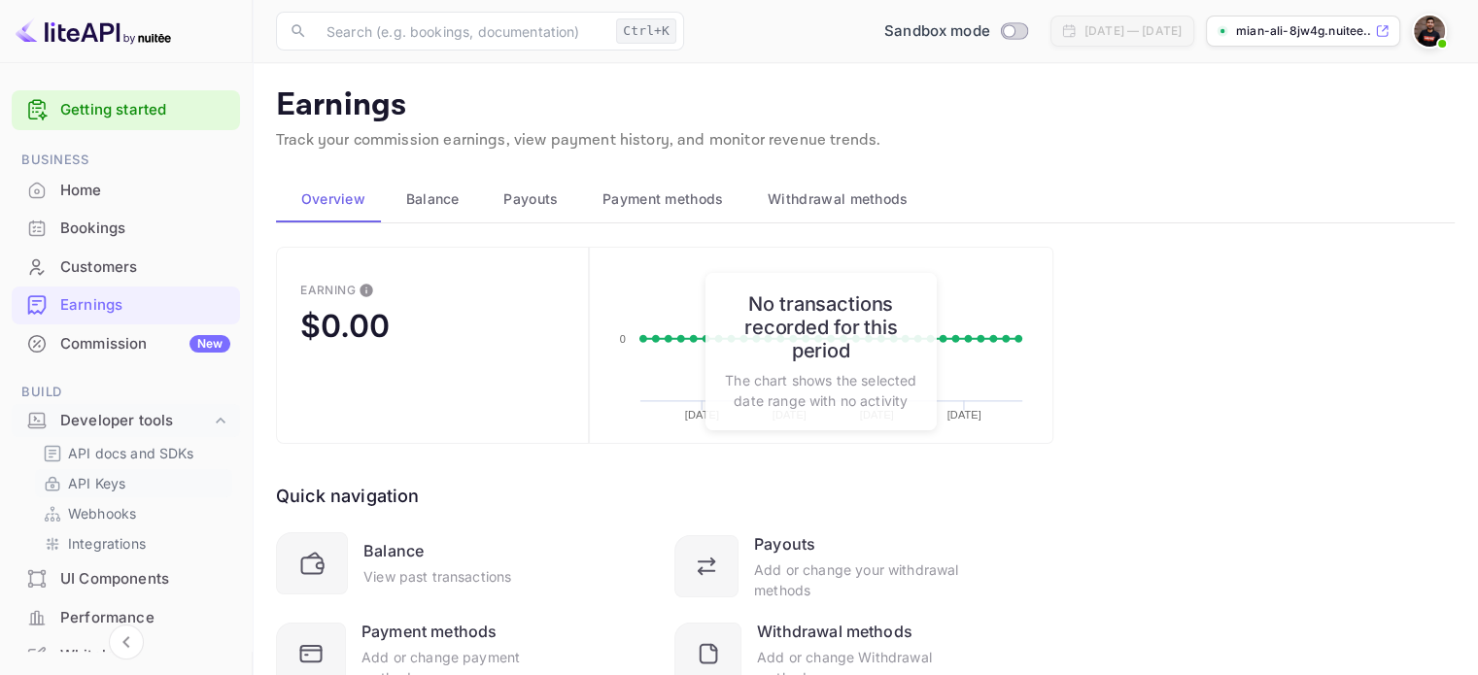
click at [125, 485] on link "API Keys" at bounding box center [134, 483] width 182 height 20
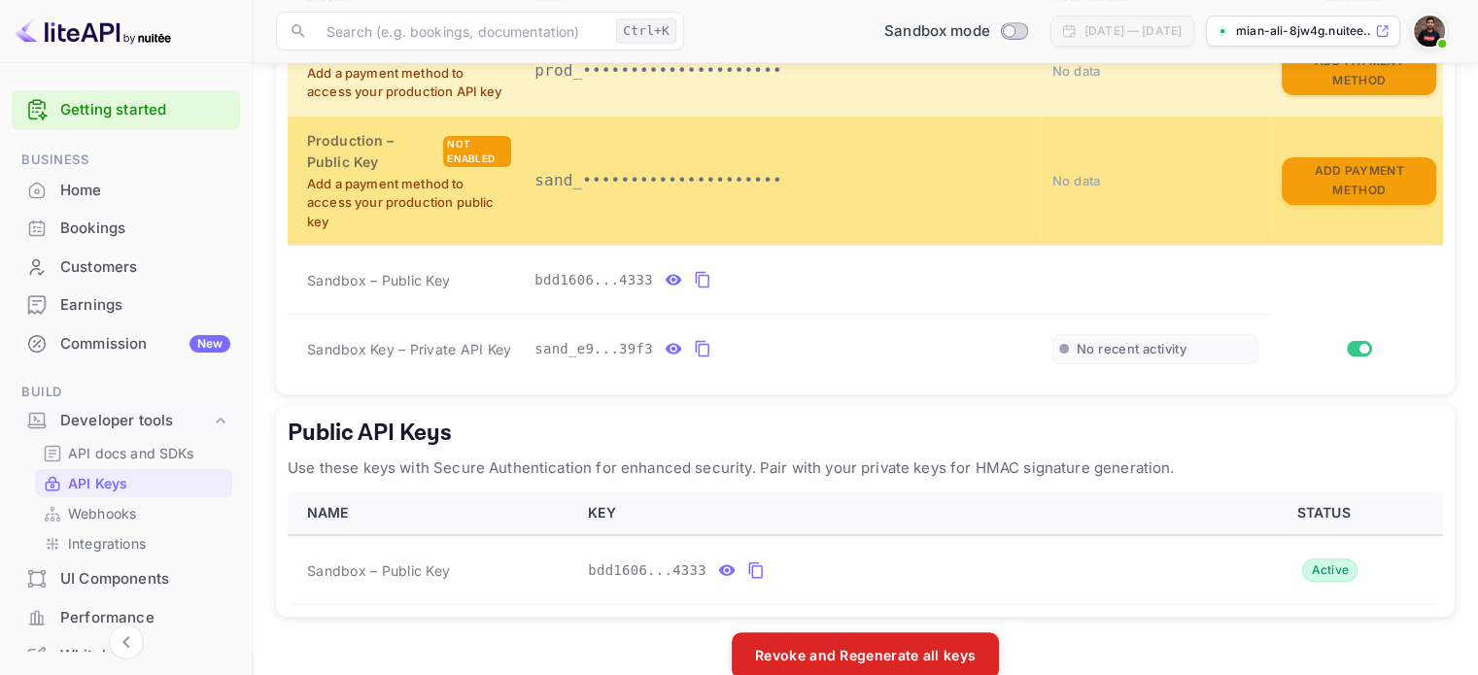
scroll to position [548, 0]
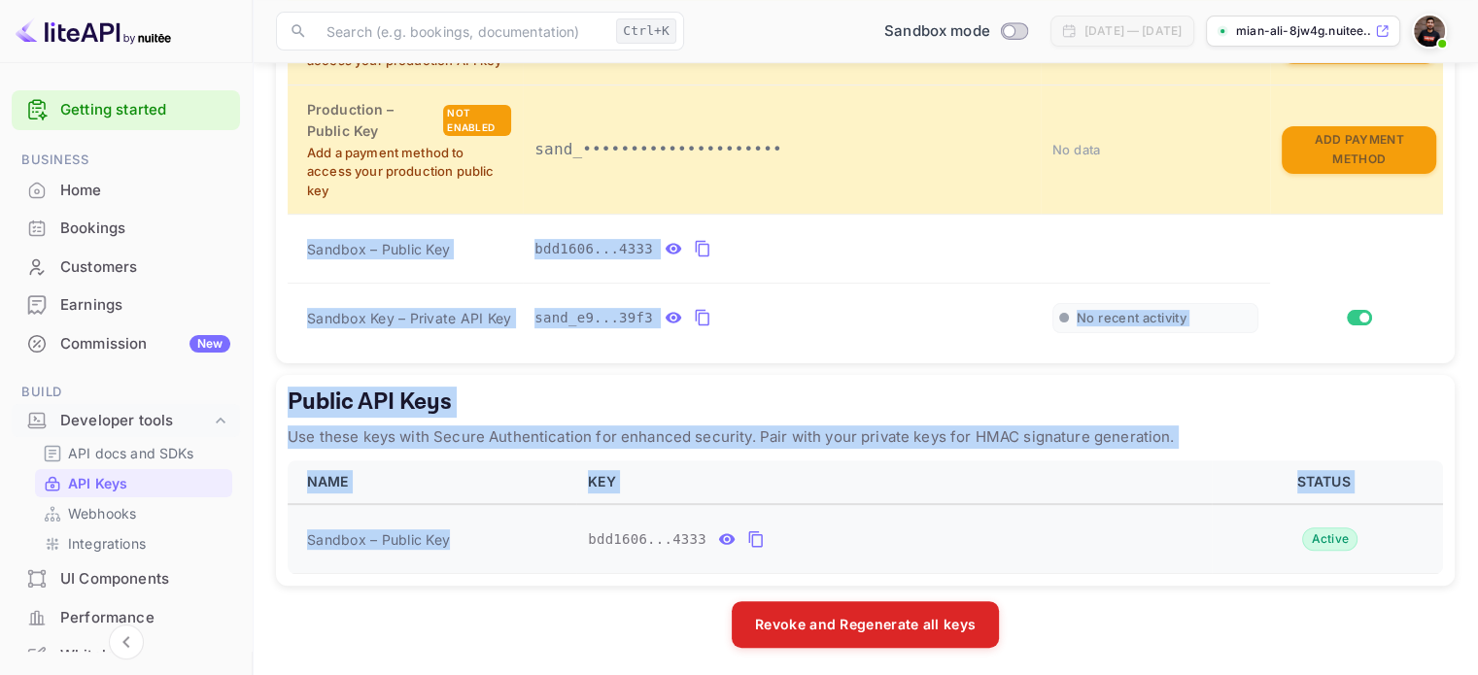
drag, startPoint x: 296, startPoint y: 234, endPoint x: 486, endPoint y: 521, distance: 343.7
click at [489, 527] on div "LiteAPI supports two authentication methods depending on your security requirem…" at bounding box center [865, 138] width 1179 height 1021
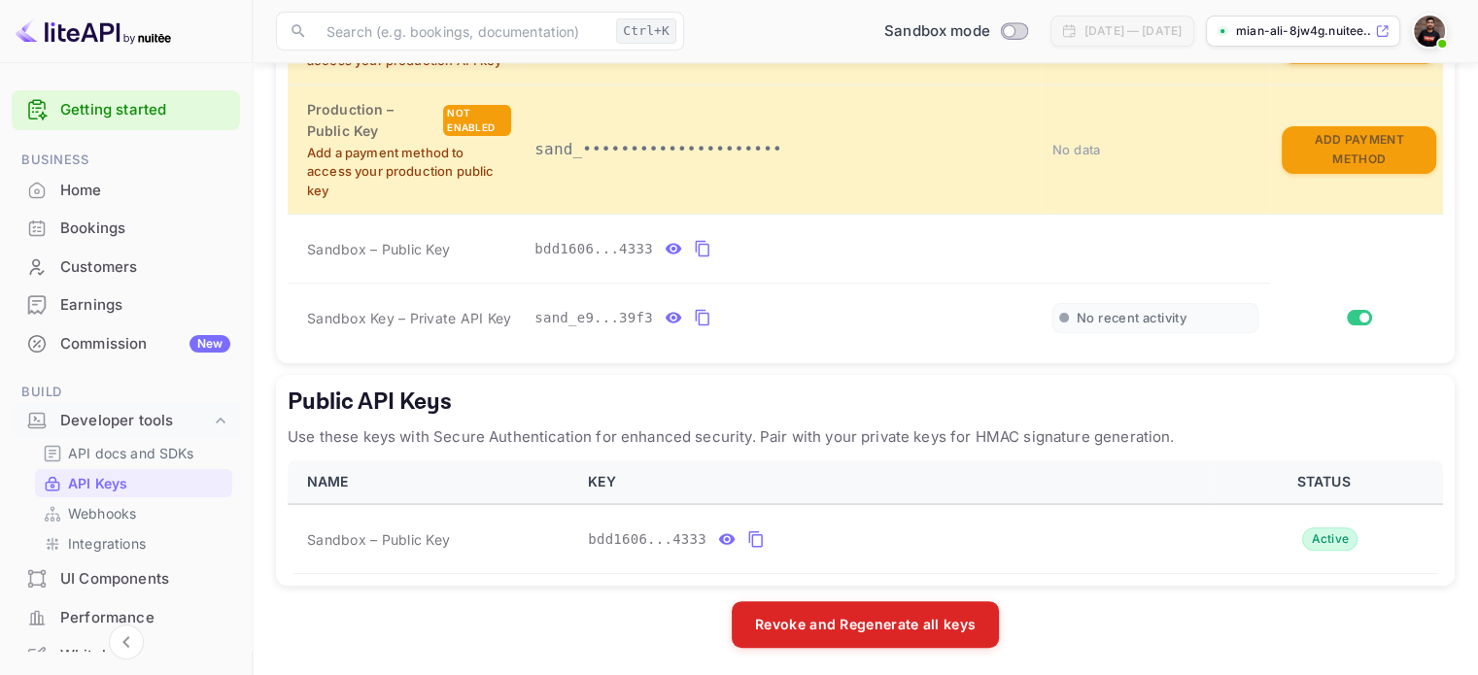
click at [275, 256] on main "API Keys Create and manage your API keys for secure access to liteAPI endpoints…" at bounding box center [866, 97] width 1226 height 1164
drag, startPoint x: 304, startPoint y: 244, endPoint x: 466, endPoint y: 221, distance: 163.0
click at [466, 221] on td "Sandbox – Public Key" at bounding box center [405, 249] width 235 height 69
copy span "Sandbox – Public Key"
click at [769, 215] on td "bdd1606...4333" at bounding box center [782, 249] width 518 height 69
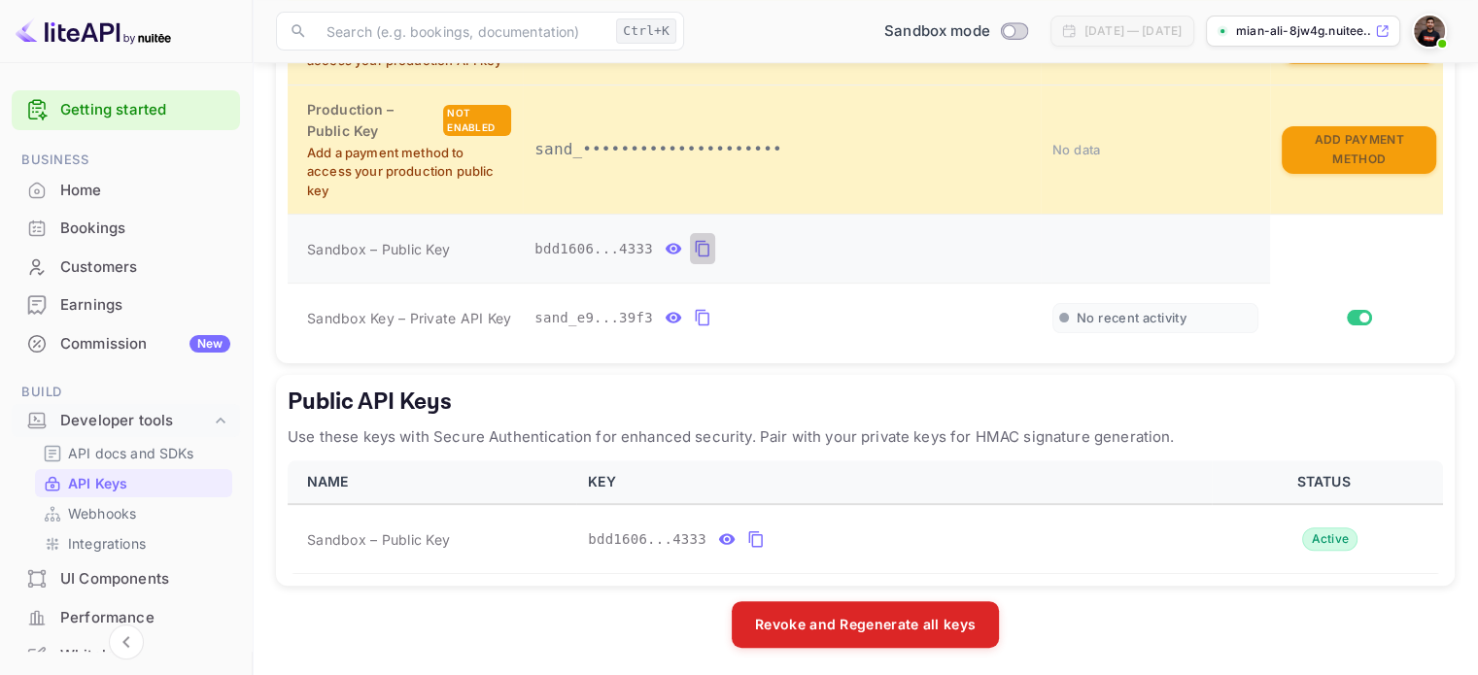
click at [694, 240] on icon "private api keys table" at bounding box center [702, 248] width 17 height 23
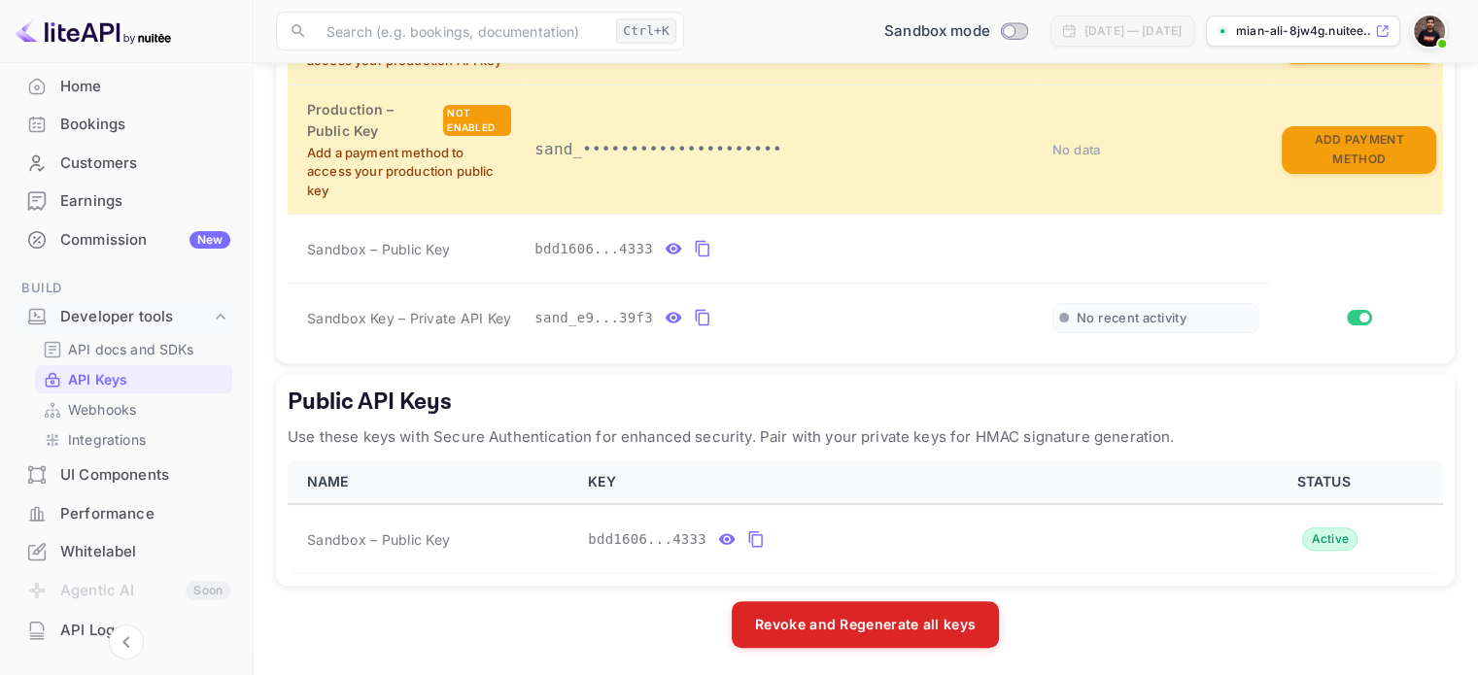
scroll to position [194, 0]
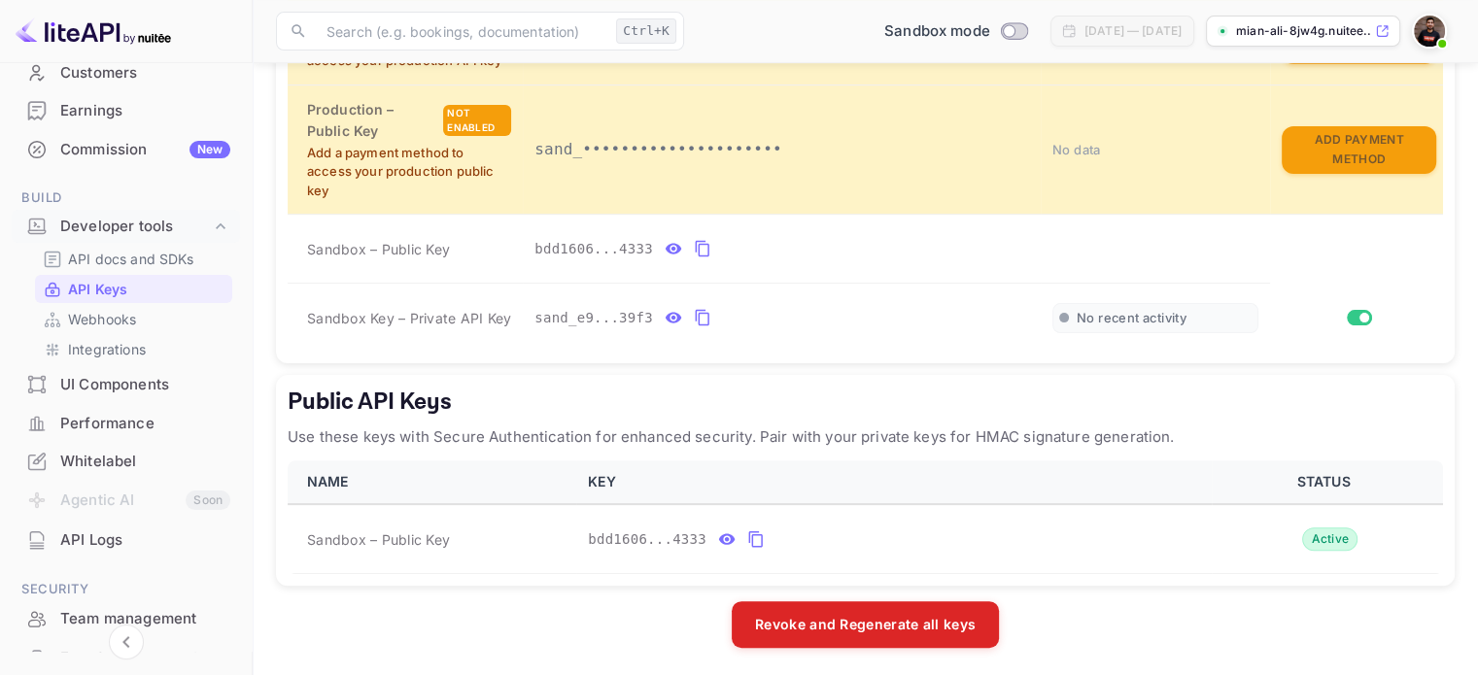
click at [124, 299] on div "API Keys" at bounding box center [133, 289] width 197 height 28
click at [118, 316] on p "Webhooks" at bounding box center [102, 319] width 68 height 20
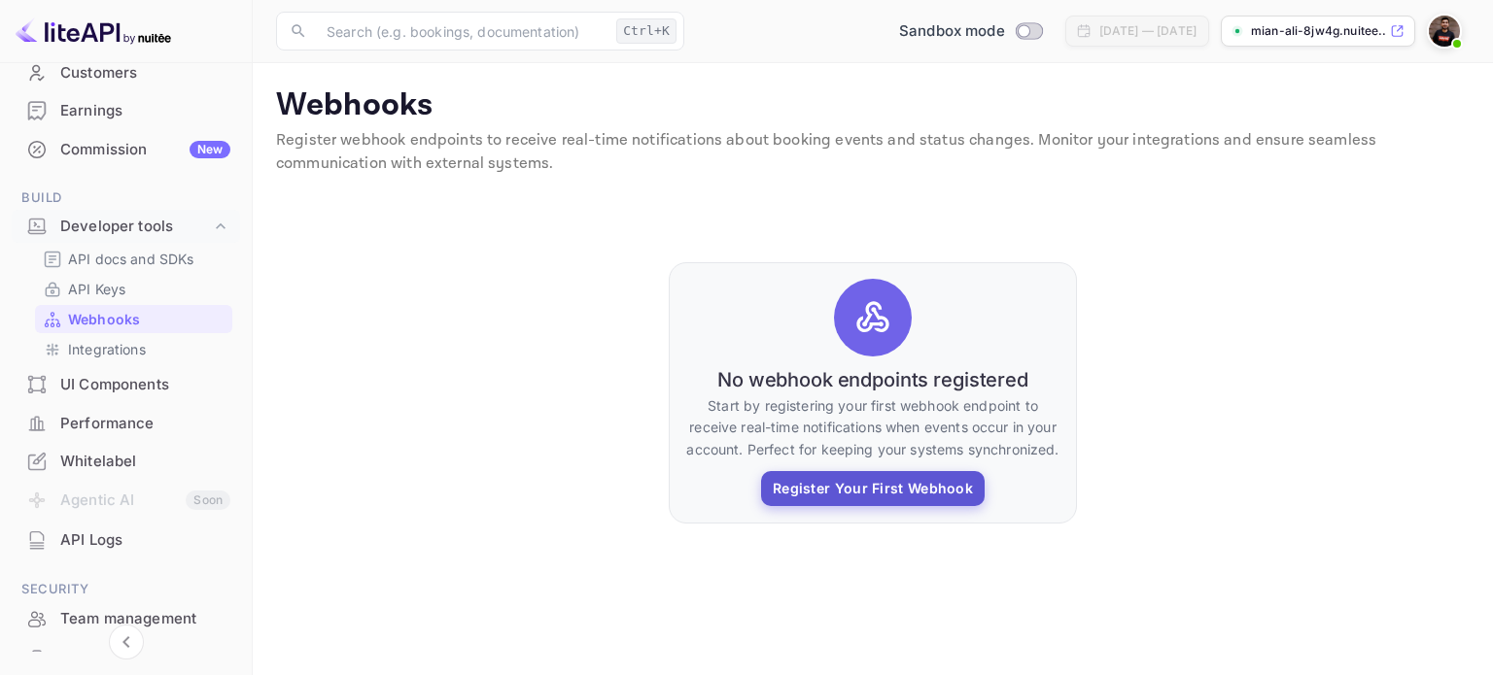
click at [808, 490] on button "Register Your First Webhook" at bounding box center [873, 488] width 224 height 35
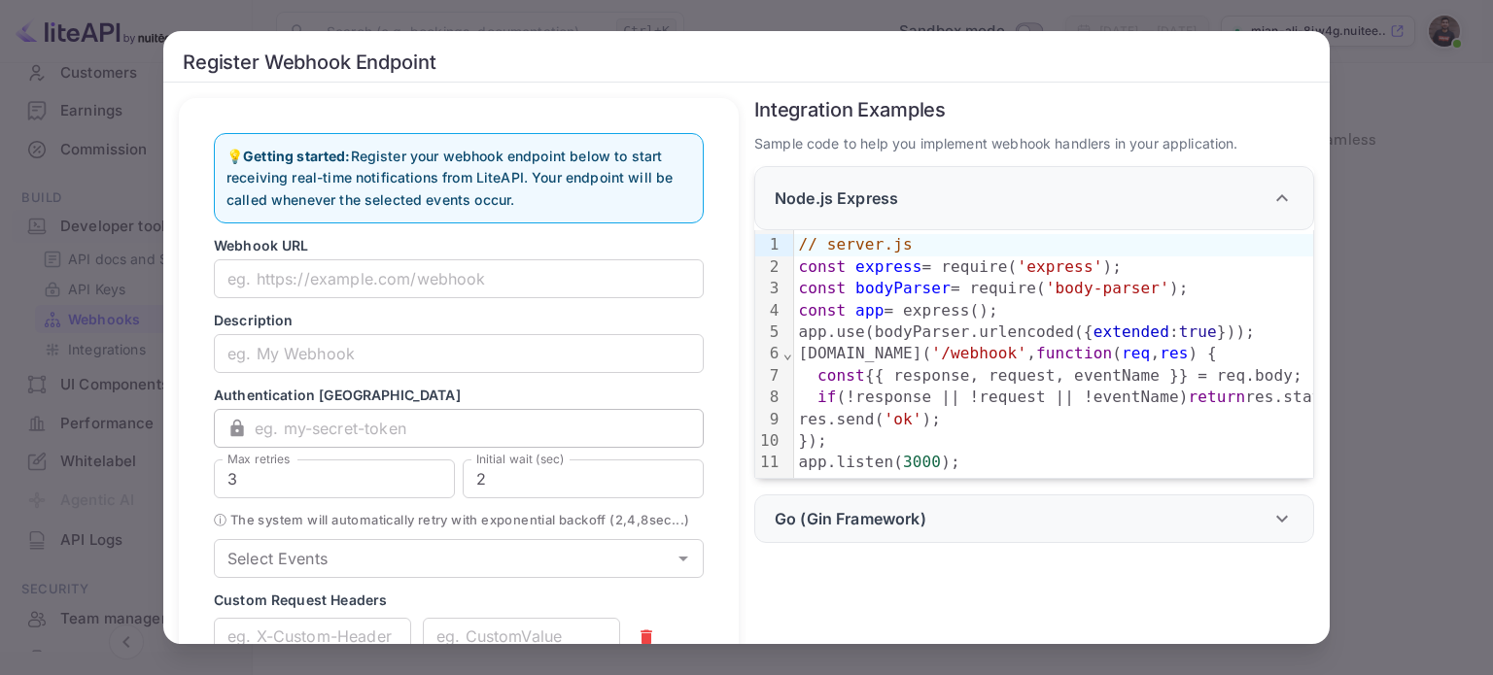
scroll to position [167, 0]
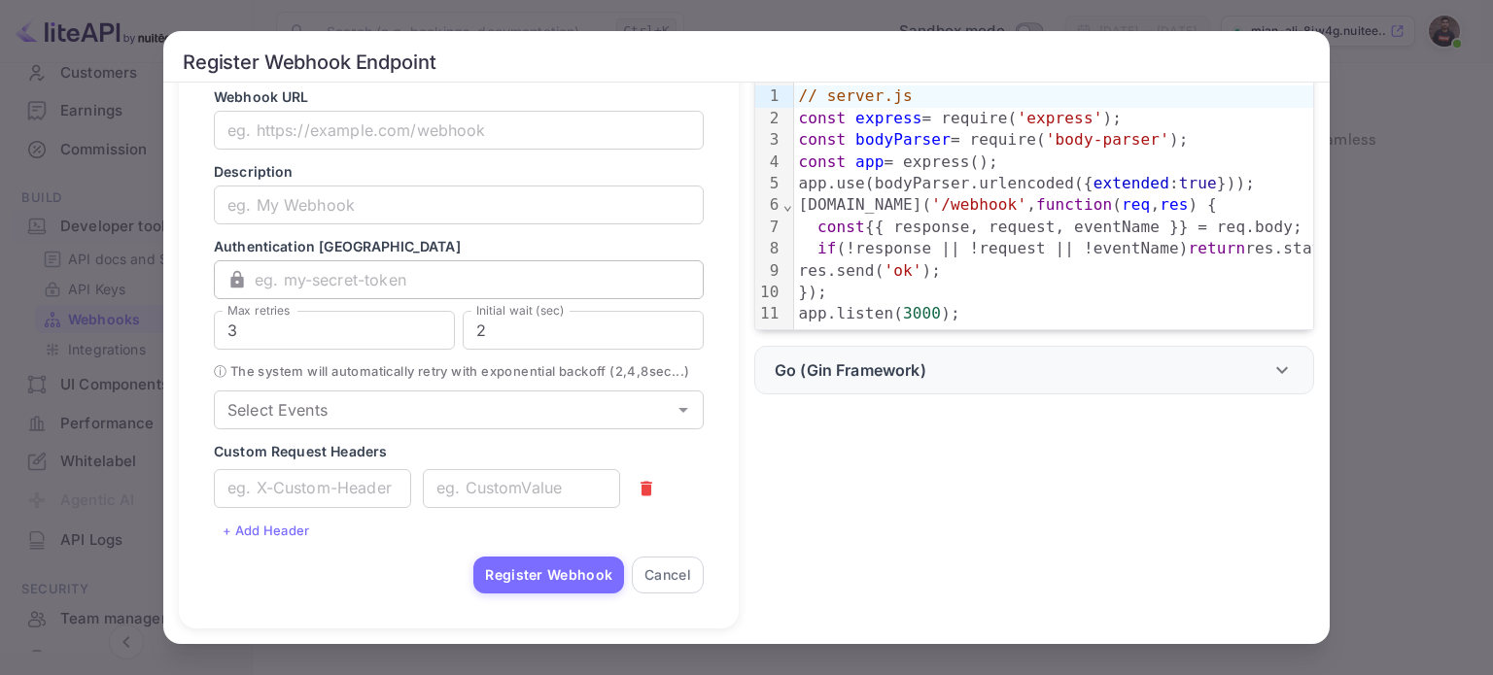
click at [530, 418] on input "Select Events" at bounding box center [443, 410] width 446 height 27
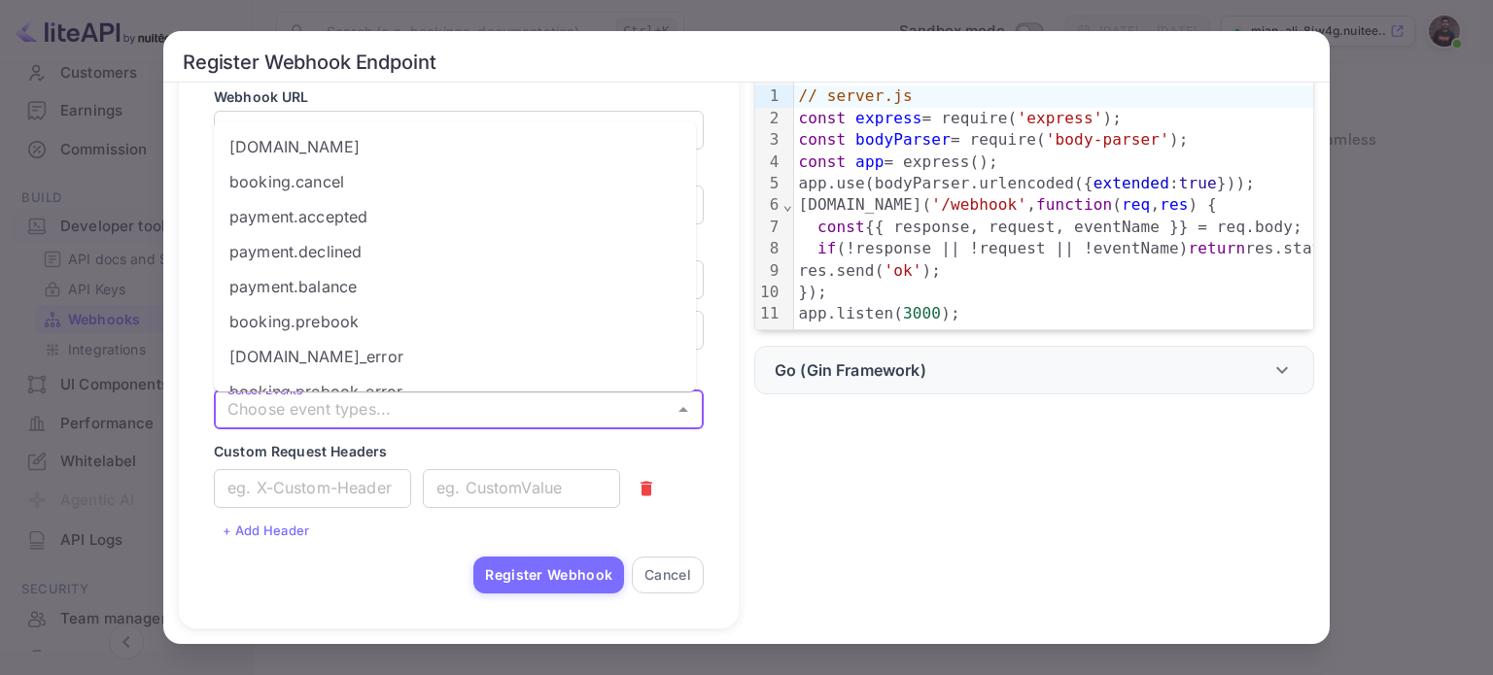
click at [982, 459] on div "Integration Examples Sample code to help you implement webhook handlers in your…" at bounding box center [1026, 281] width 575 height 695
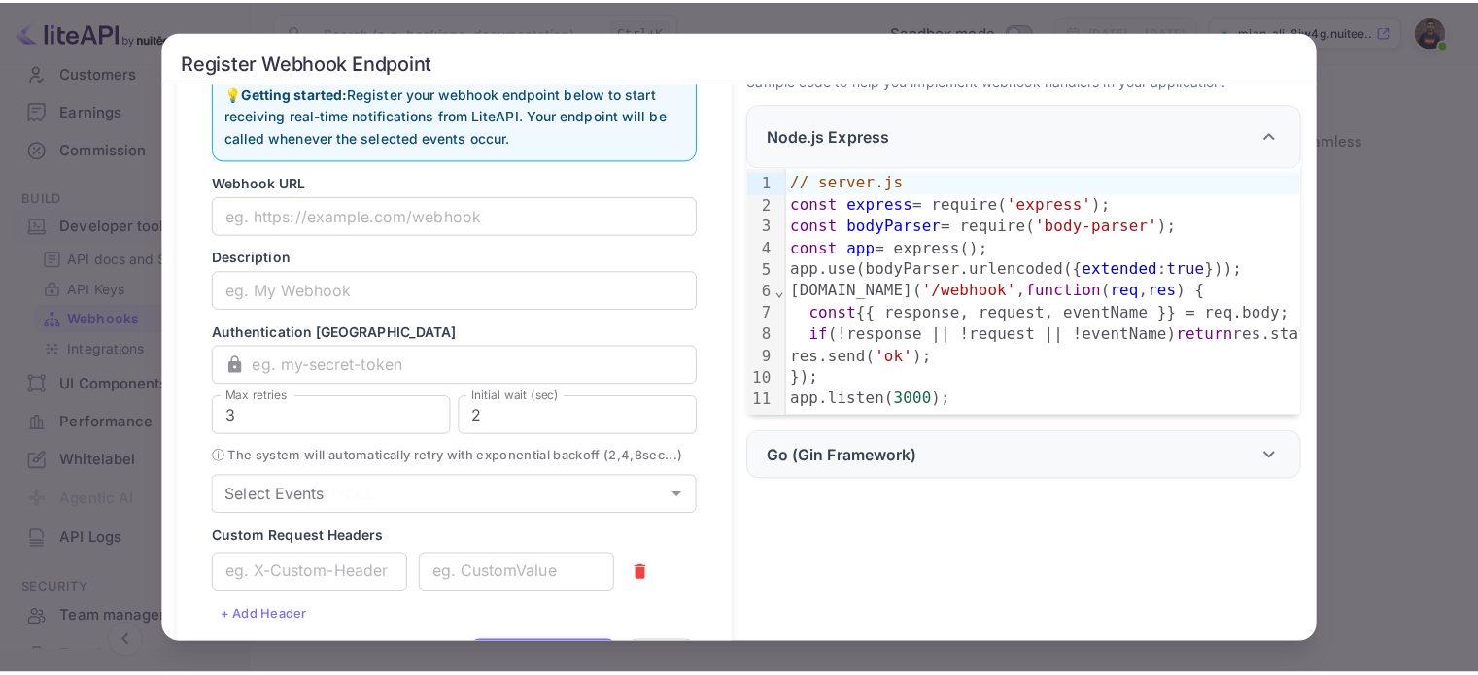
scroll to position [0, 0]
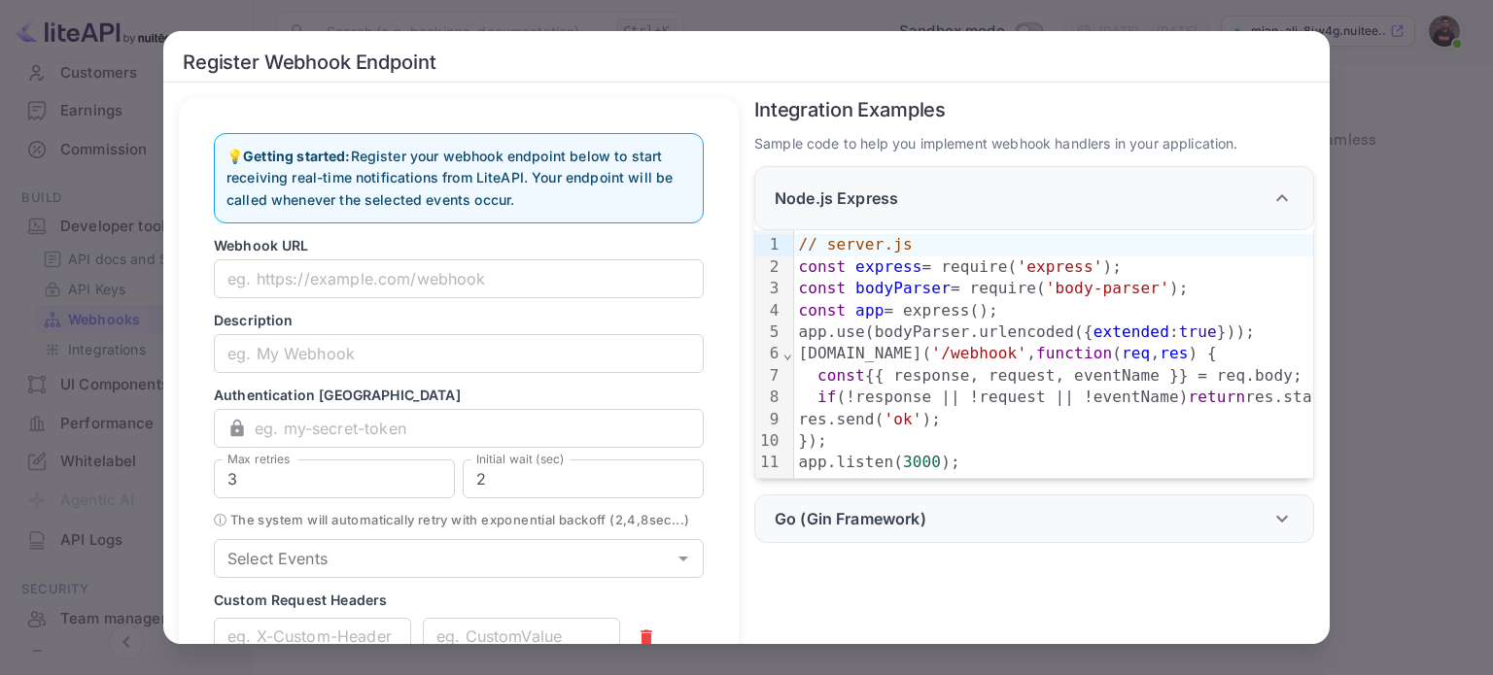
click at [1395, 110] on div "Register Webhook Endpoint 💡 Getting started: Register your webhook endpoint bel…" at bounding box center [746, 337] width 1493 height 675
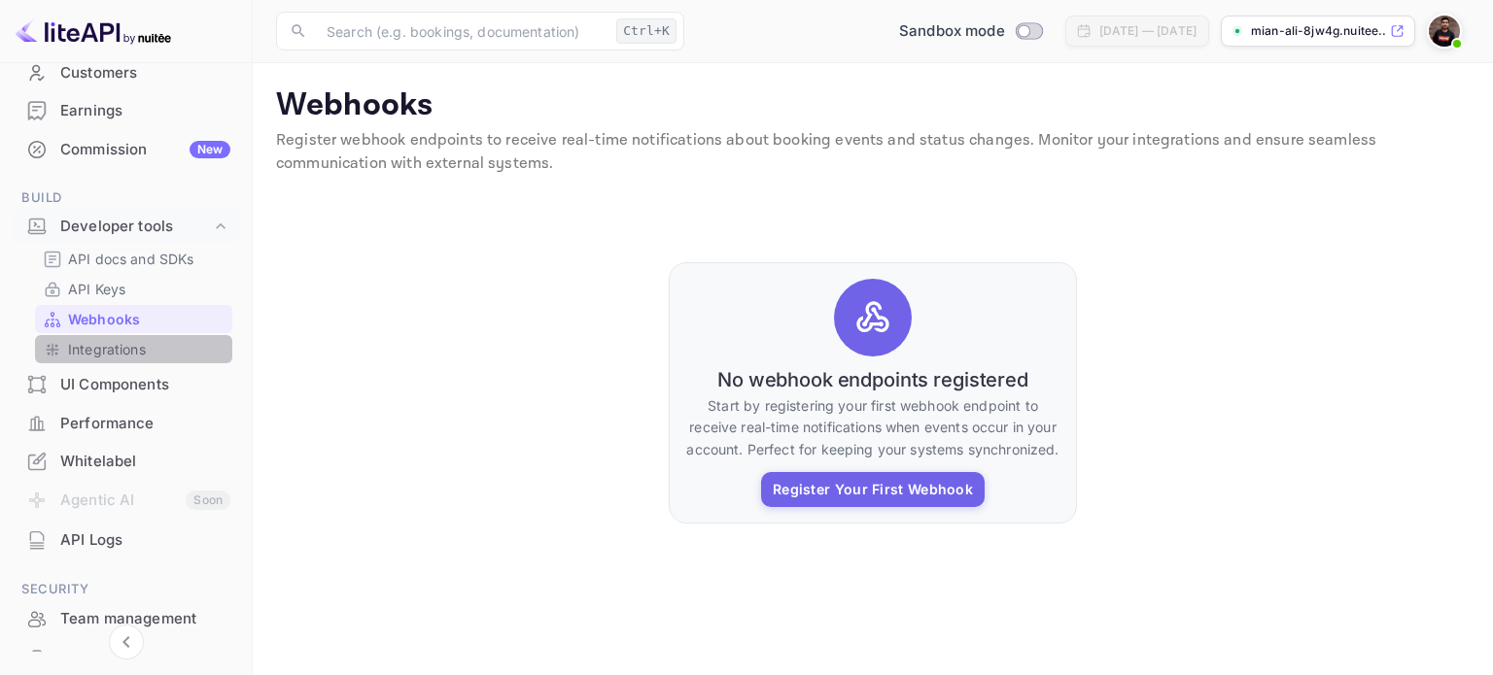
click at [134, 353] on p "Integrations" at bounding box center [107, 349] width 78 height 20
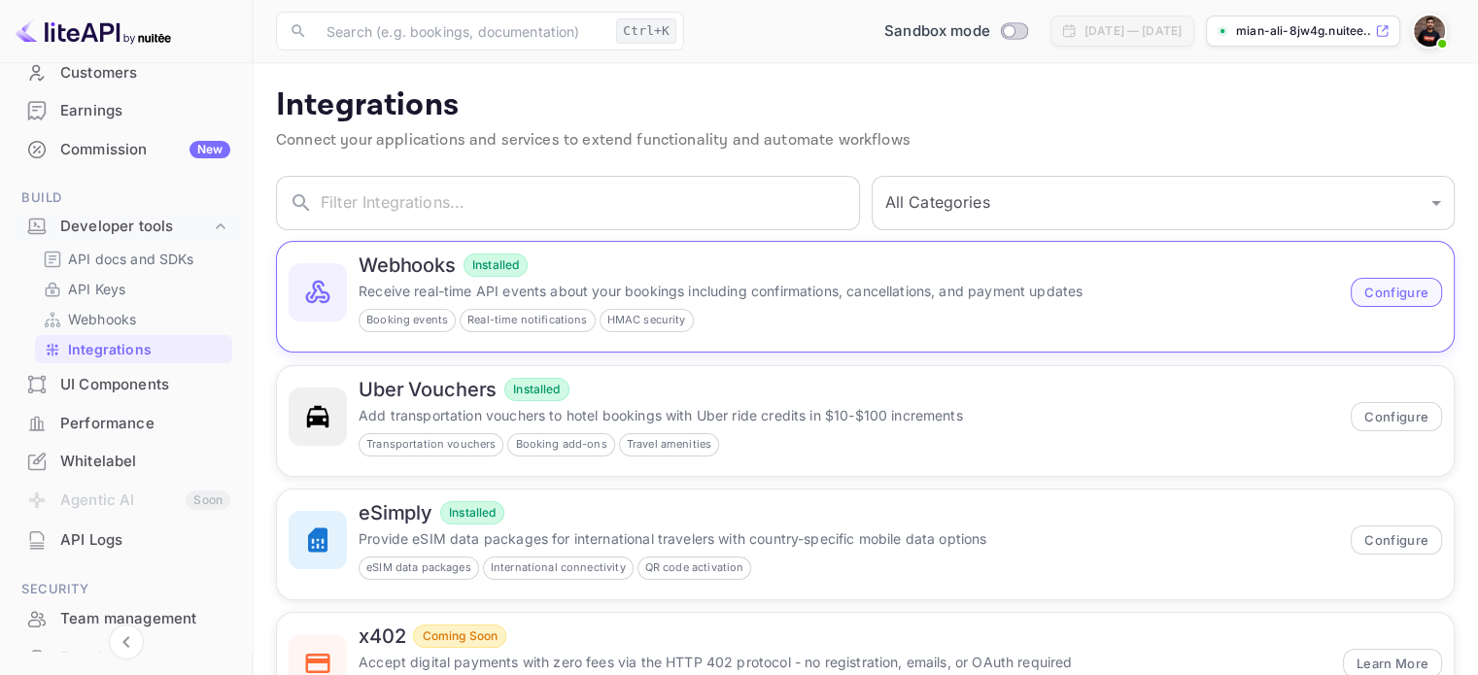
click at [1397, 284] on button "Configure" at bounding box center [1396, 292] width 91 height 29
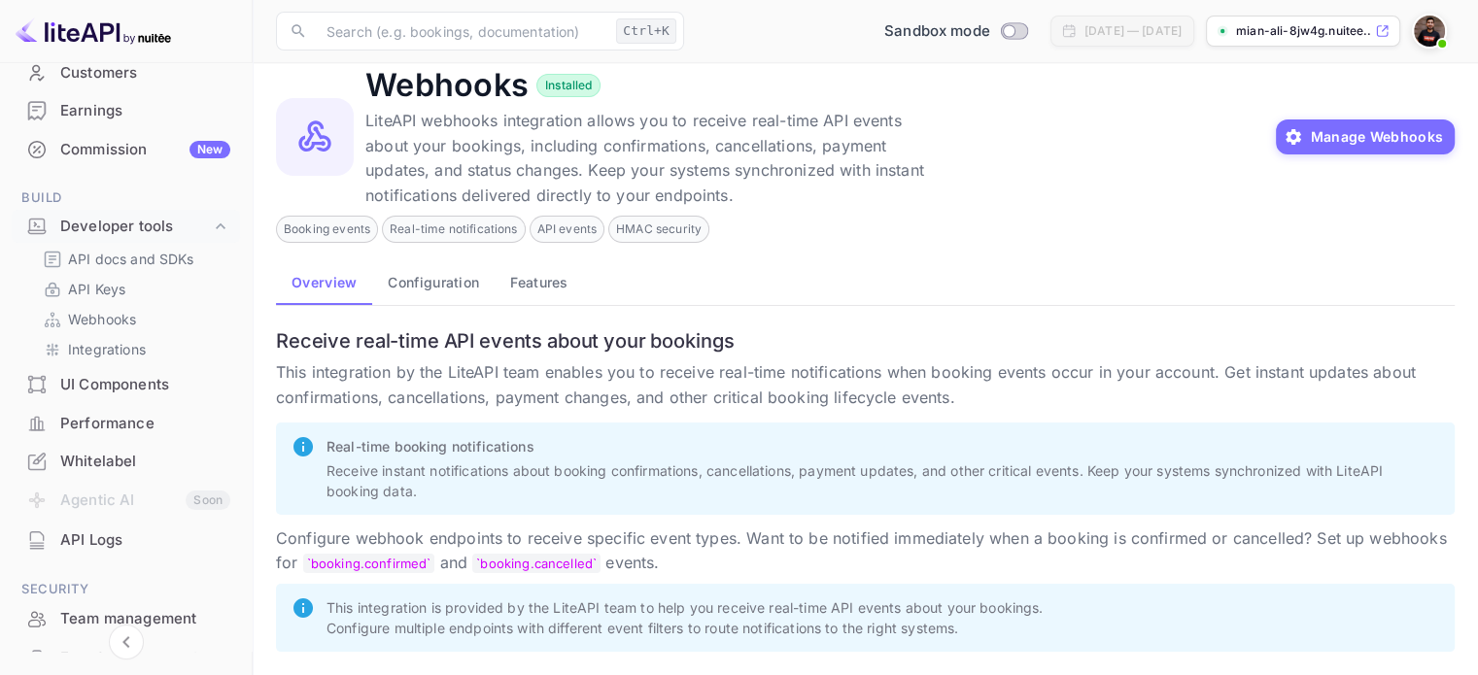
scroll to position [31, 0]
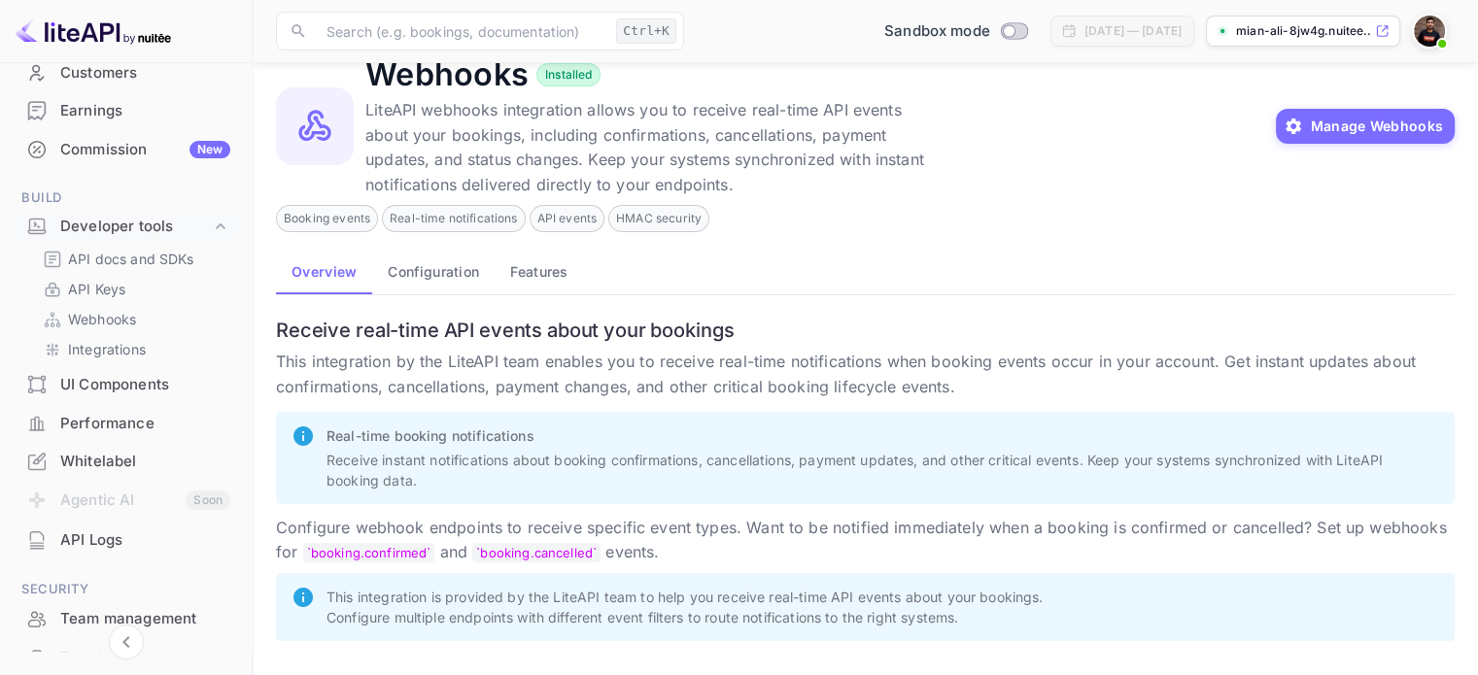
click at [459, 228] on div "Real-time notifications" at bounding box center [453, 218] width 143 height 27
click at [443, 266] on button "Configuration" at bounding box center [433, 271] width 122 height 47
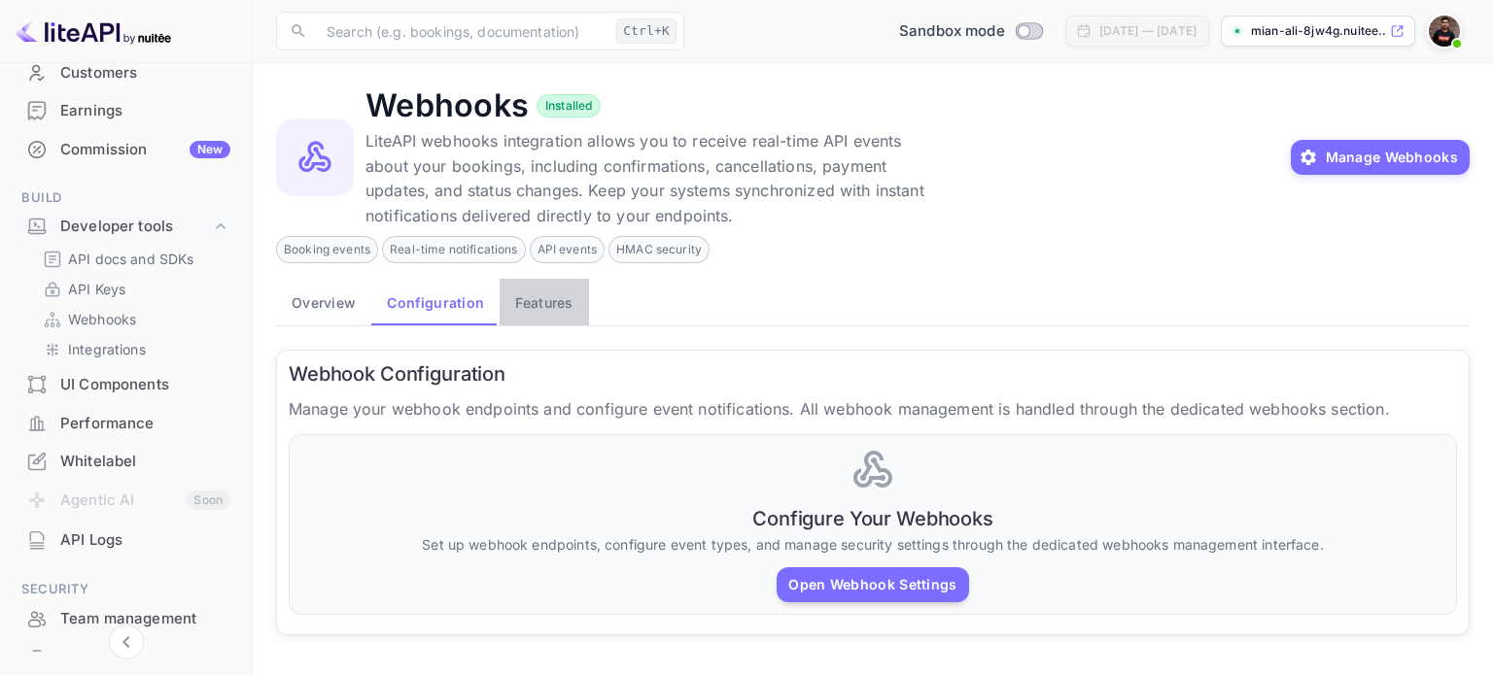
click at [538, 292] on button "Features" at bounding box center [544, 302] width 88 height 47
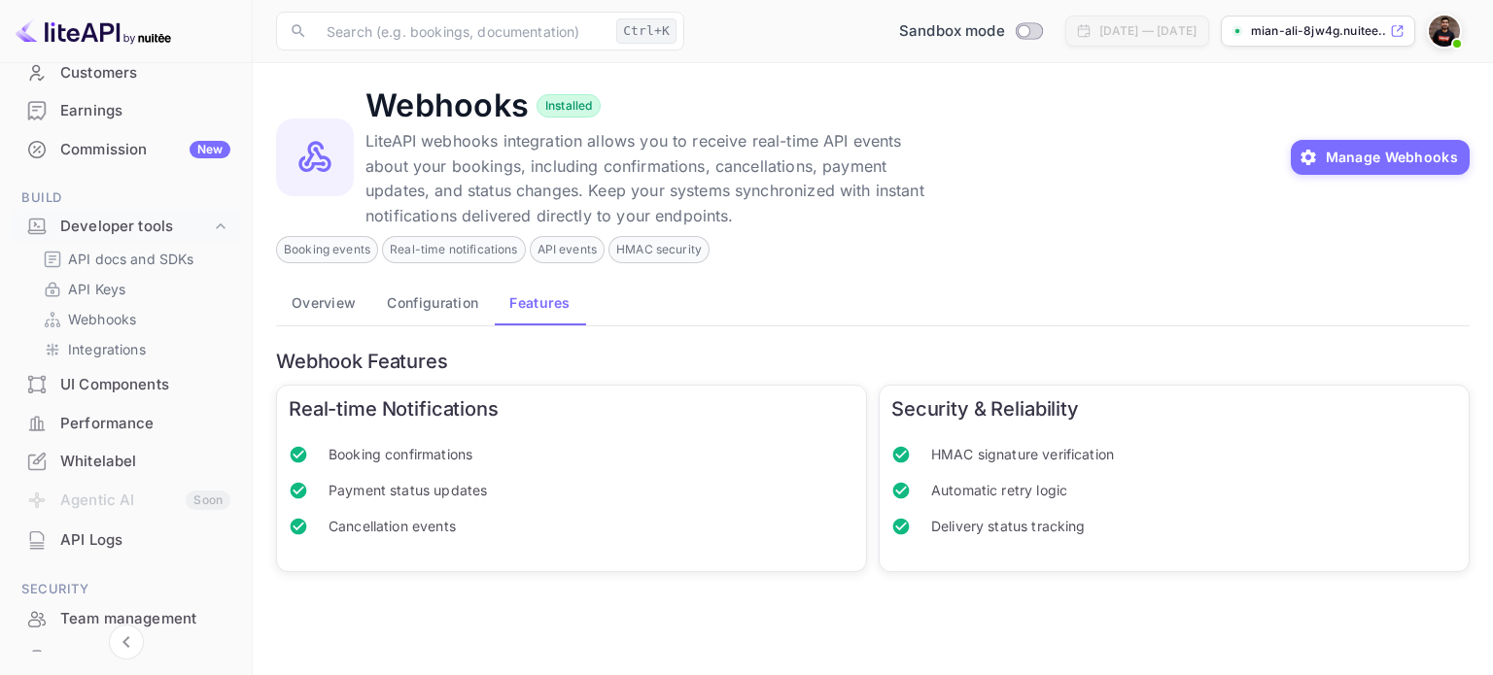
click at [402, 490] on span "Payment status updates" at bounding box center [591, 490] width 526 height 20
drag, startPoint x: 320, startPoint y: 529, endPoint x: 589, endPoint y: 522, distance: 269.3
click at [575, 522] on li "Cancellation events" at bounding box center [572, 526] width 566 height 36
click at [687, 510] on li "Cancellation events" at bounding box center [572, 526] width 566 height 36
click at [149, 388] on div "UI Components" at bounding box center [145, 385] width 170 height 22
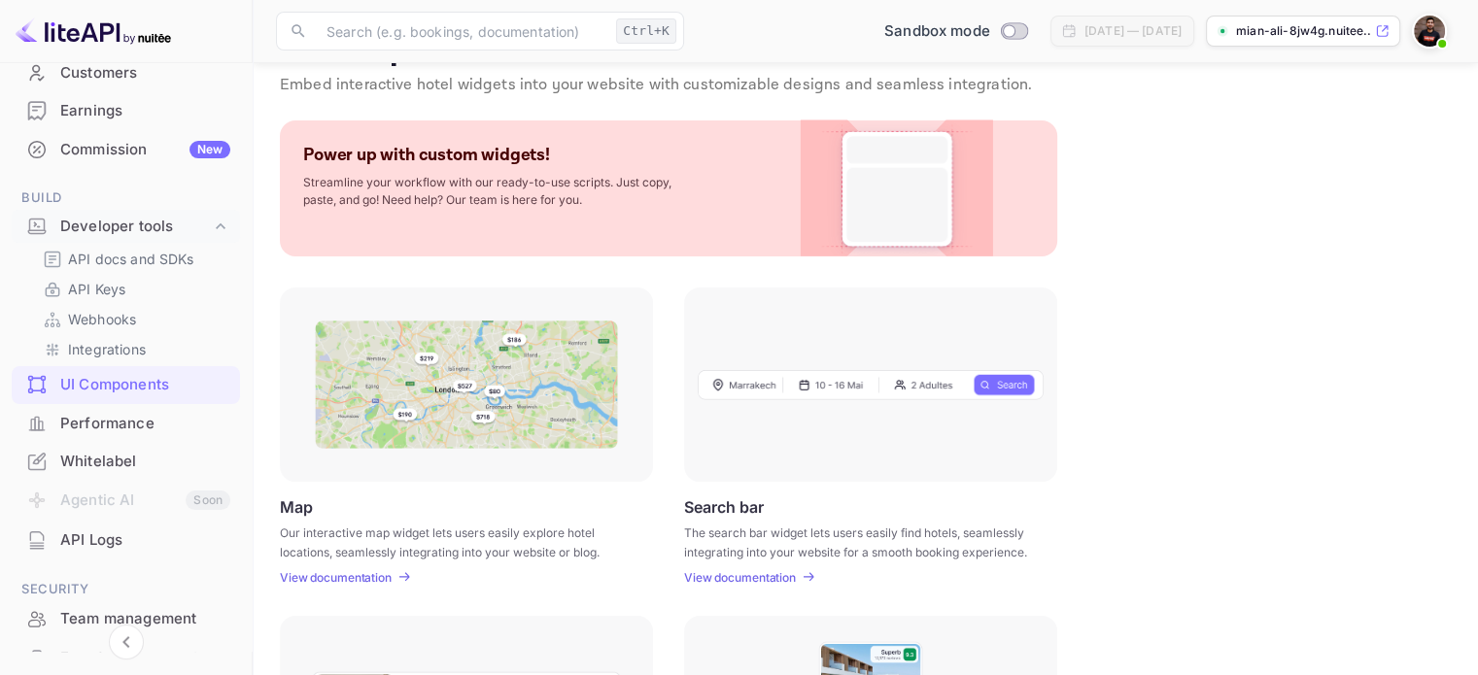
scroll to position [51, 0]
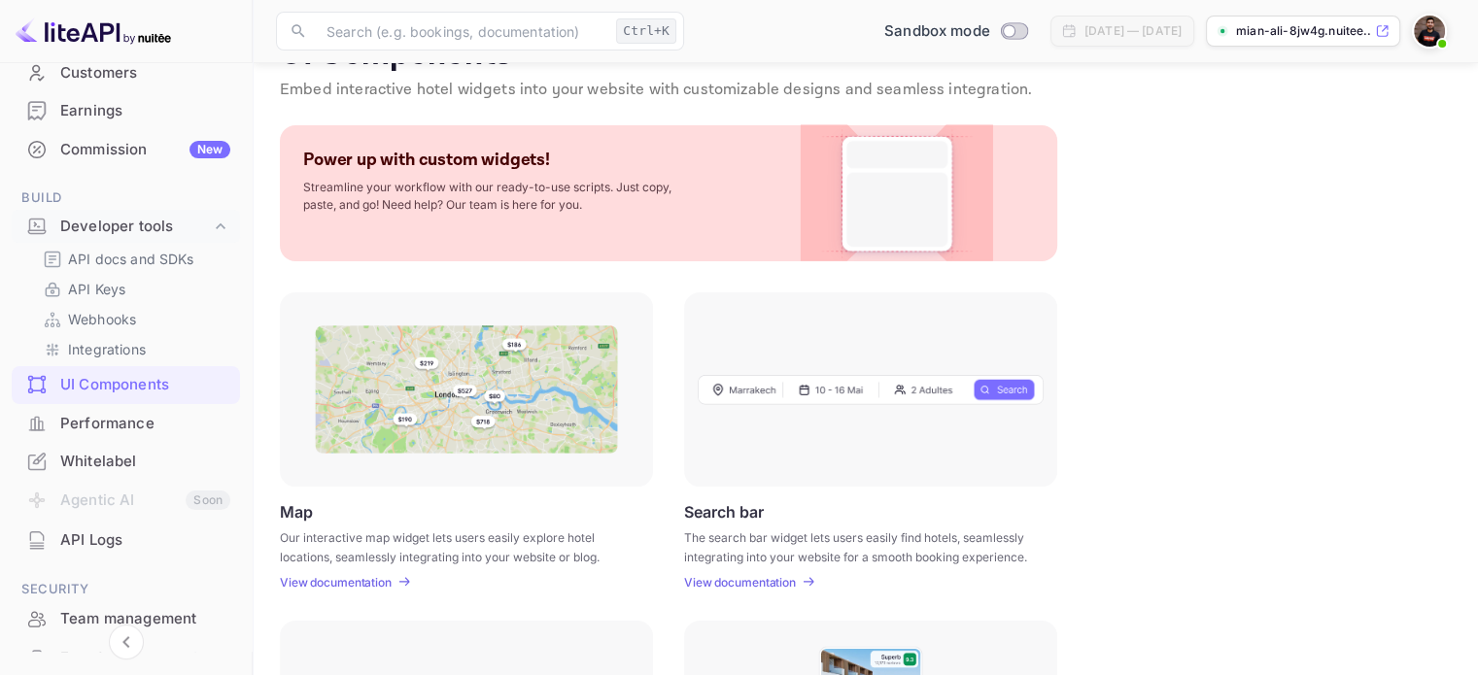
click at [119, 460] on div "Whitelabel" at bounding box center [145, 462] width 170 height 22
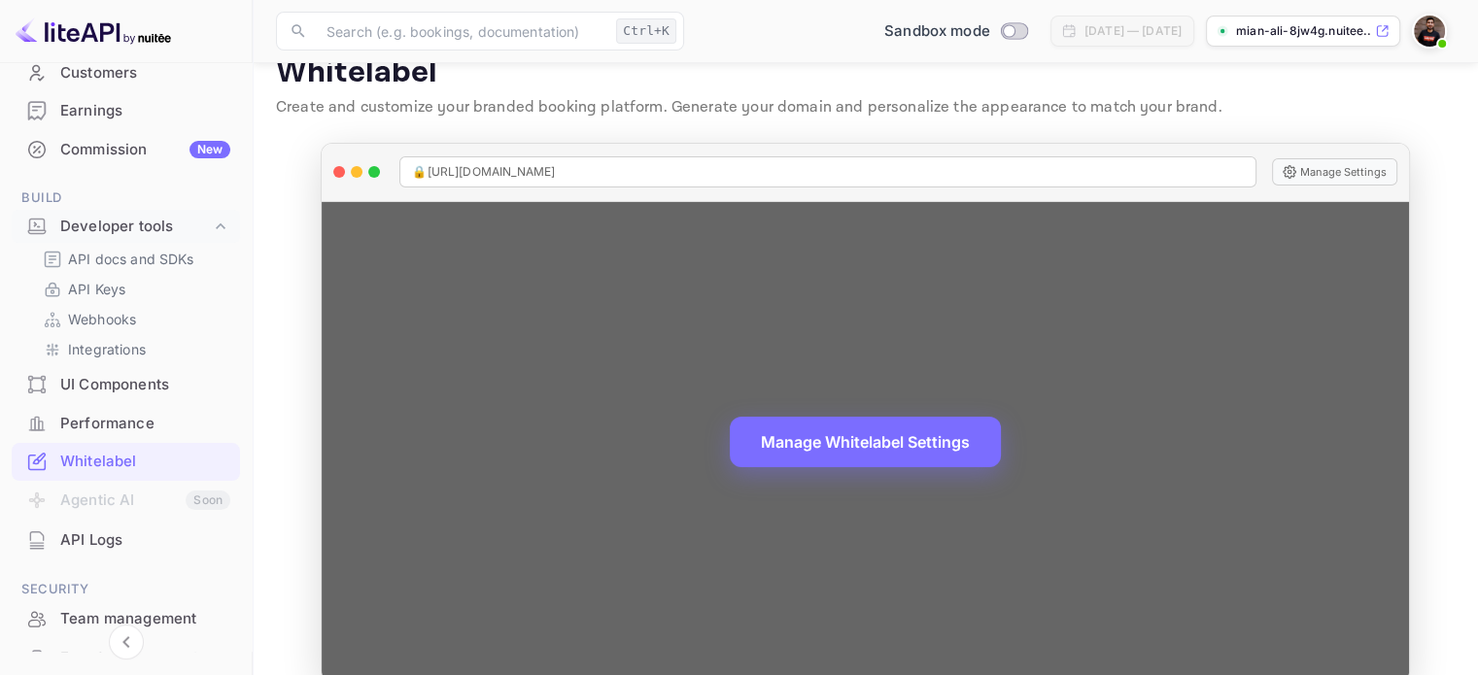
scroll to position [63, 0]
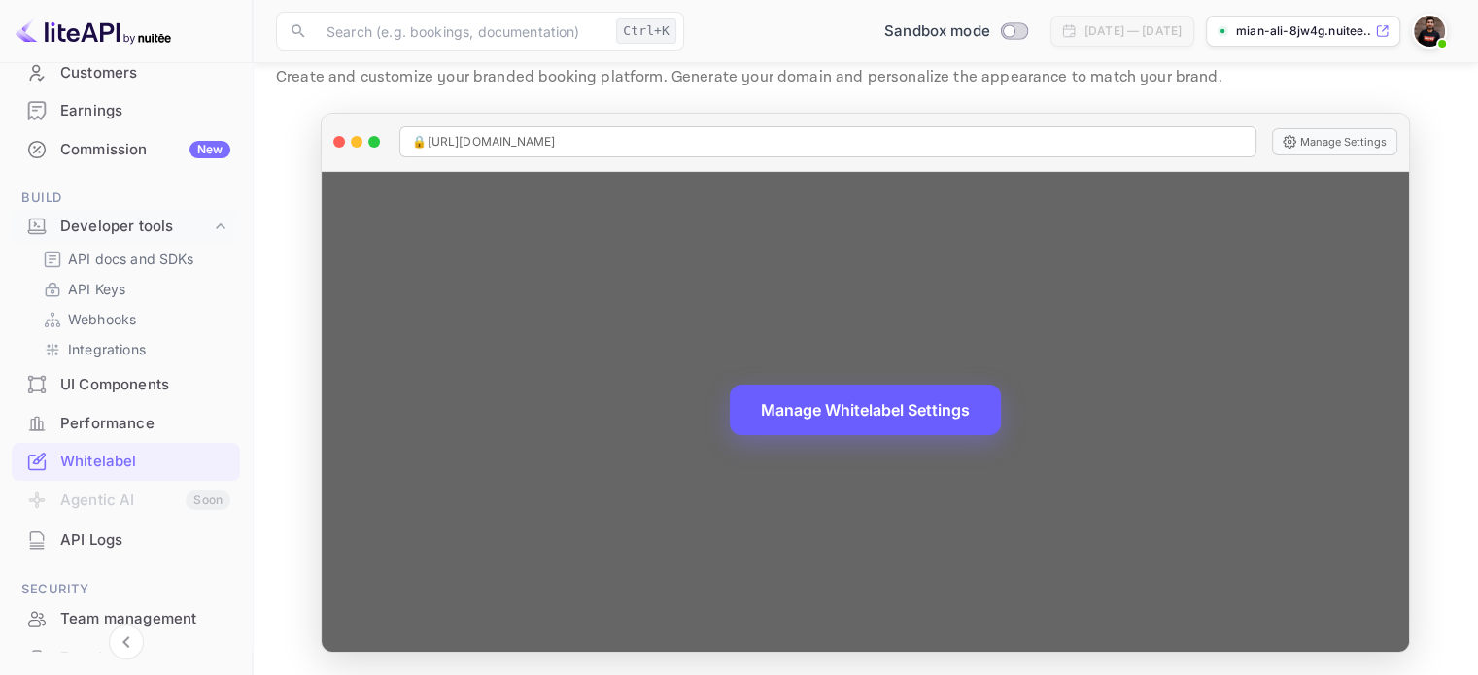
click at [844, 409] on button "Manage Whitelabel Settings" at bounding box center [865, 410] width 271 height 51
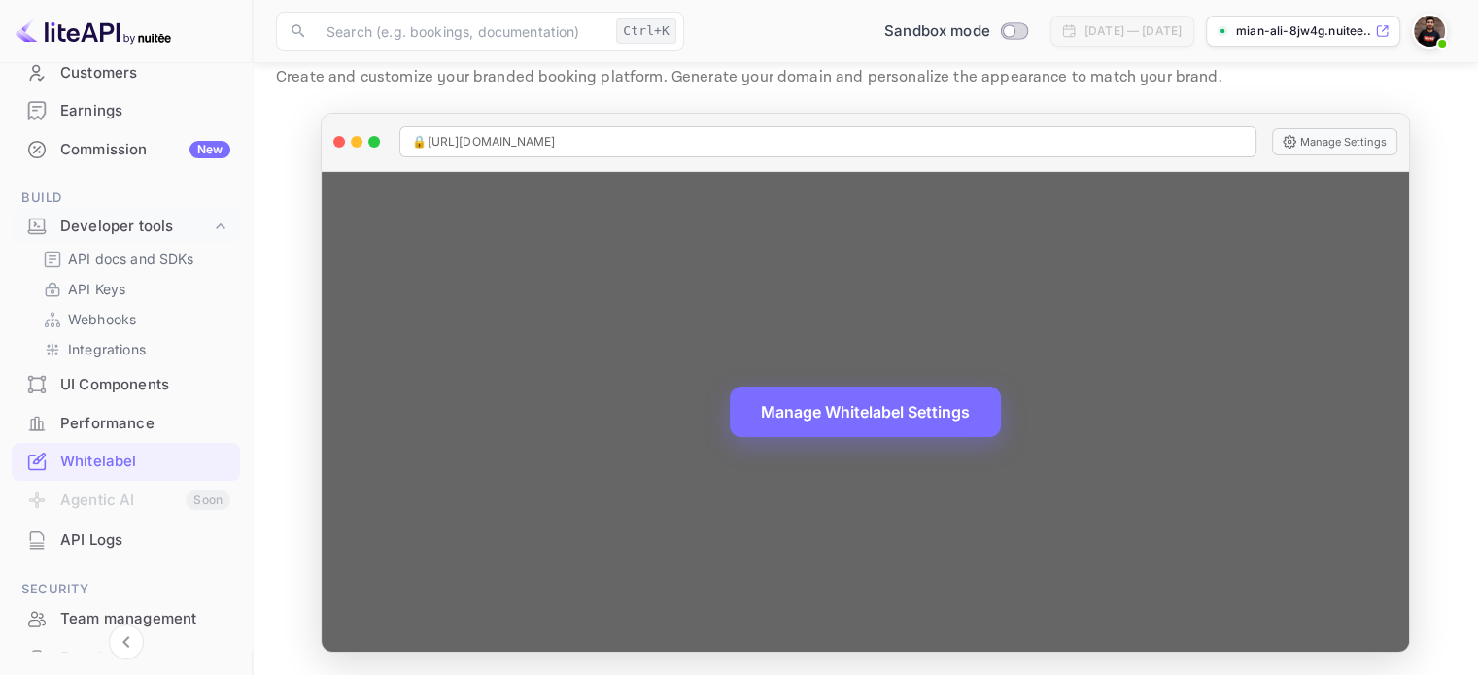
click at [630, 153] on div "🔒 https://mian-ali-8jw4g.nuitee.link" at bounding box center [827, 141] width 856 height 31
click at [619, 134] on div "🔒 https://mian-ali-8jw4g.nuitee.link" at bounding box center [827, 141] width 856 height 31
click at [530, 134] on span "🔒 https://mian-ali-8jw4g.nuitee.link" at bounding box center [483, 141] width 143 height 17
click at [418, 139] on span "🔒 https://mian-ali-8jw4g.nuitee.link" at bounding box center [483, 141] width 143 height 17
click at [735, 454] on div "Manage Whitelabel Settings" at bounding box center [865, 412] width 1087 height 480
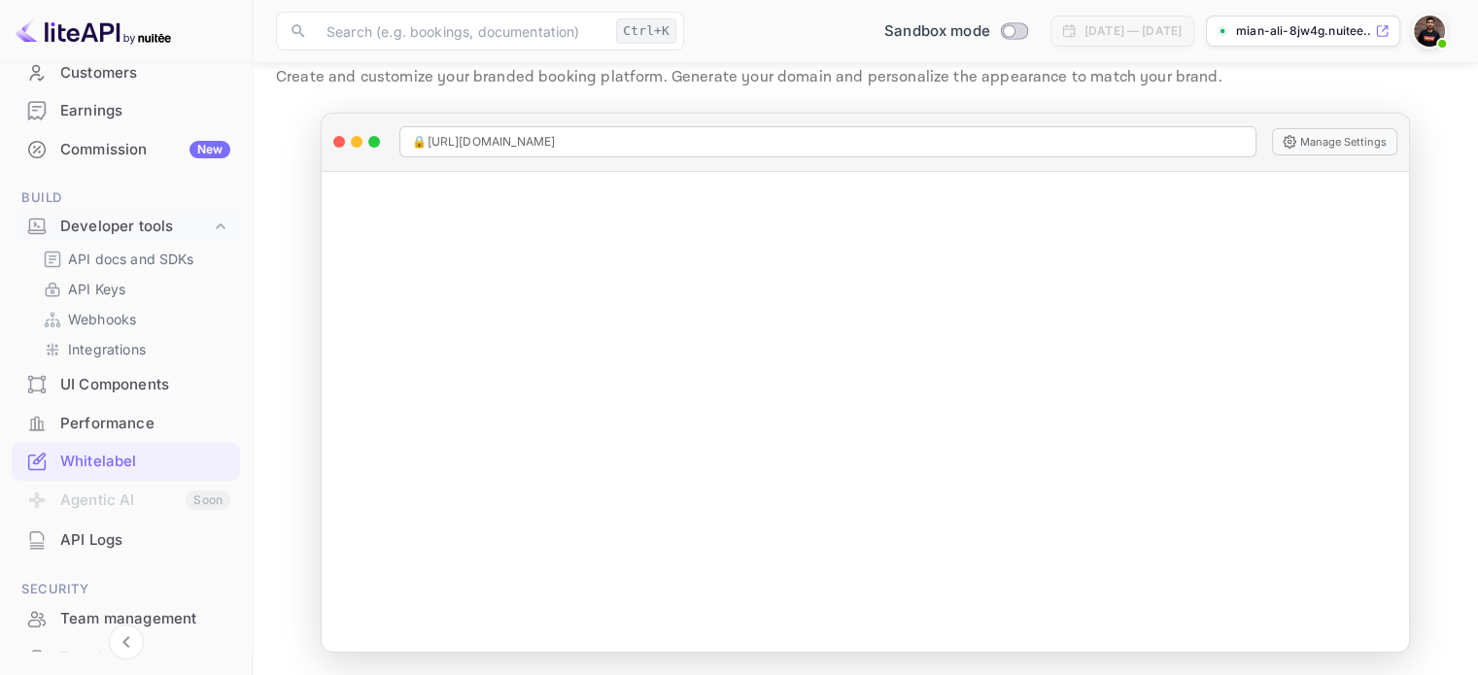
click at [121, 410] on div "Performance" at bounding box center [126, 424] width 228 height 38
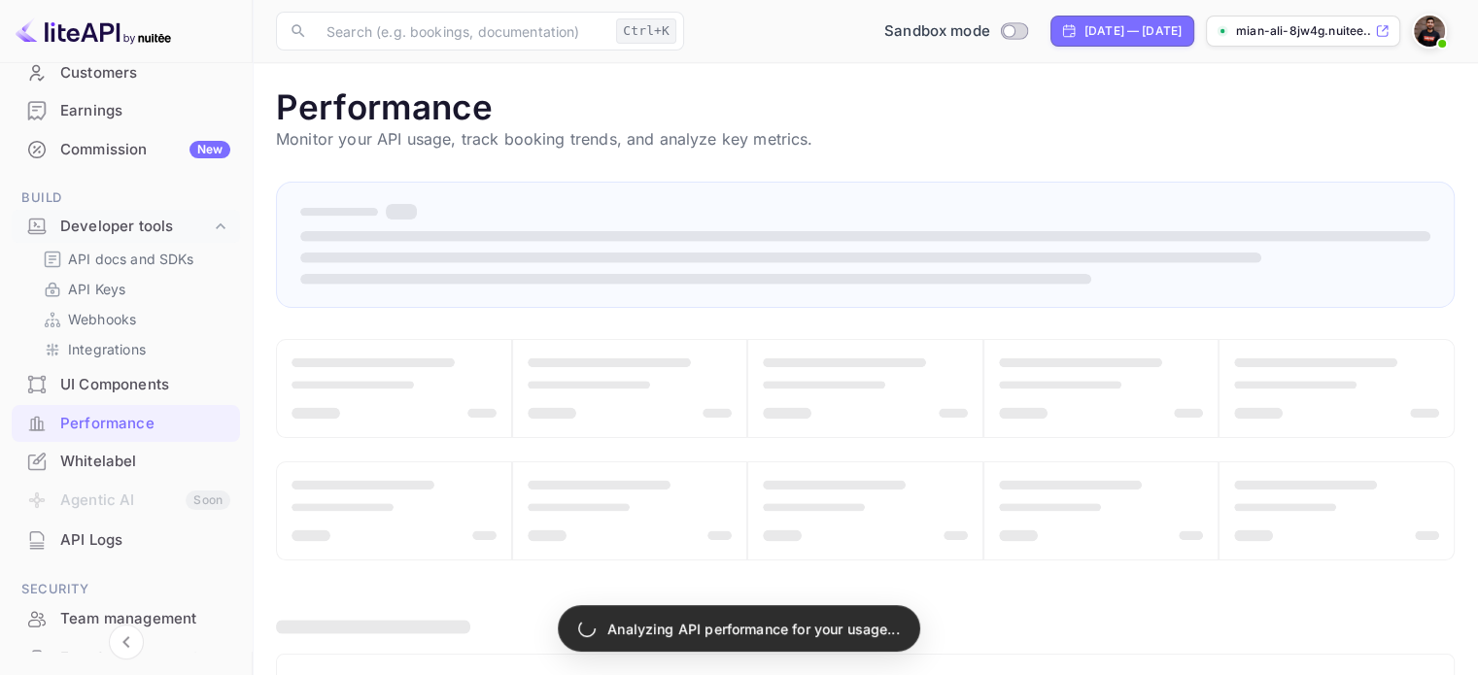
click at [140, 382] on div "UI Components" at bounding box center [145, 385] width 170 height 22
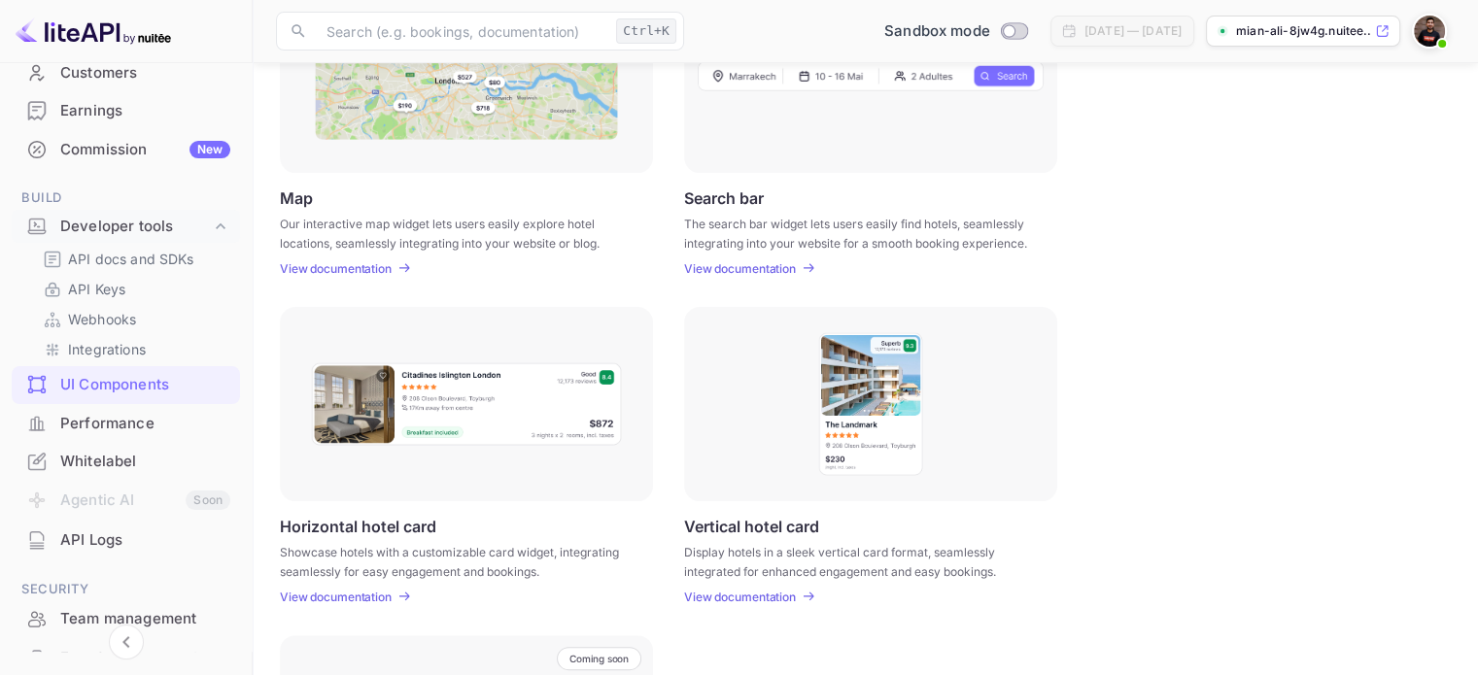
scroll to position [245, 0]
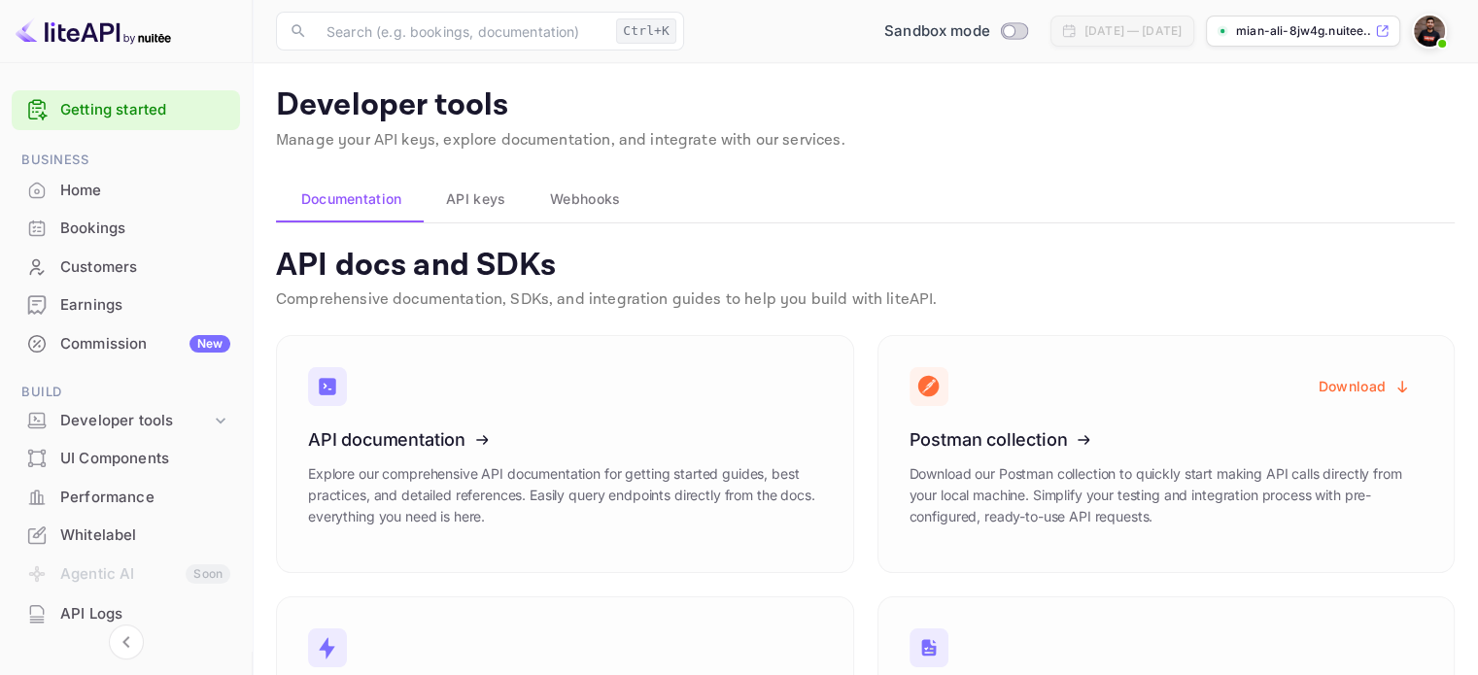
click at [494, 205] on span "API keys" at bounding box center [475, 199] width 59 height 23
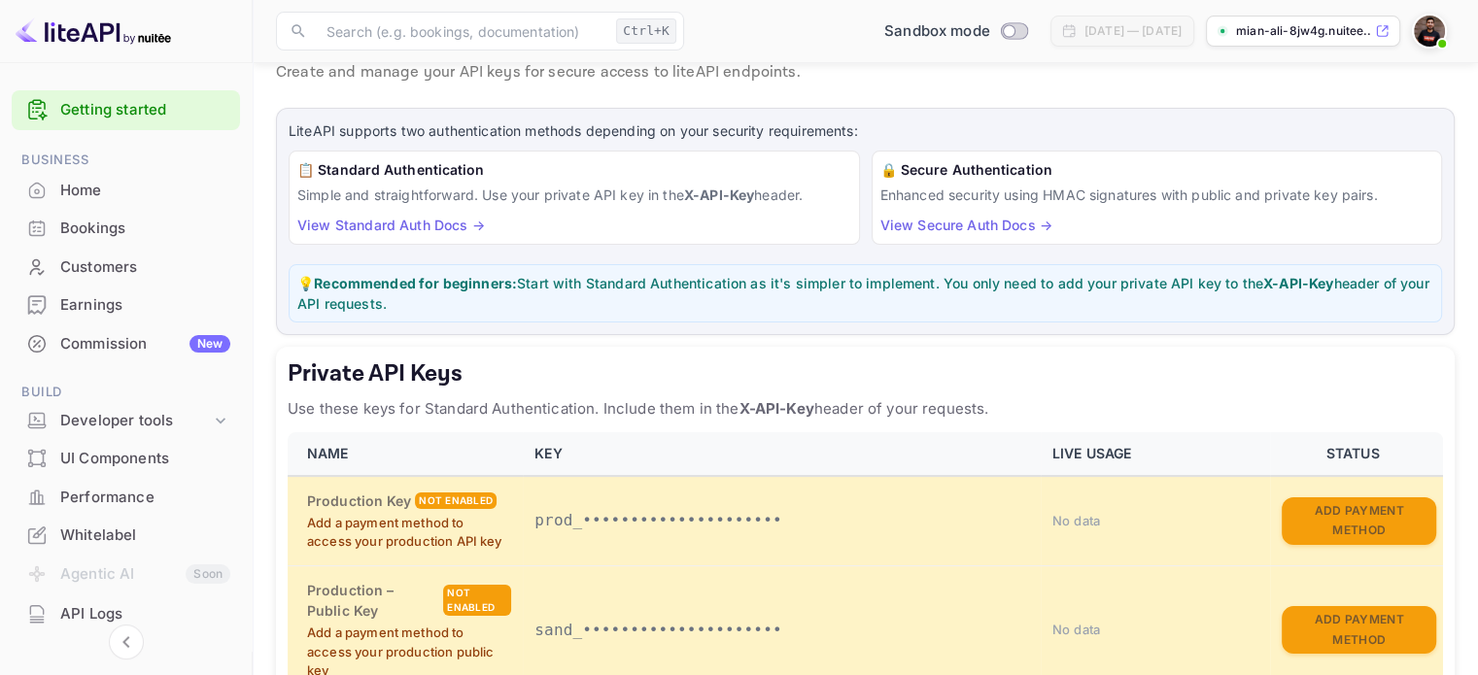
scroll to position [389, 0]
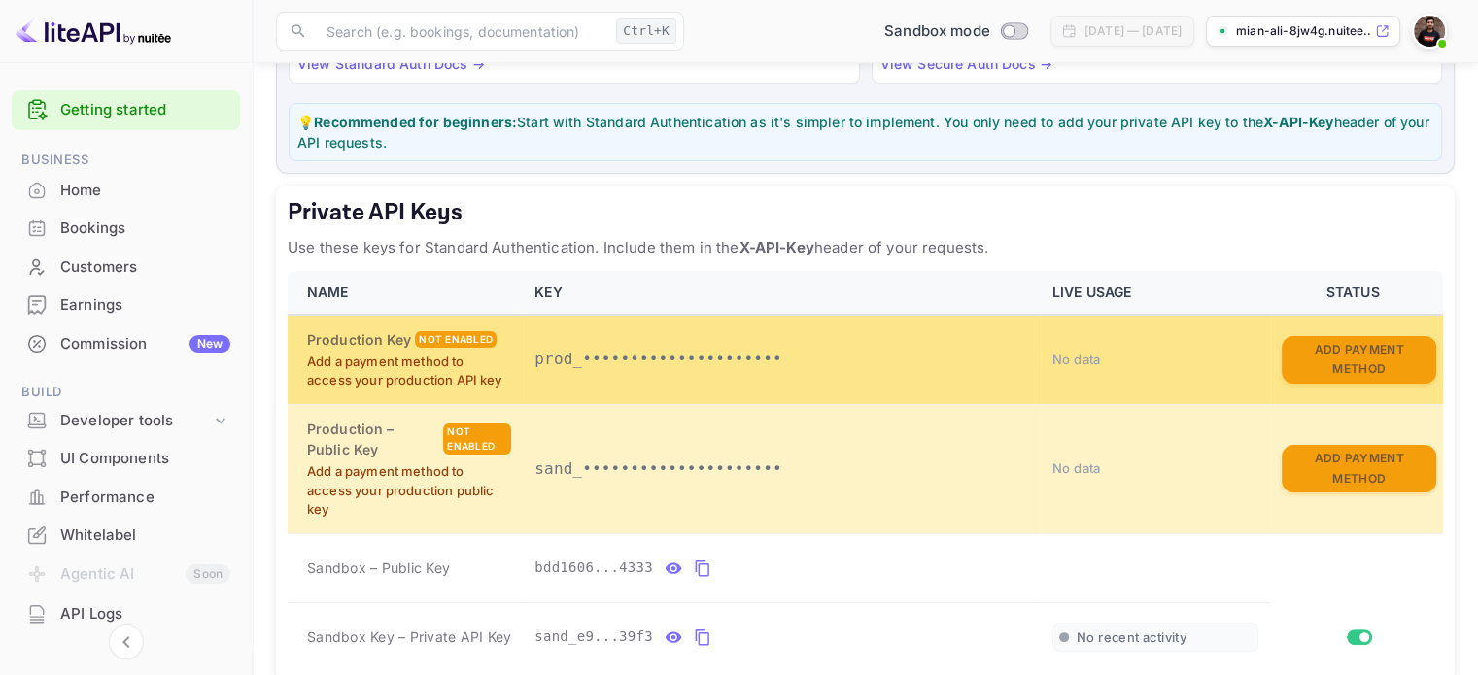
click at [616, 356] on p "prod_•••••••••••••••••••••" at bounding box center [782, 359] width 495 height 23
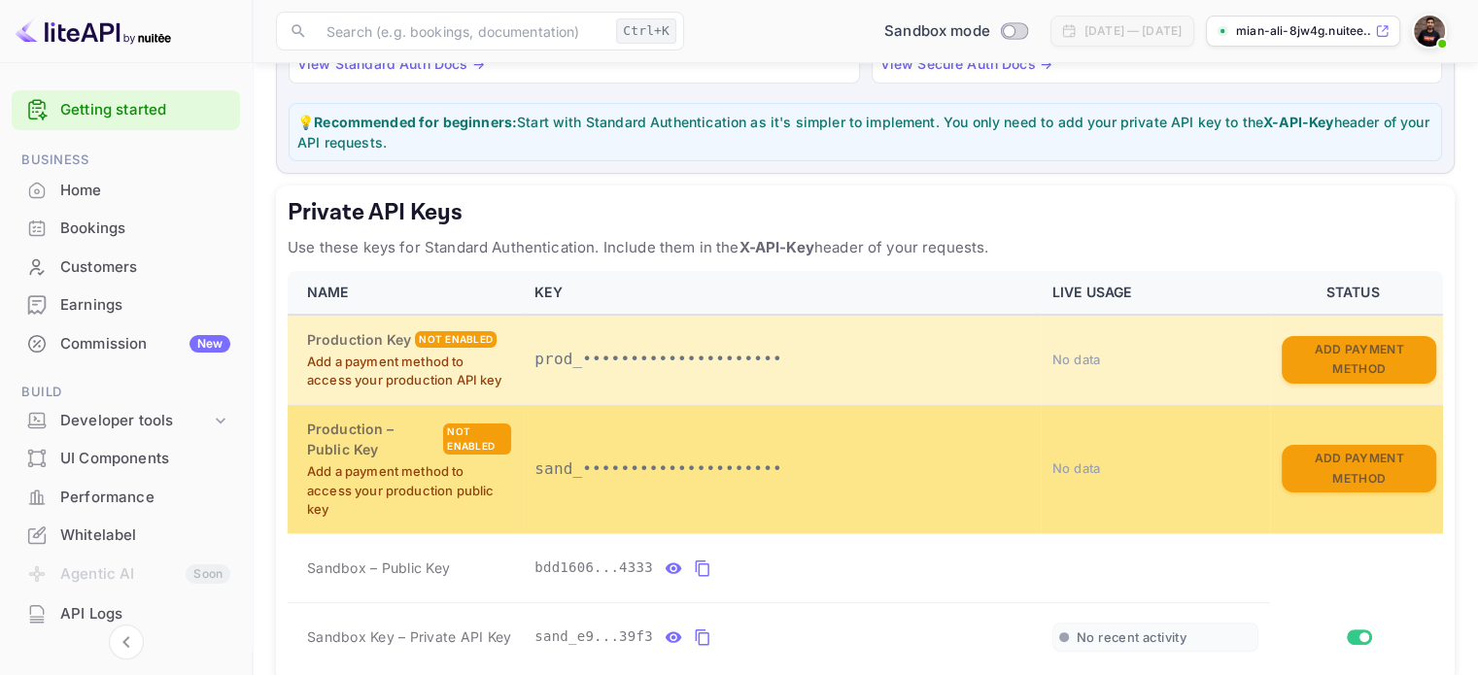
click at [622, 461] on p "sand_•••••••••••••••••••••" at bounding box center [782, 469] width 495 height 23
click at [758, 462] on p "sand_•••••••••••••••••••••" at bounding box center [782, 469] width 495 height 23
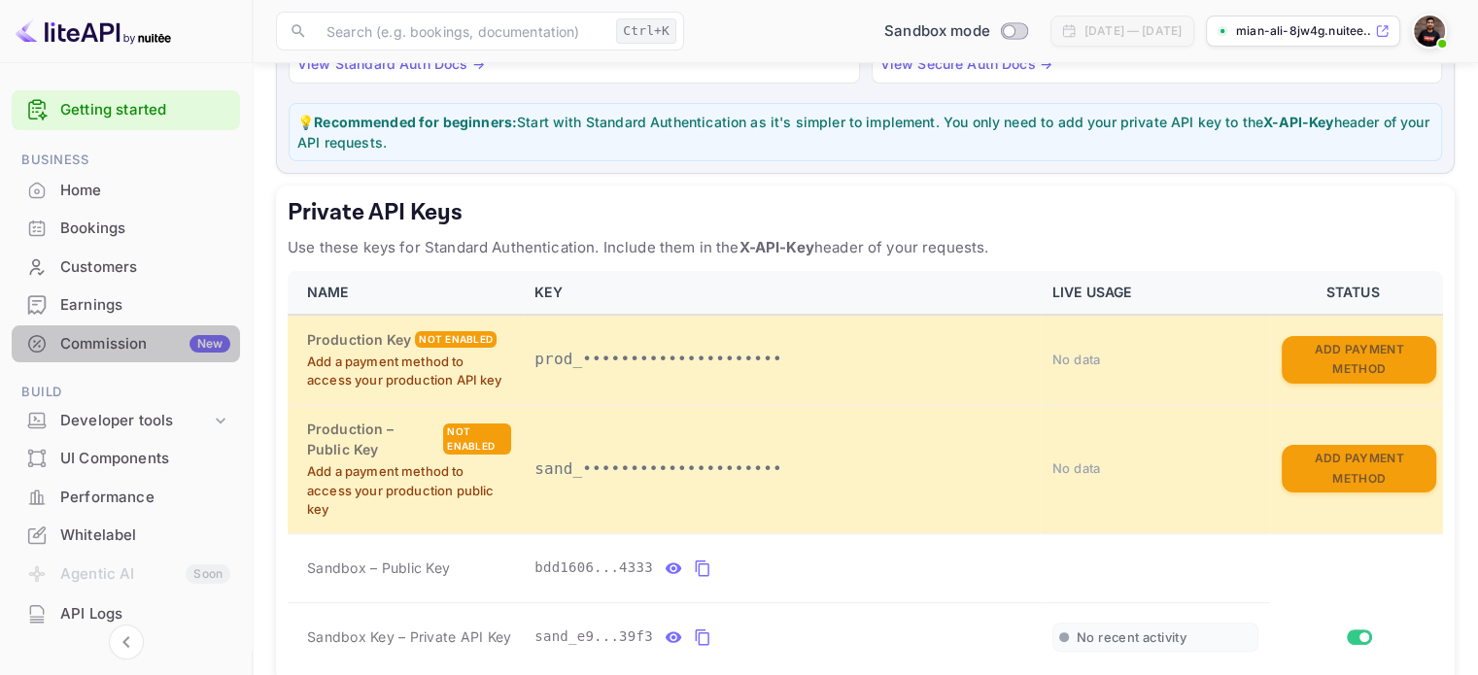
click at [202, 343] on div "New" at bounding box center [210, 343] width 41 height 17
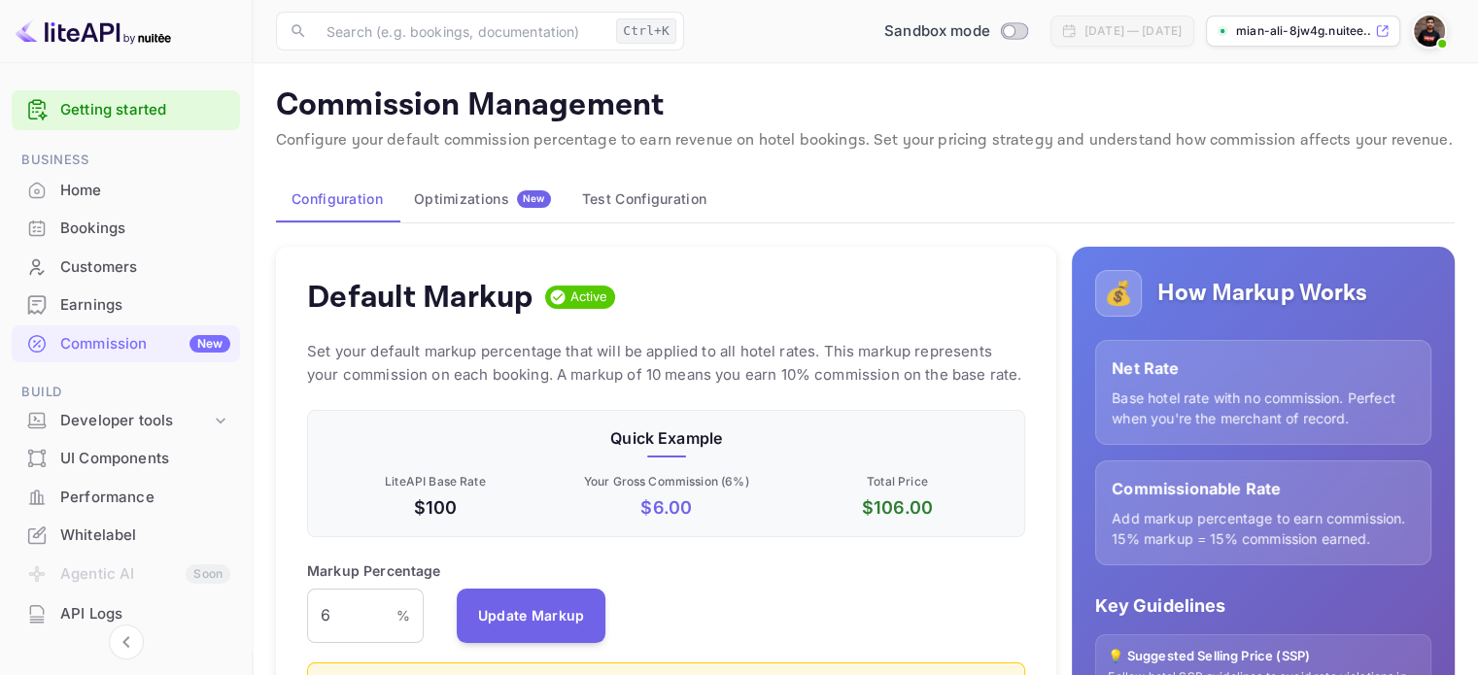
scroll to position [330, 704]
click at [138, 198] on div "Home" at bounding box center [145, 191] width 170 height 22
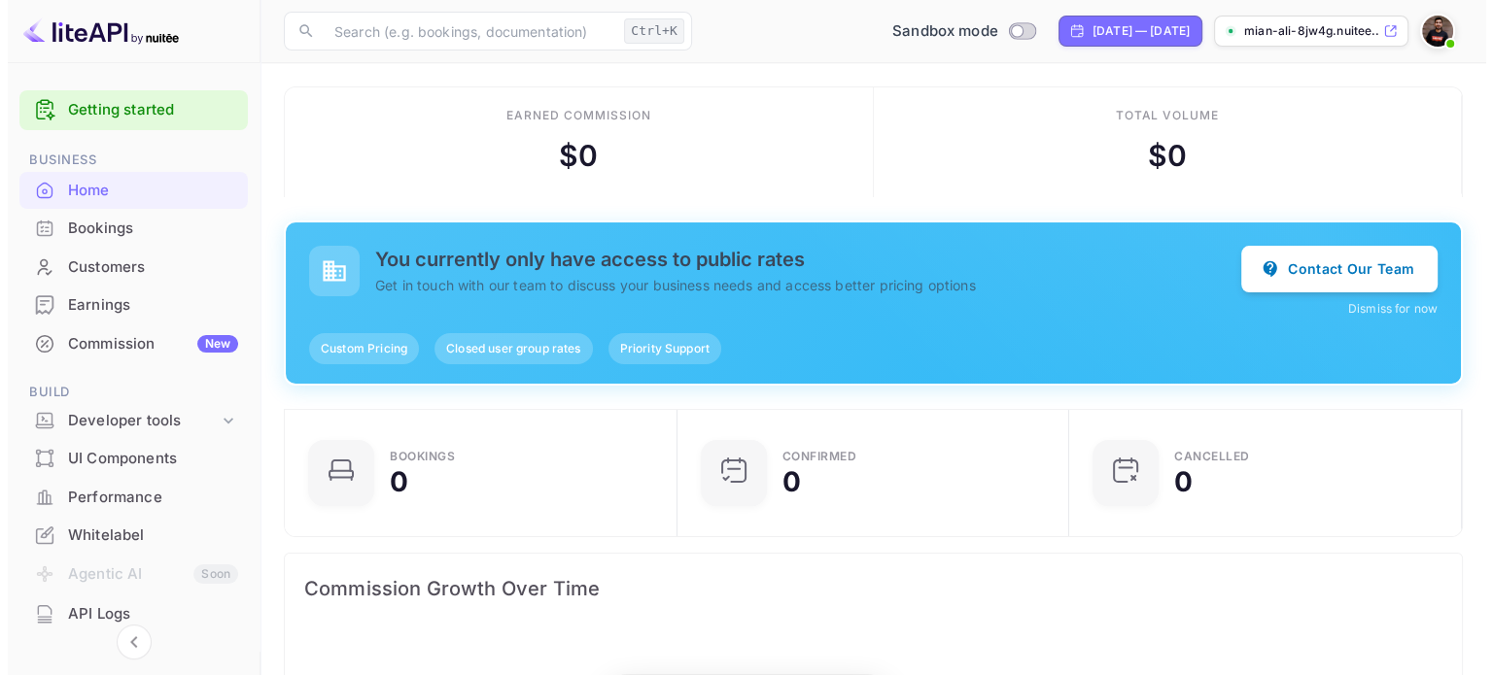
scroll to position [301, 365]
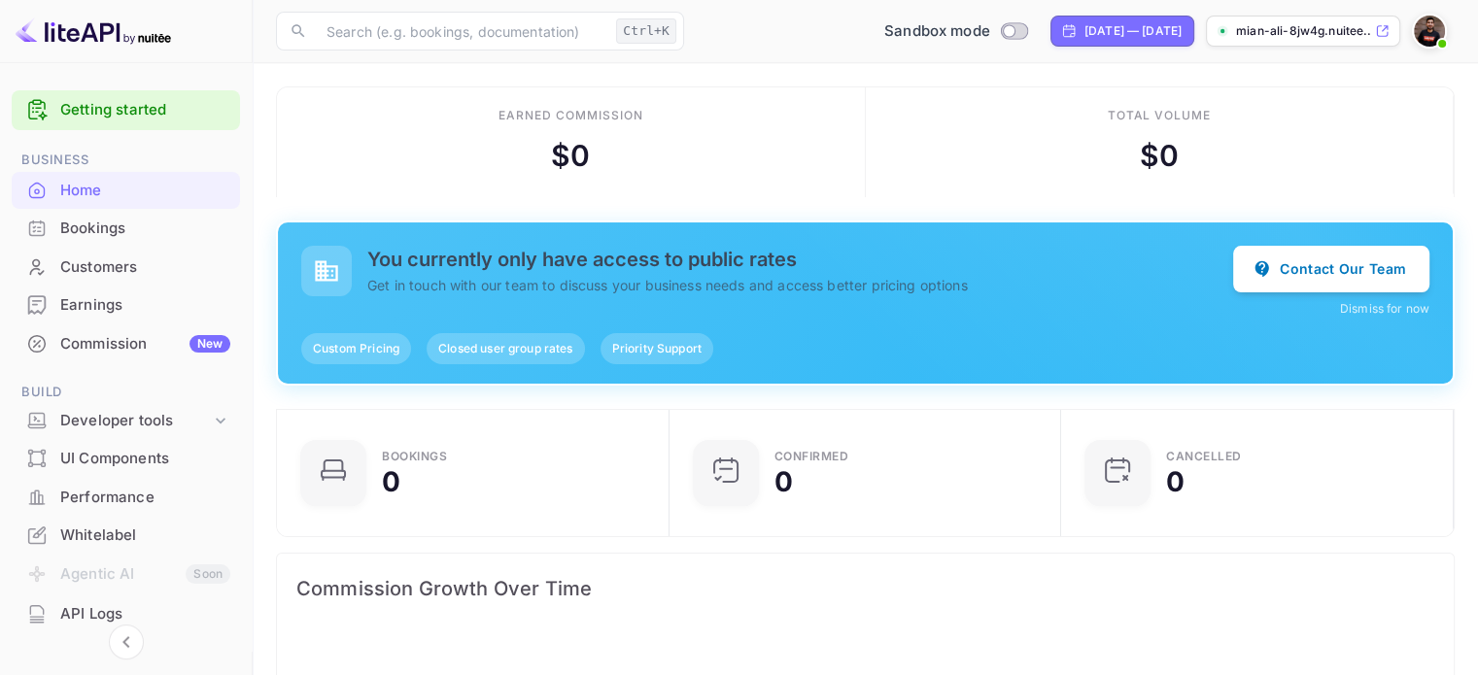
click at [131, 274] on div "Customers" at bounding box center [145, 268] width 170 height 22
